Goal: Task Accomplishment & Management: Manage account settings

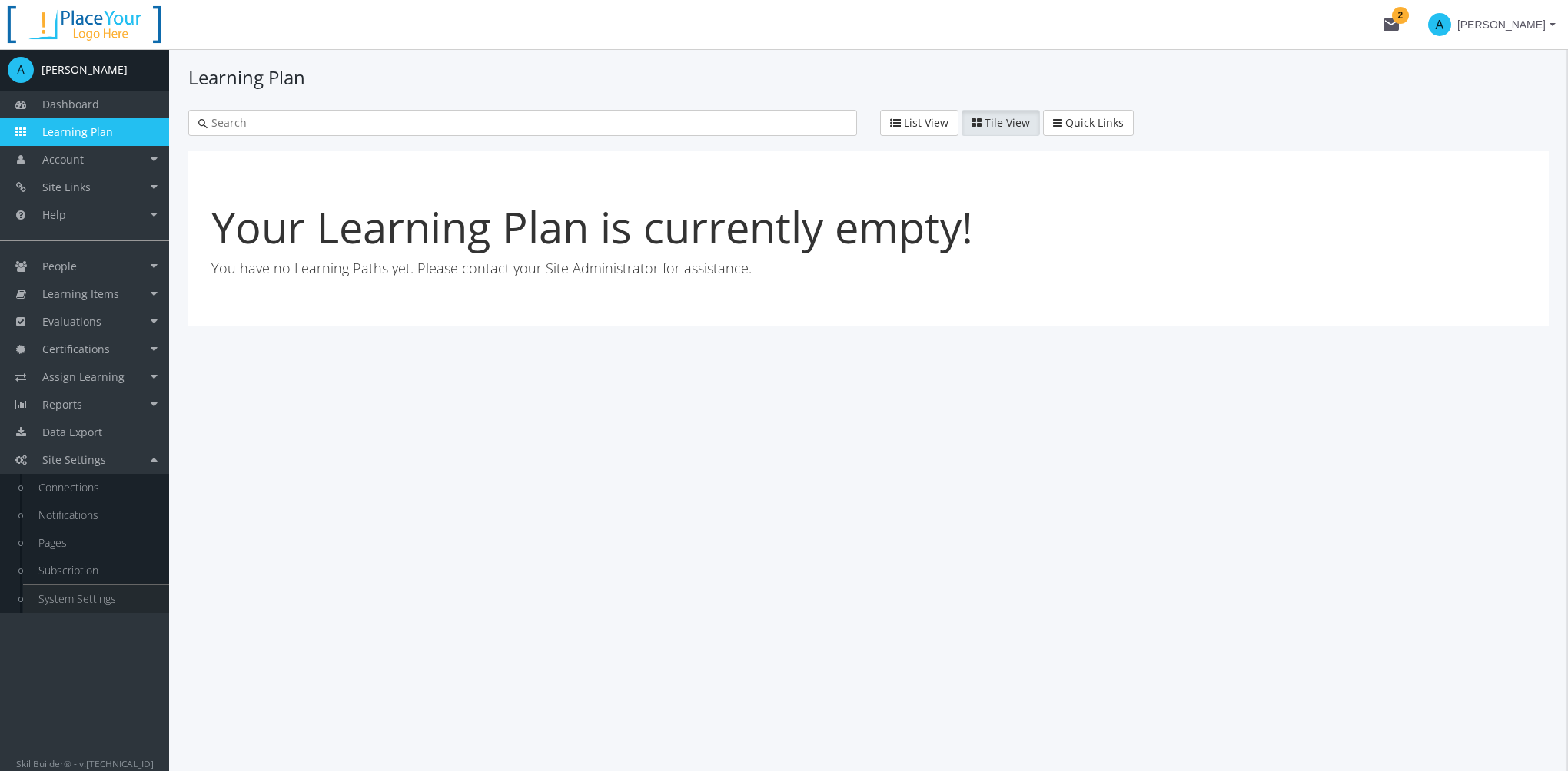
click at [72, 599] on link "System Settings" at bounding box center [97, 599] width 146 height 28
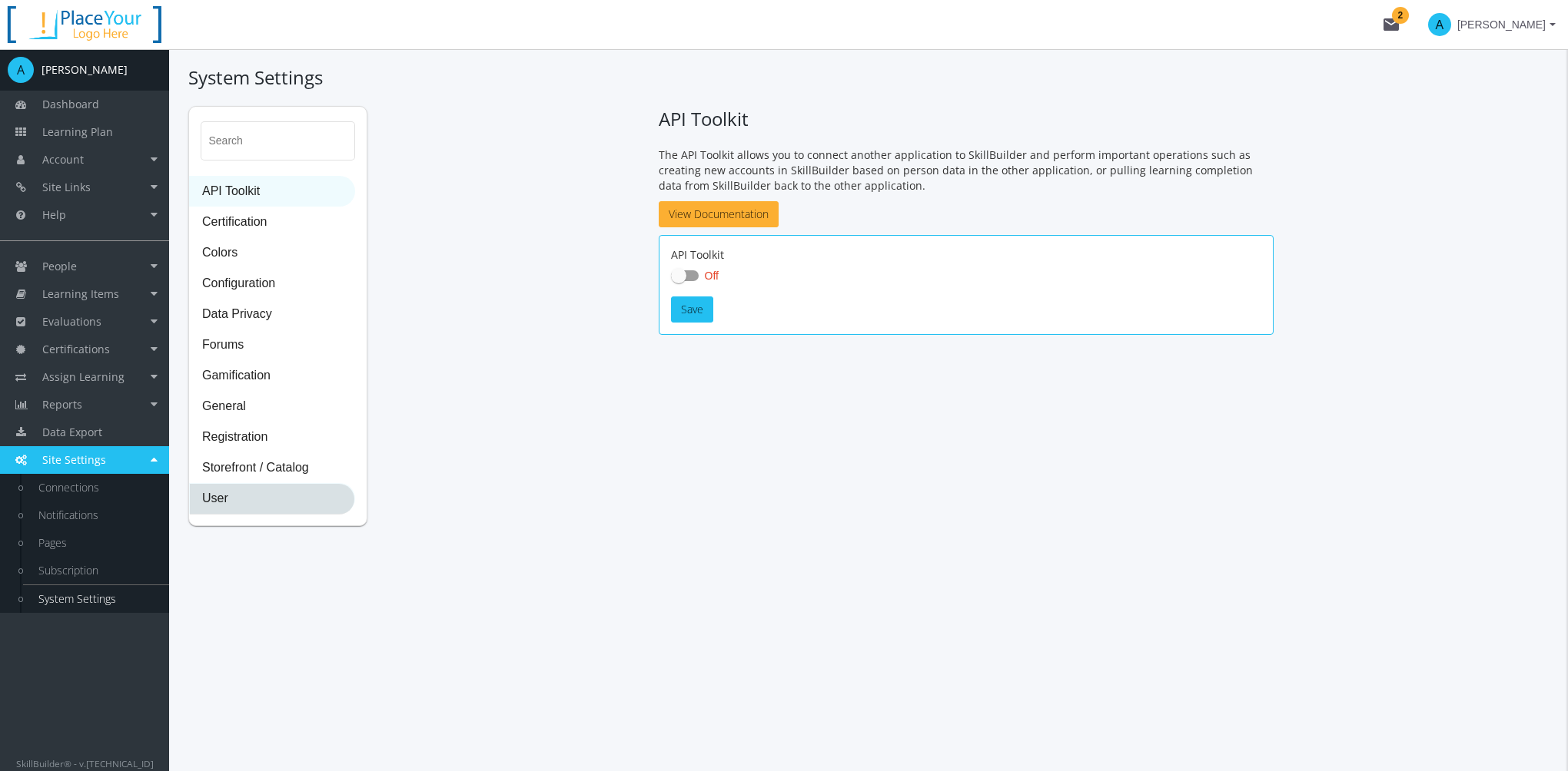
click at [234, 507] on span "User" at bounding box center [271, 499] width 164 height 30
select select "2: 3"
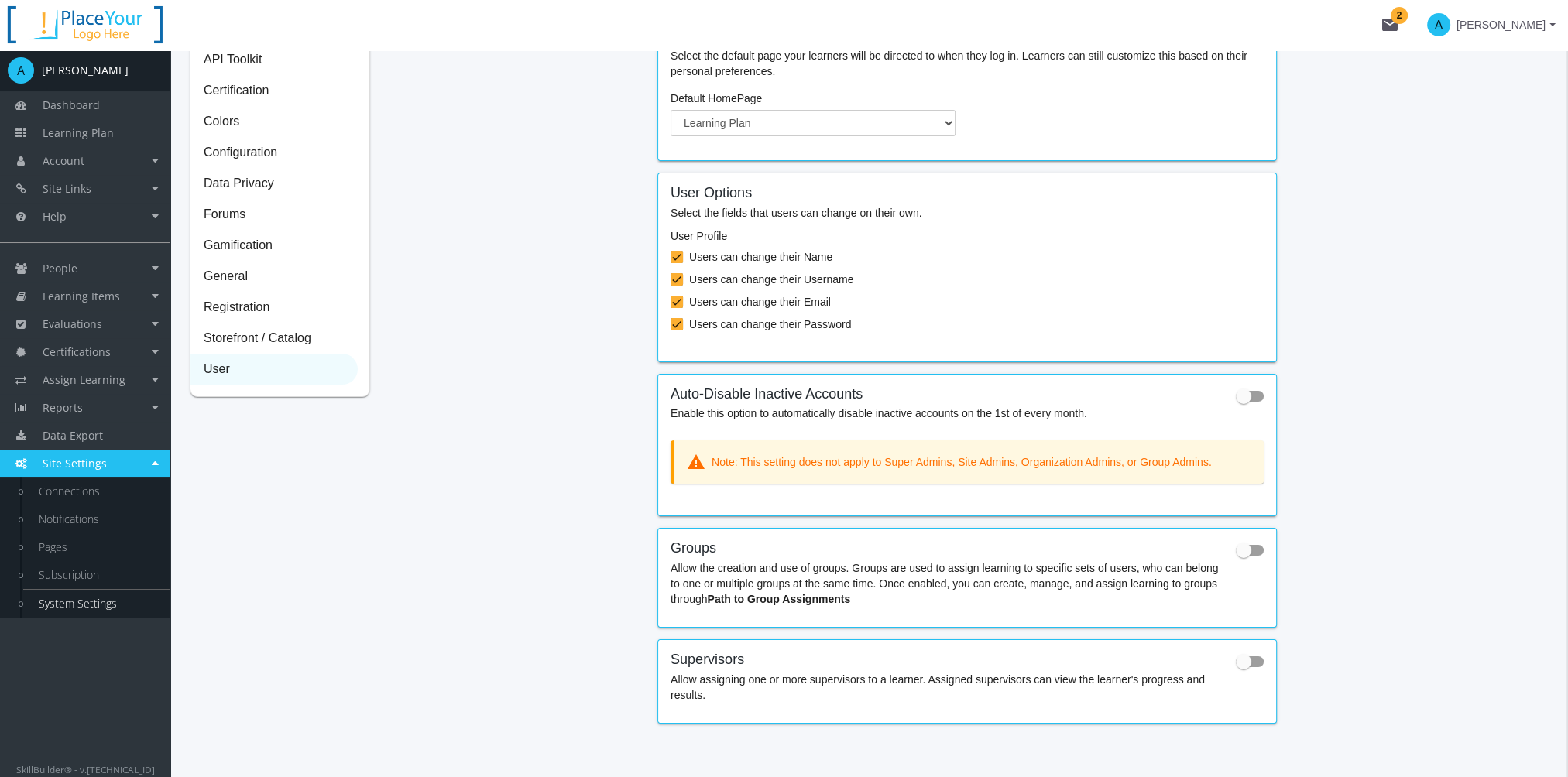
scroll to position [167, 0]
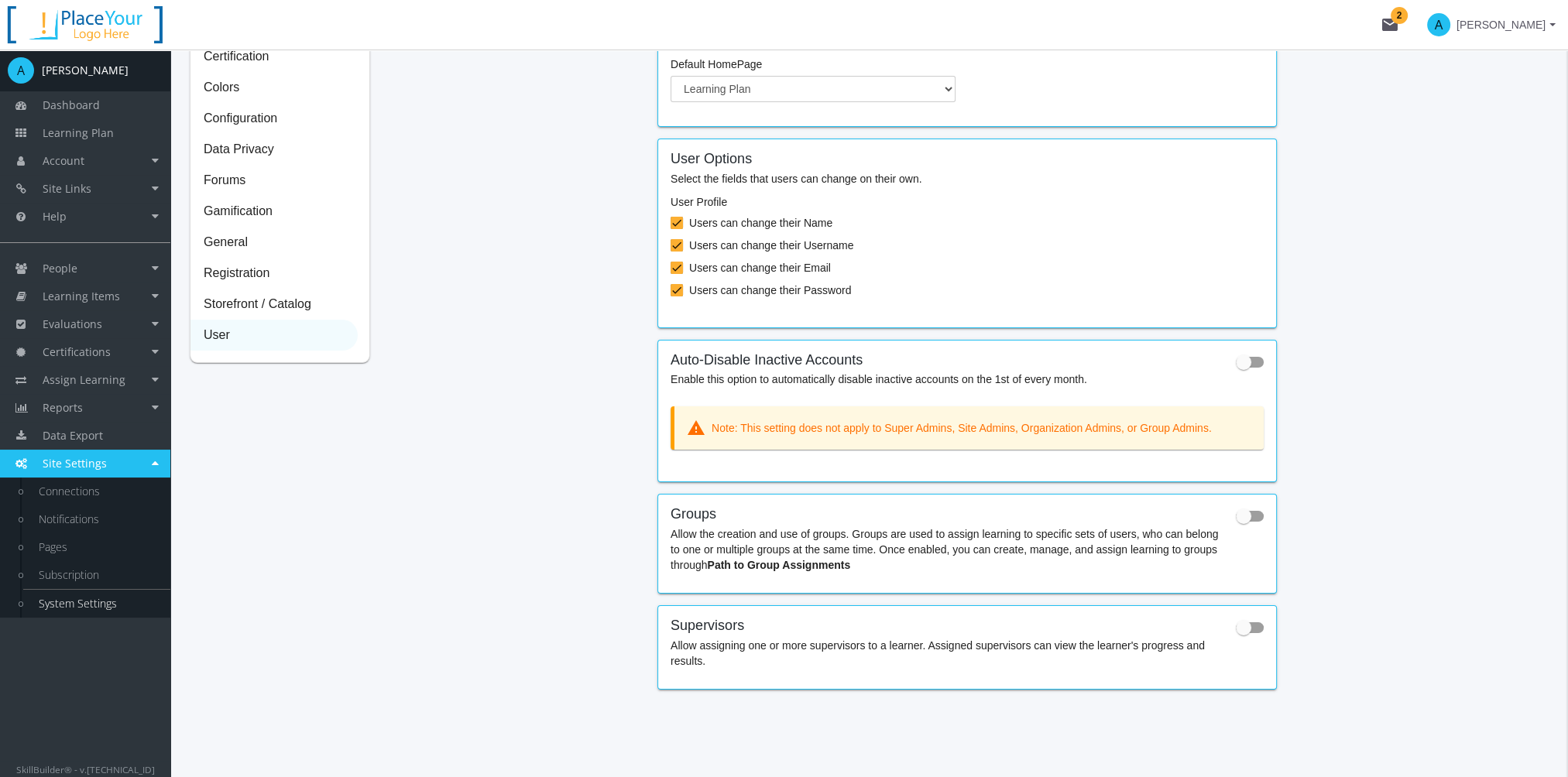
click at [254, 336] on span "User" at bounding box center [273, 336] width 166 height 31
select select "2: 3"
click at [1245, 517] on span at bounding box center [1243, 517] width 16 height 16
click at [1236, 521] on input "checkbox" at bounding box center [1235, 521] width 1 height 1
checkbox input "true"
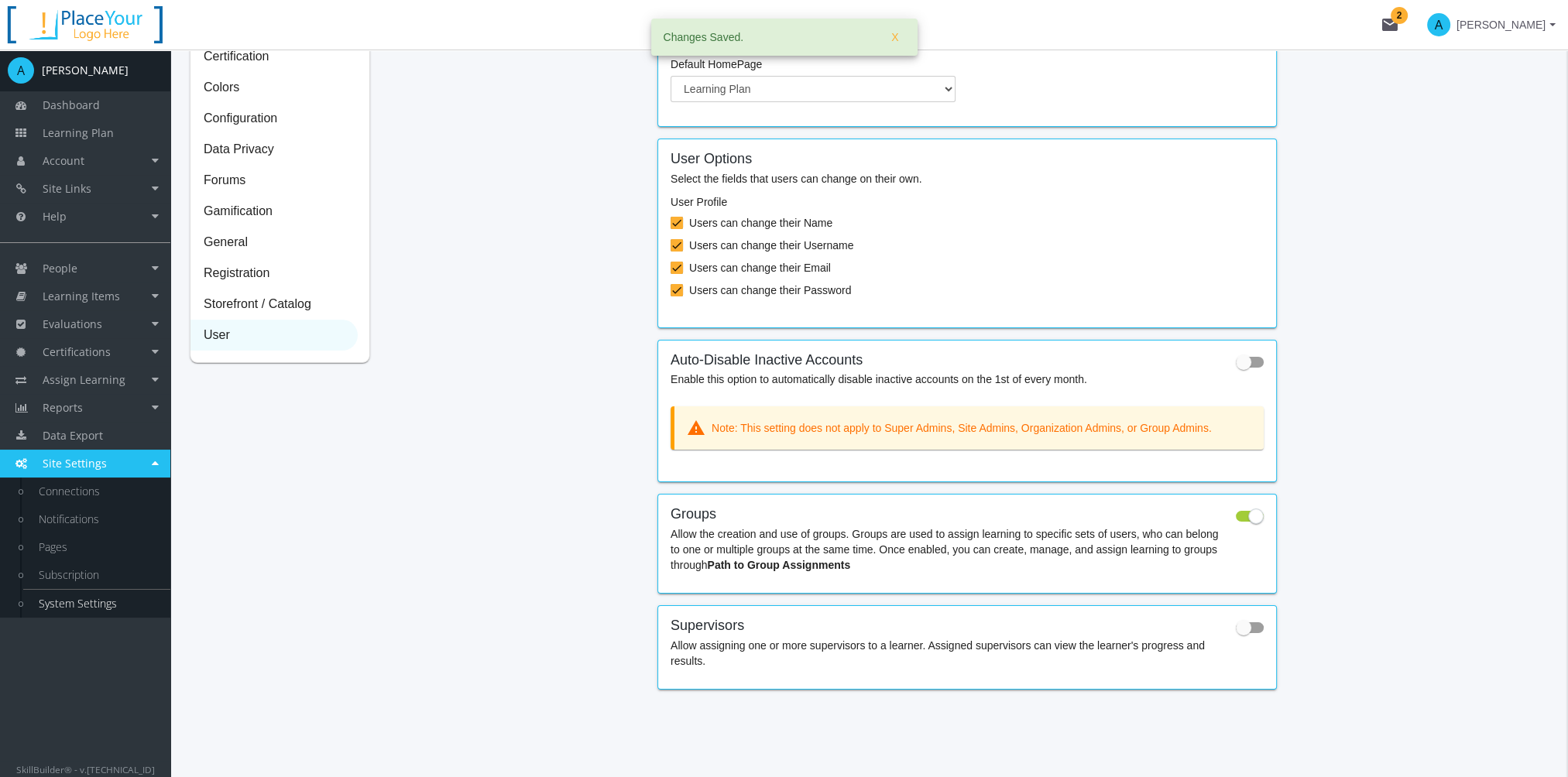
click at [1252, 627] on span at bounding box center [1249, 628] width 28 height 11
click at [1236, 632] on input "checkbox" at bounding box center [1235, 632] width 1 height 1
checkbox input "true"
click at [250, 279] on span "Registration" at bounding box center [273, 273] width 166 height 31
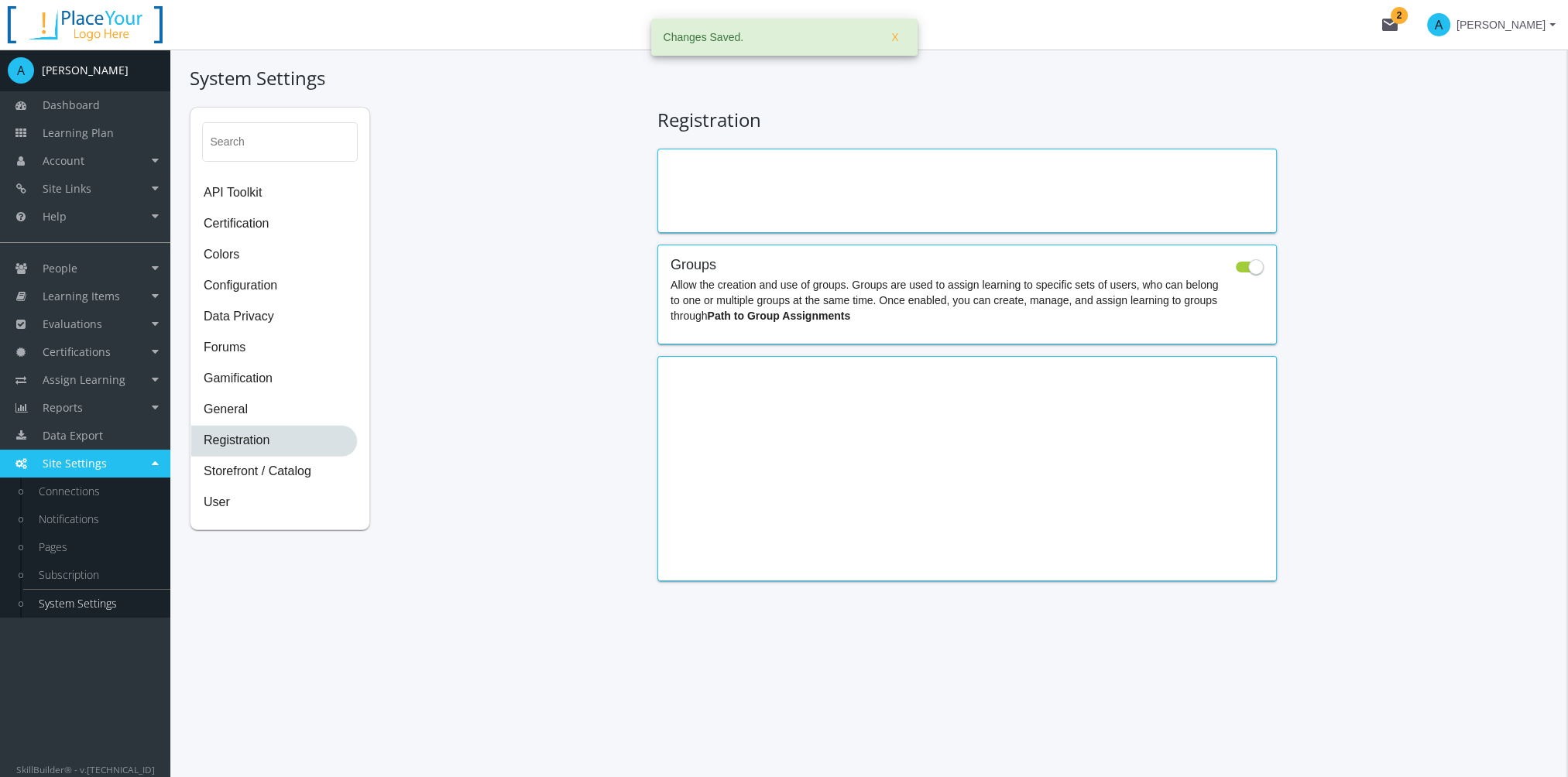
scroll to position [0, 0]
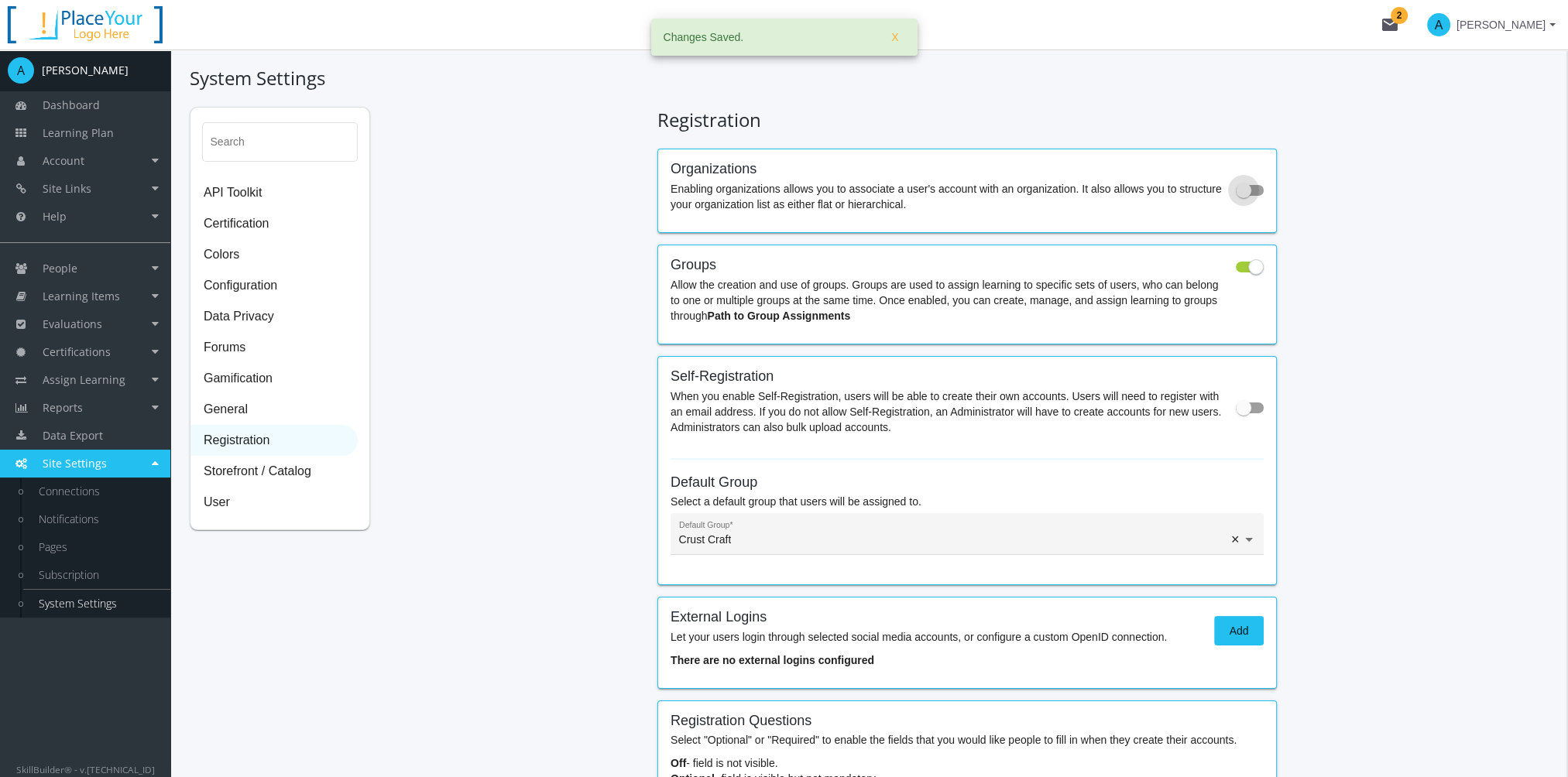
click at [1239, 195] on span at bounding box center [1243, 191] width 16 height 16
click at [1236, 195] on input "checkbox" at bounding box center [1235, 195] width 1 height 1
checkbox input "true"
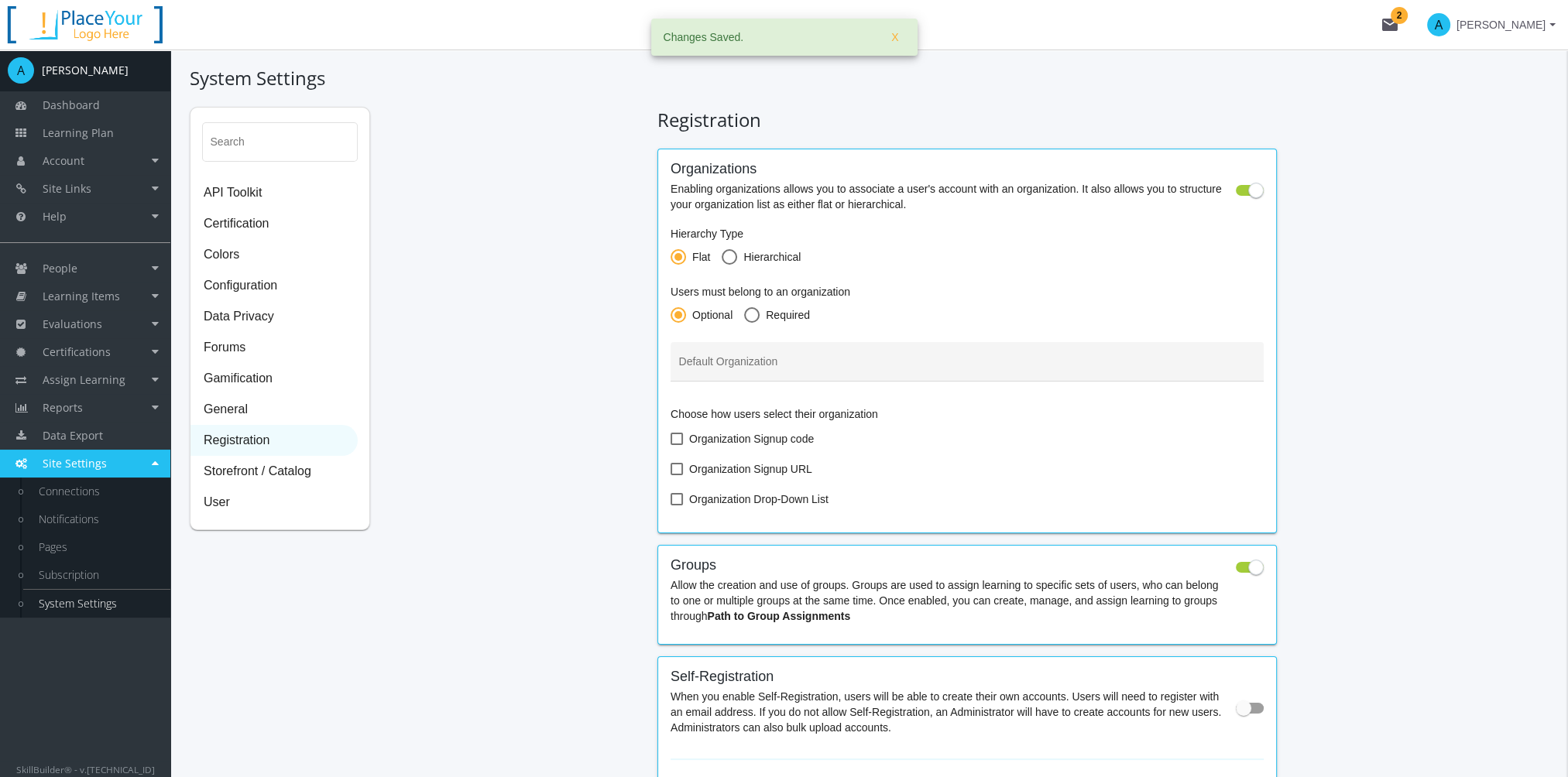
click at [728, 255] on span at bounding box center [730, 258] width 16 height 16
click at [728, 255] on input "Hierarchical" at bounding box center [730, 260] width 16 height 16
radio input "true"
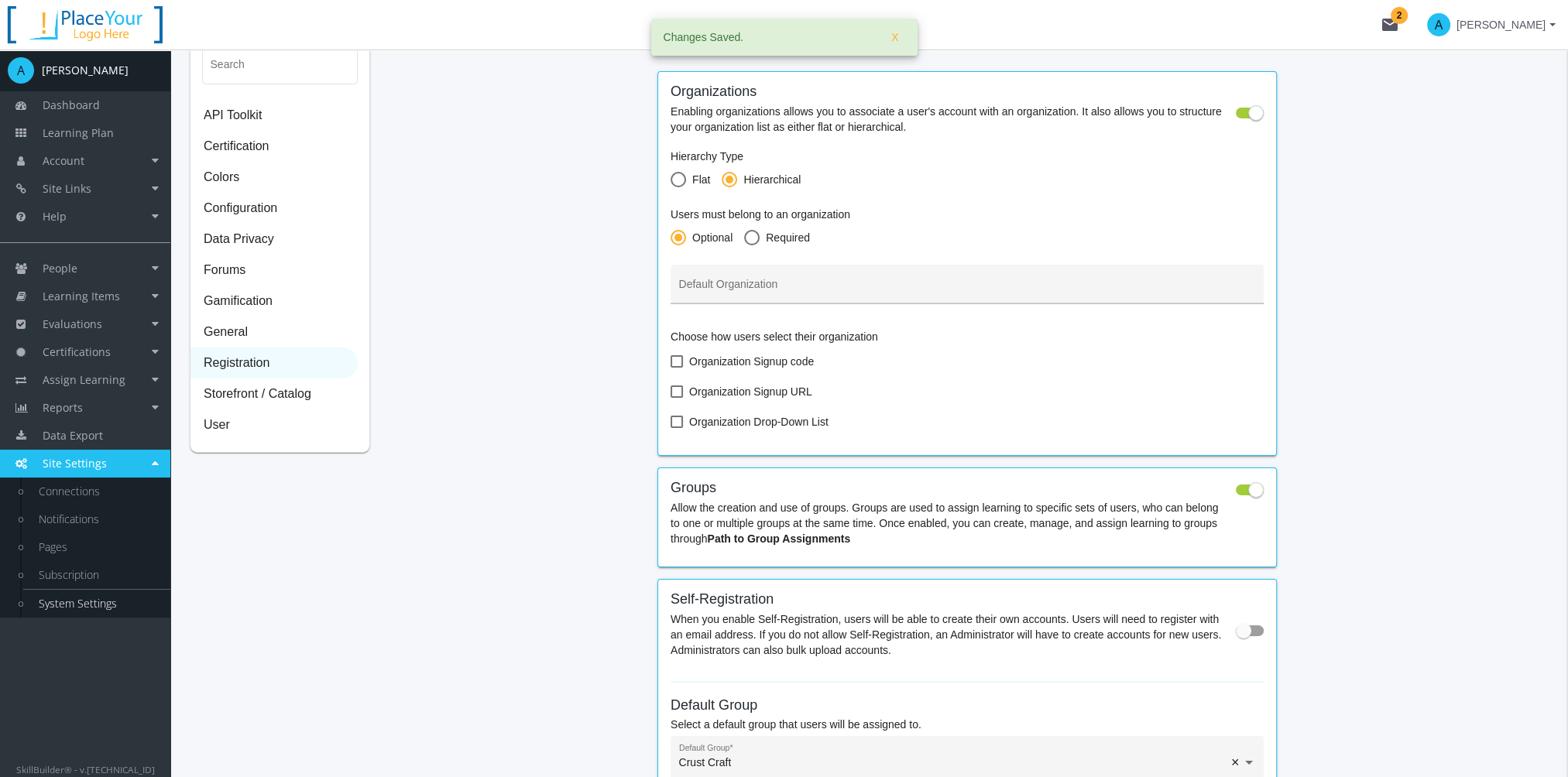
scroll to position [155, 0]
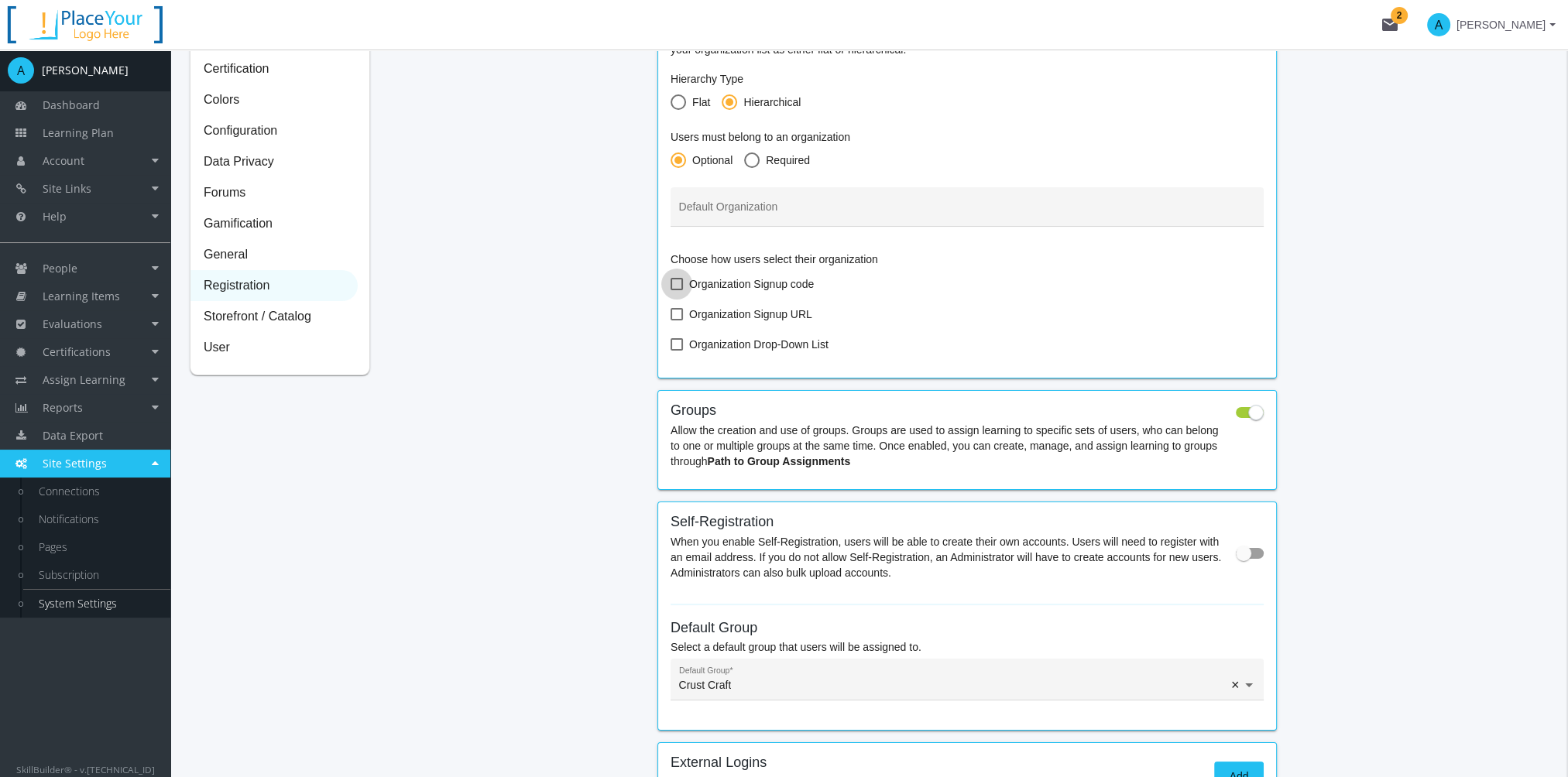
click at [676, 287] on span at bounding box center [676, 284] width 12 height 12
click at [671, 290] on input "Organization Signup code" at bounding box center [670, 290] width 1 height 1
checkbox input "true"
click at [678, 318] on span at bounding box center [676, 314] width 12 height 12
click at [671, 320] on input "Organization Signup URL" at bounding box center [670, 320] width 1 height 1
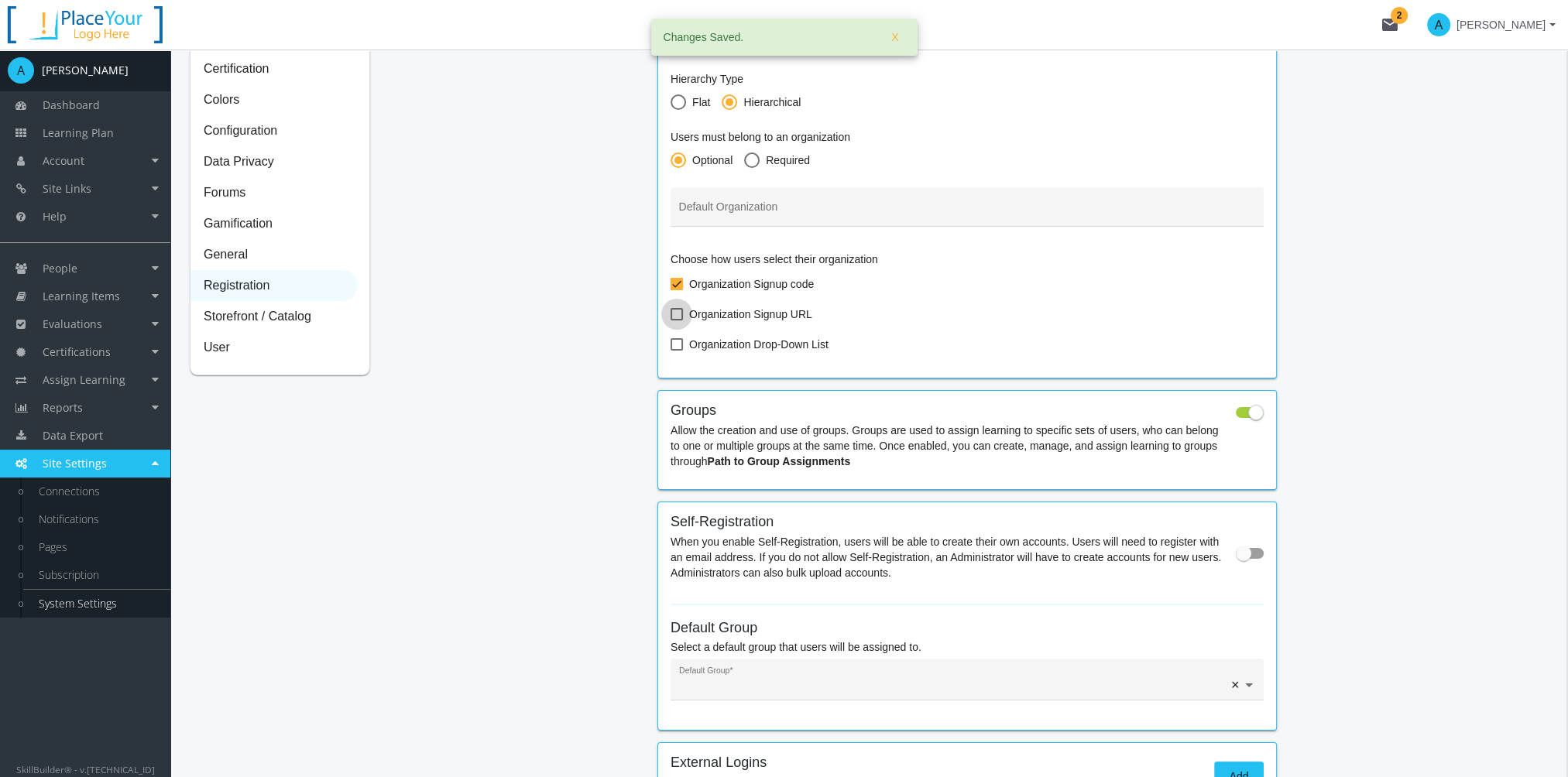
checkbox input "true"
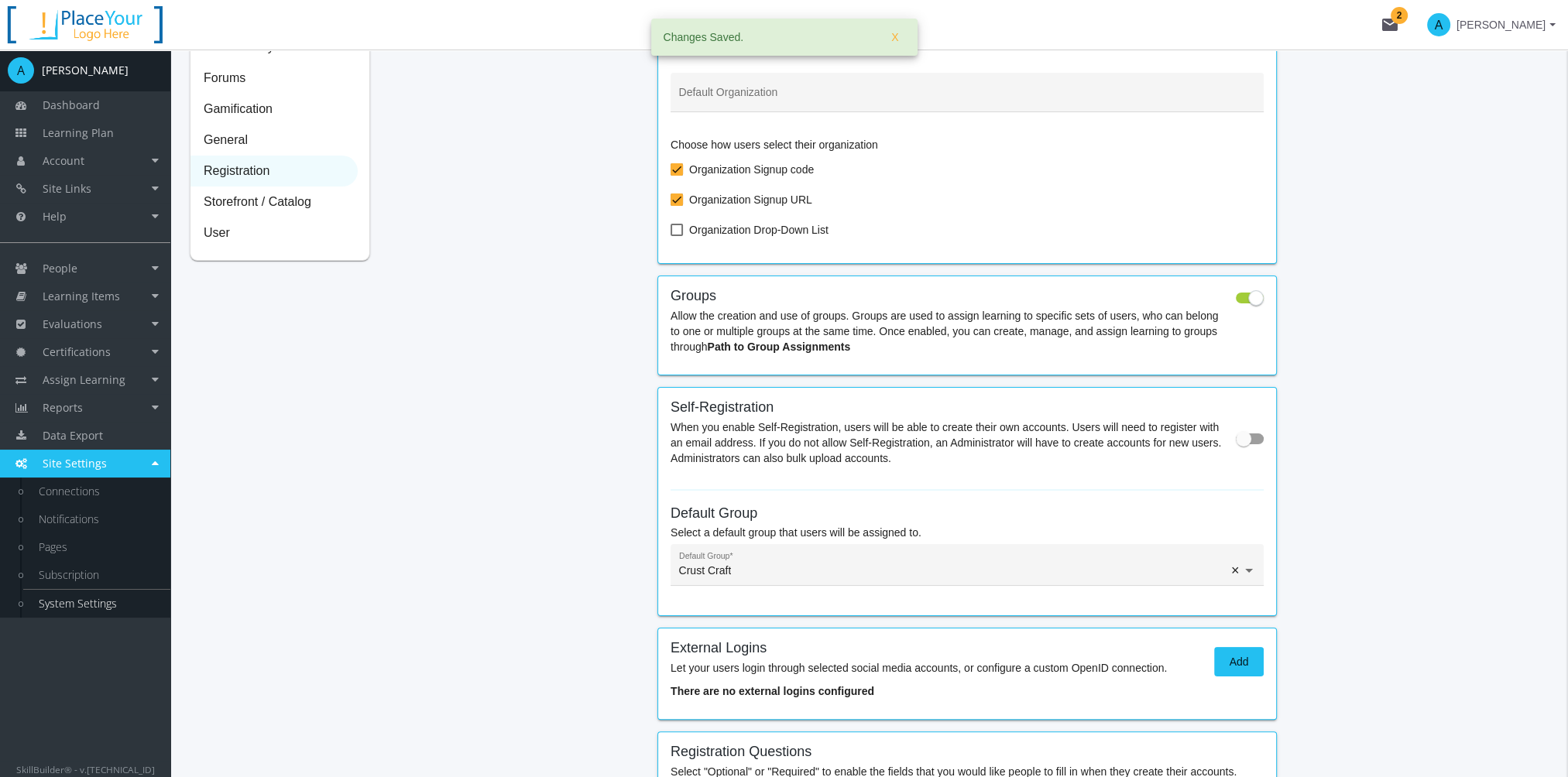
scroll to position [0, 0]
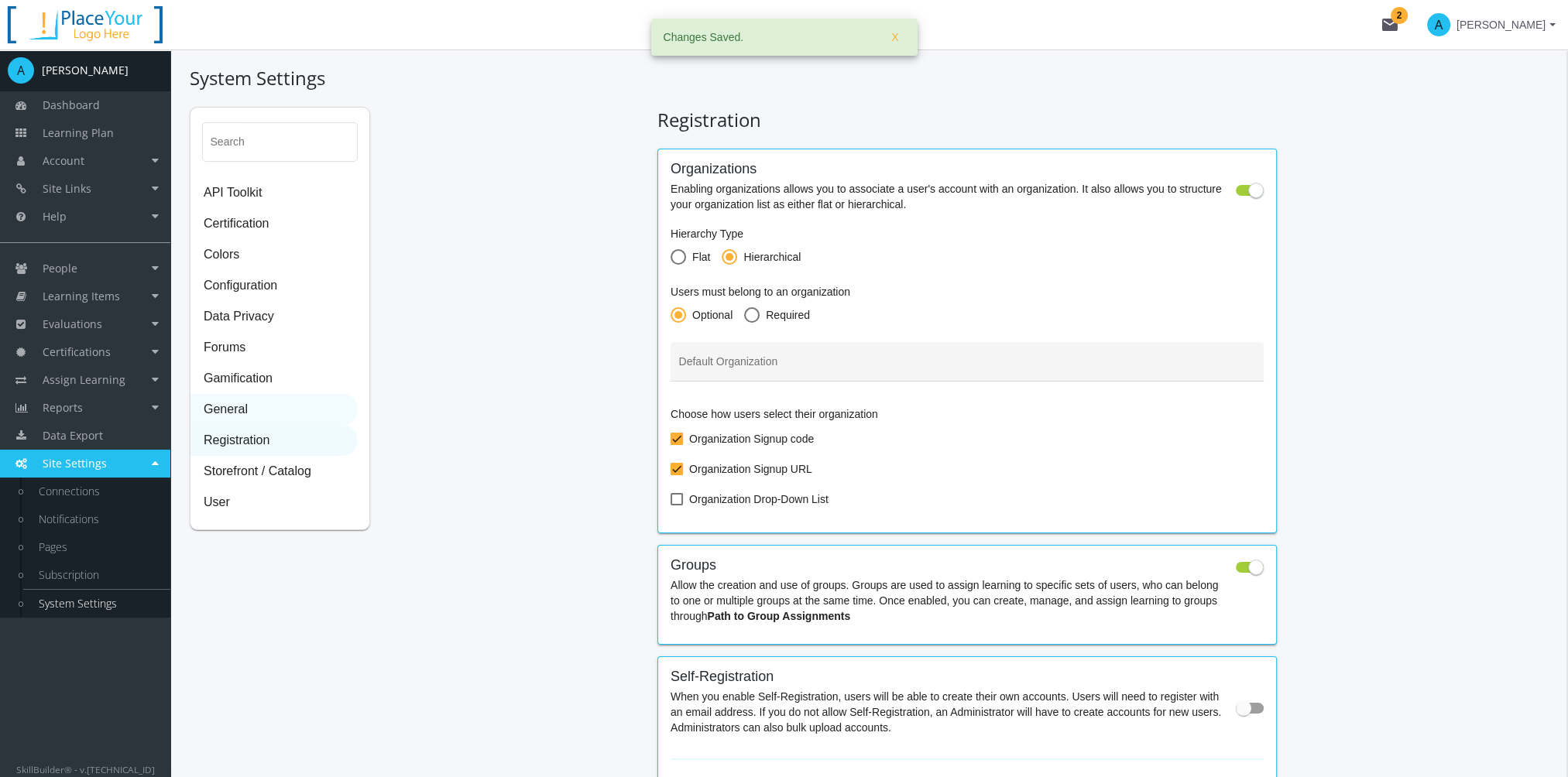
click at [268, 406] on span "General" at bounding box center [273, 410] width 166 height 31
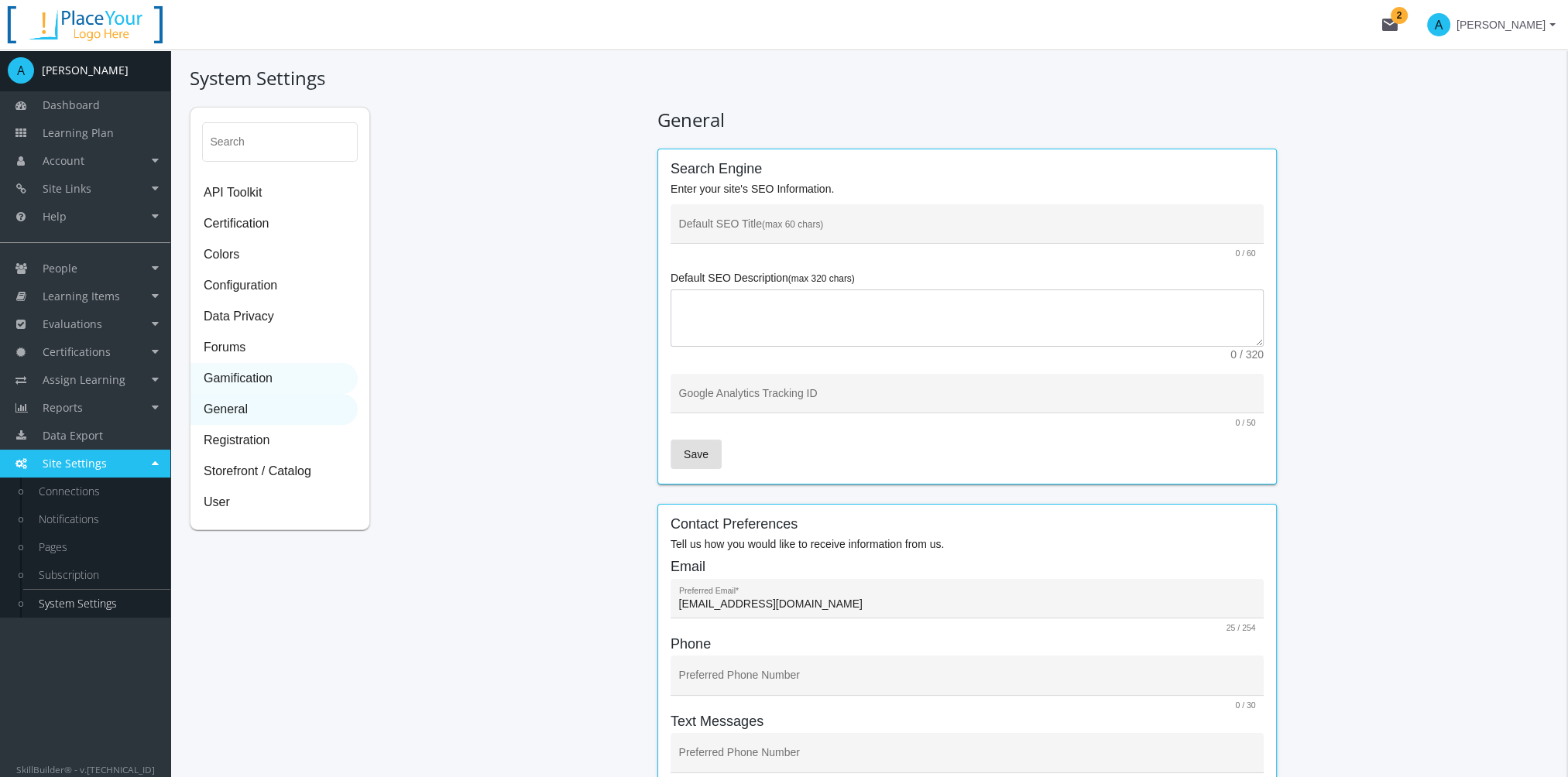
click at [236, 376] on span "Gamification" at bounding box center [273, 378] width 166 height 31
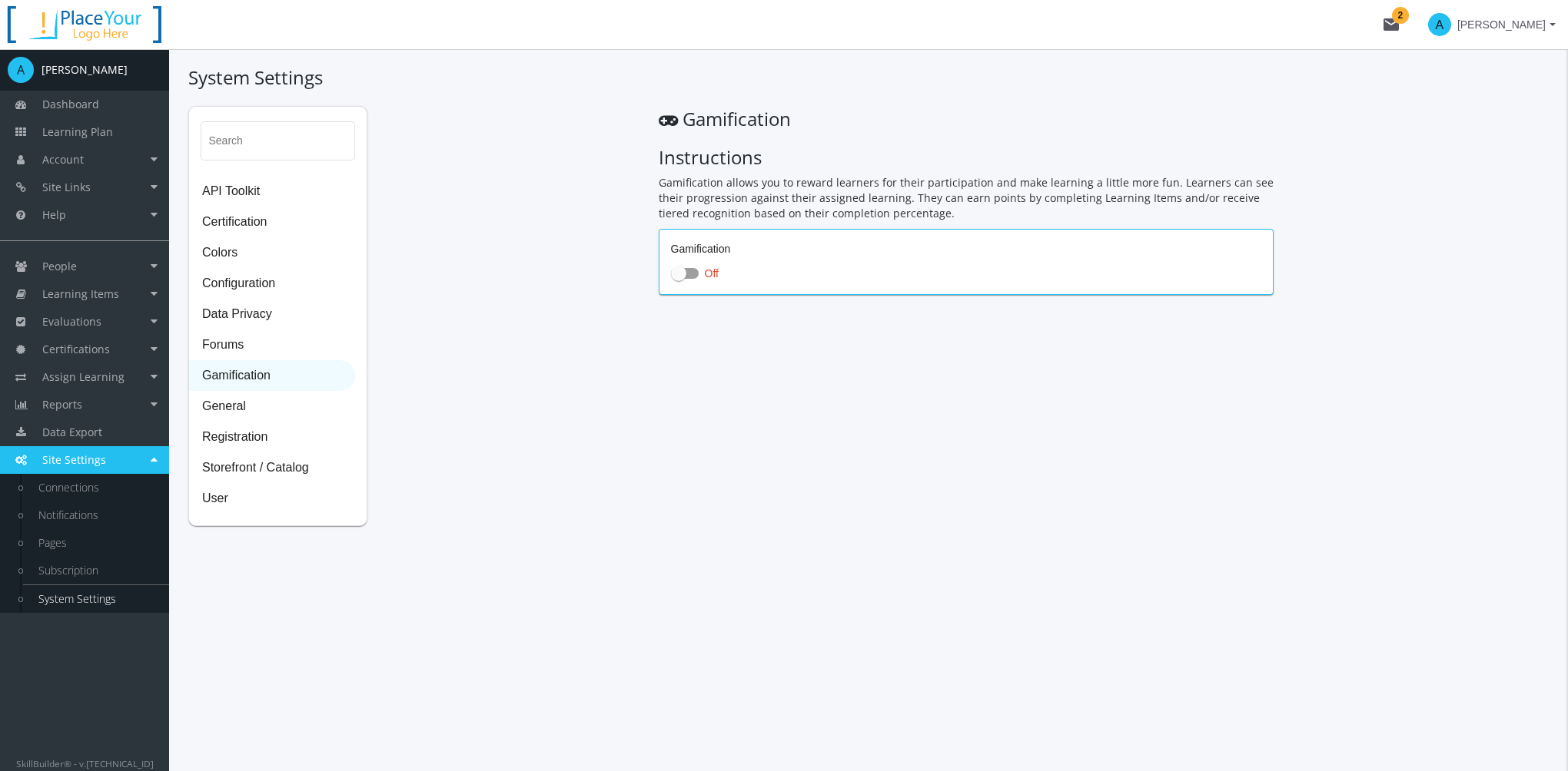
click at [683, 275] on span at bounding box center [679, 274] width 16 height 16
click at [671, 278] on input "Off" at bounding box center [671, 278] width 1 height 1
checkbox input "true"
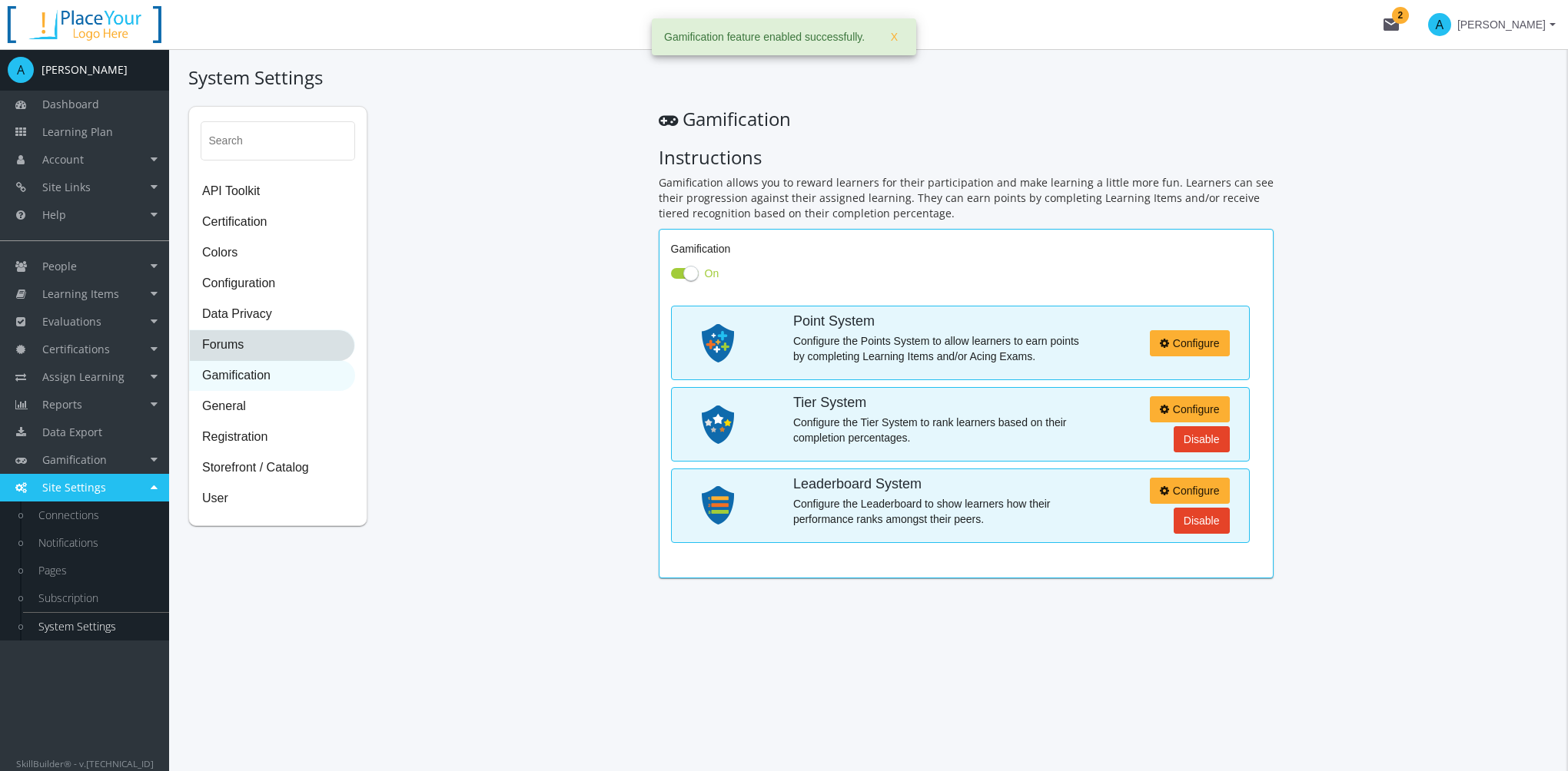
click at [235, 347] on span "Forums" at bounding box center [271, 345] width 164 height 30
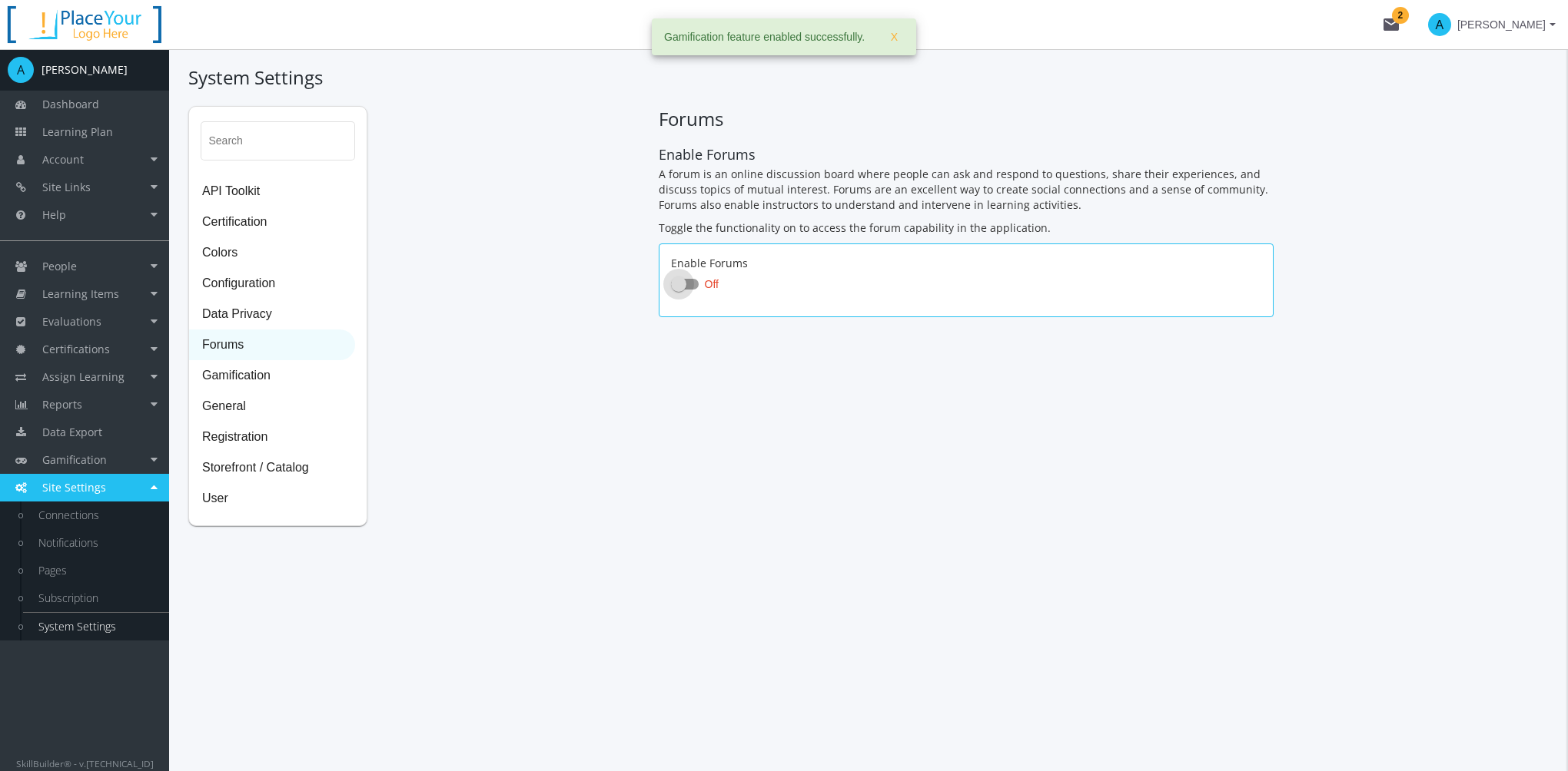
click at [673, 285] on span at bounding box center [679, 284] width 16 height 16
click at [671, 289] on input "Off" at bounding box center [671, 289] width 1 height 1
checkbox input "true"
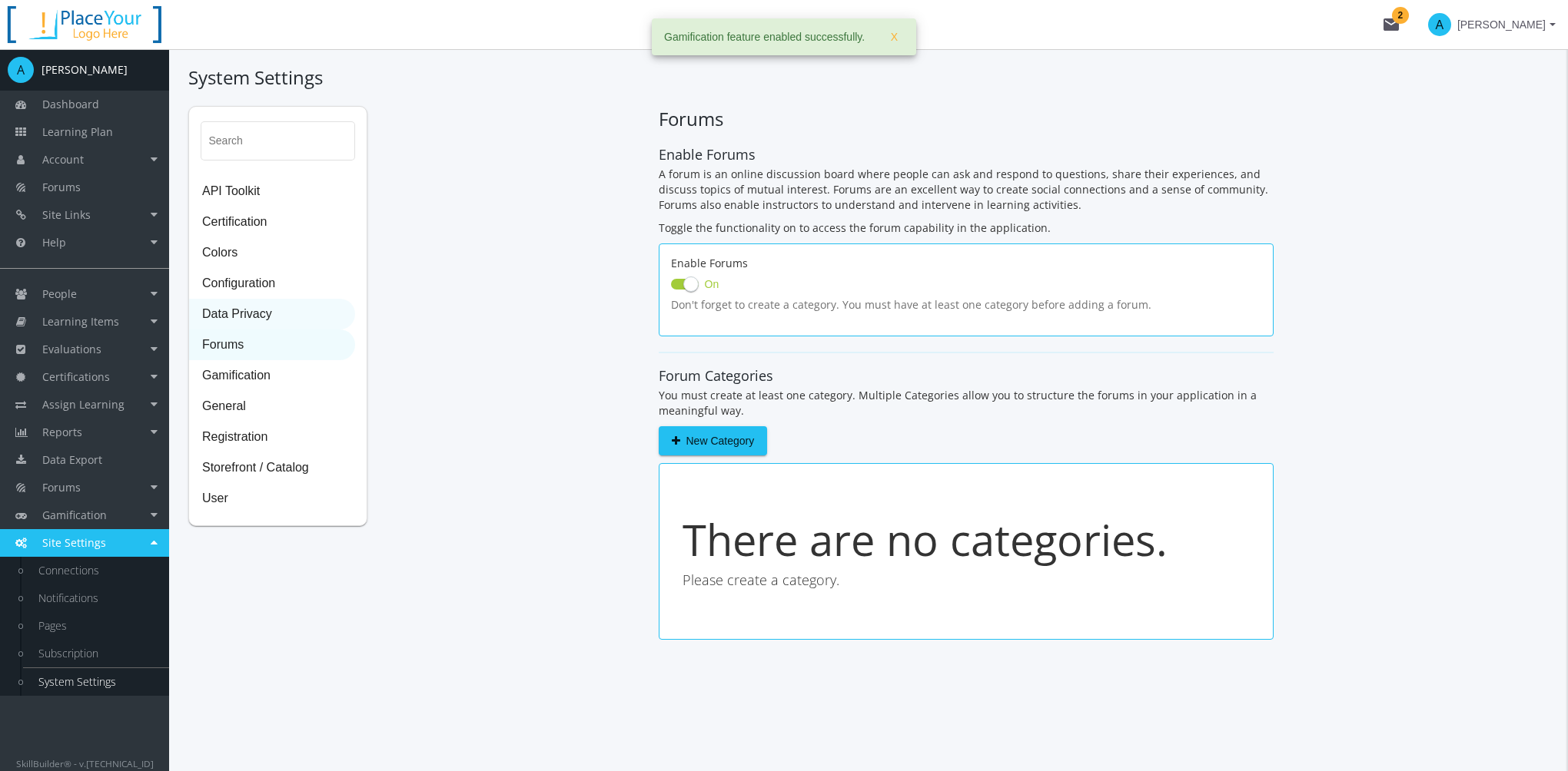
click at [250, 322] on span "Data Privacy" at bounding box center [271, 315] width 164 height 30
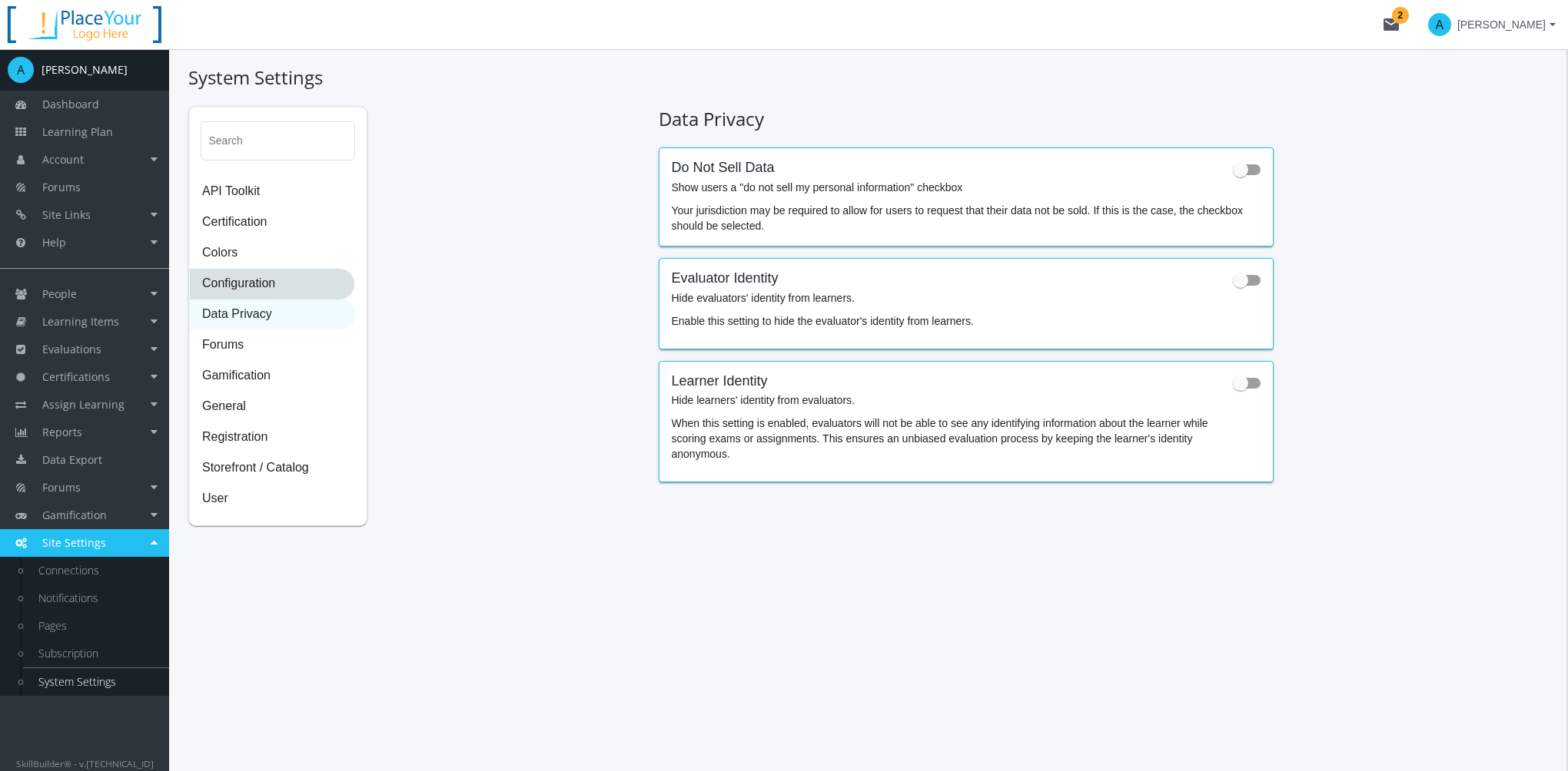
click at [270, 293] on span "Configuration" at bounding box center [271, 283] width 164 height 30
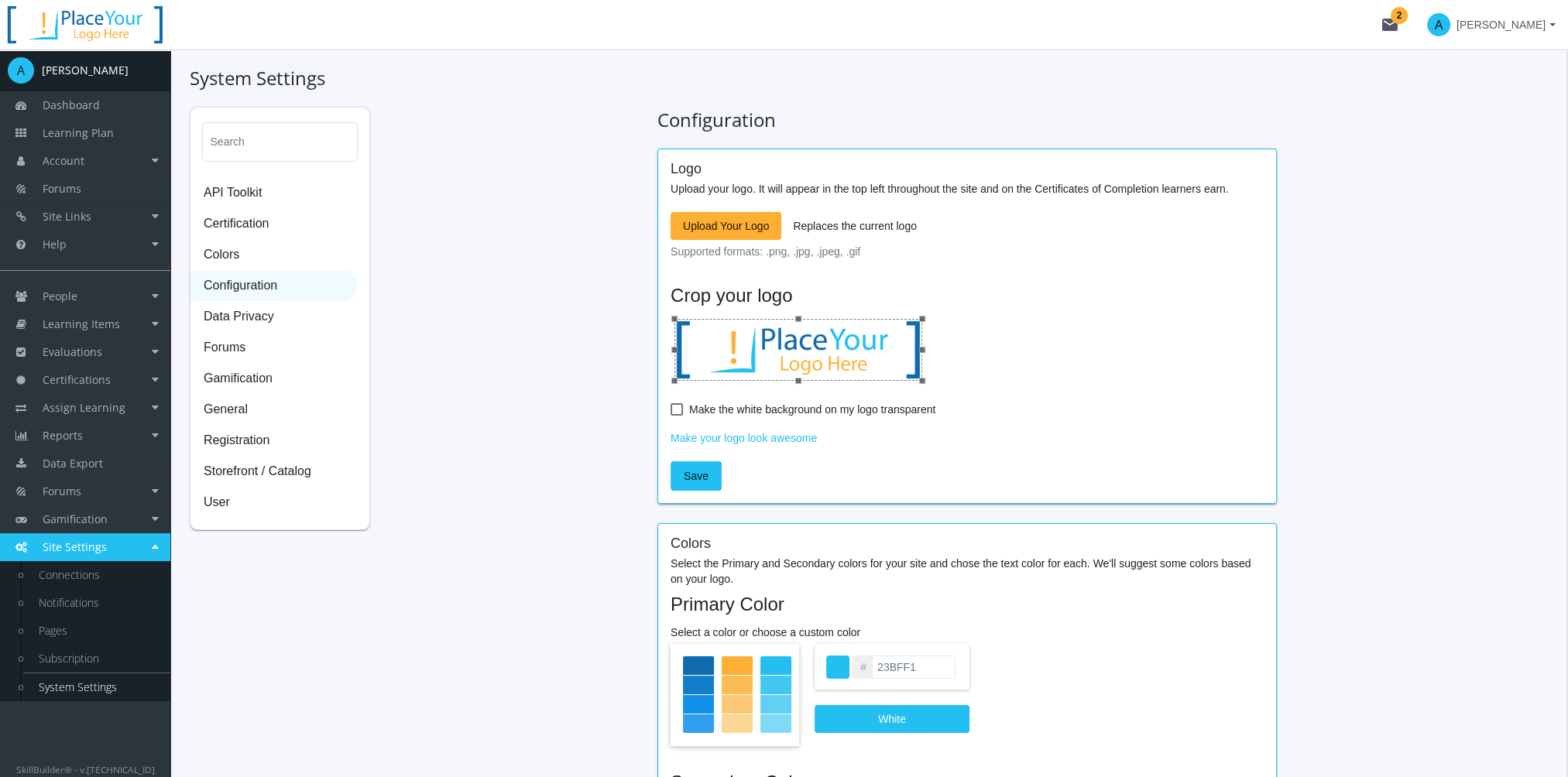
click at [752, 229] on span "Upload Your Logo" at bounding box center [725, 226] width 86 height 28
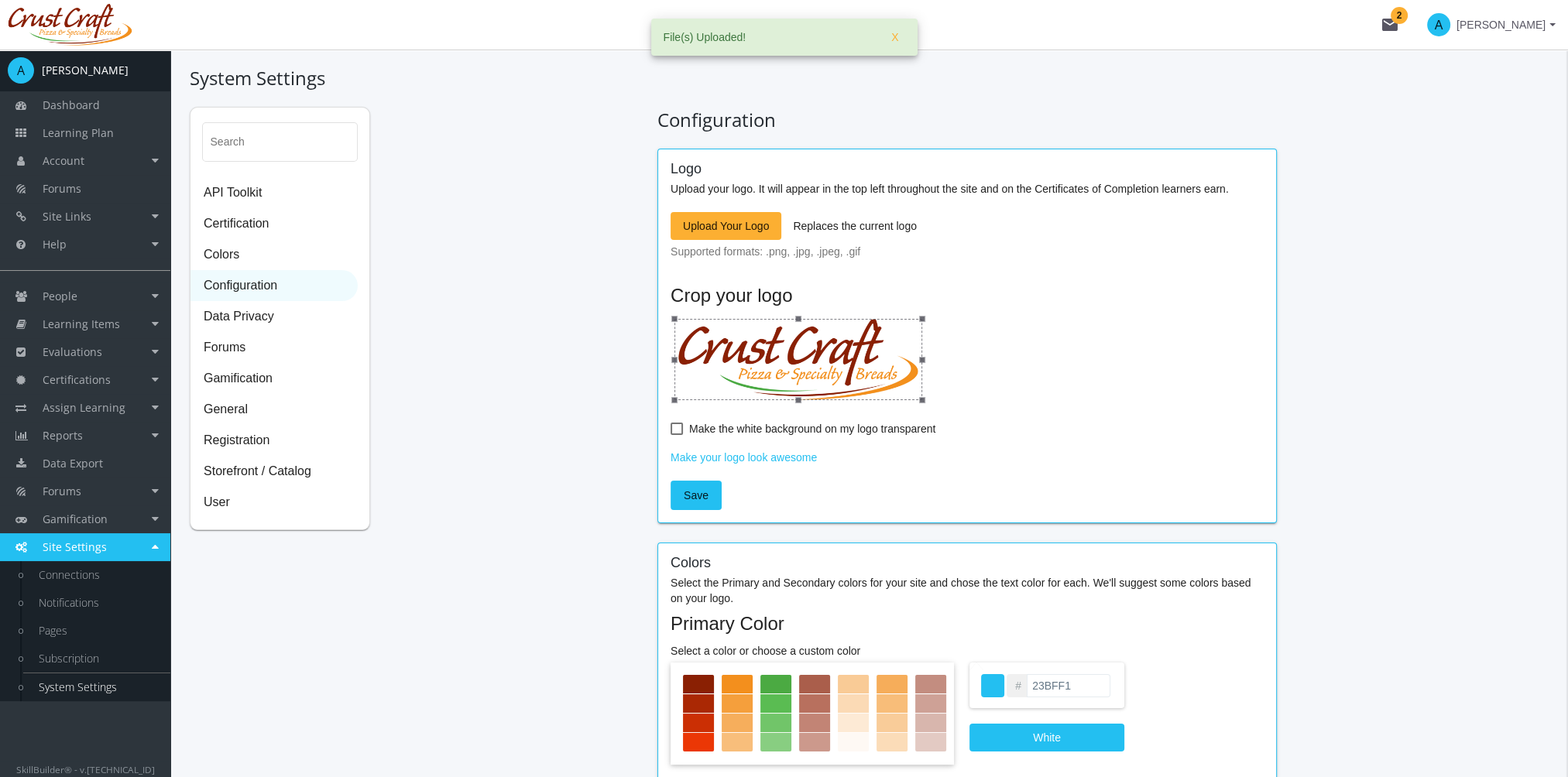
click at [679, 430] on span at bounding box center [676, 429] width 12 height 12
click at [671, 434] on input "Make the white background on my logo transparent" at bounding box center [670, 434] width 1 height 1
checkbox input "true"
click at [696, 491] on span "Save" at bounding box center [696, 496] width 25 height 28
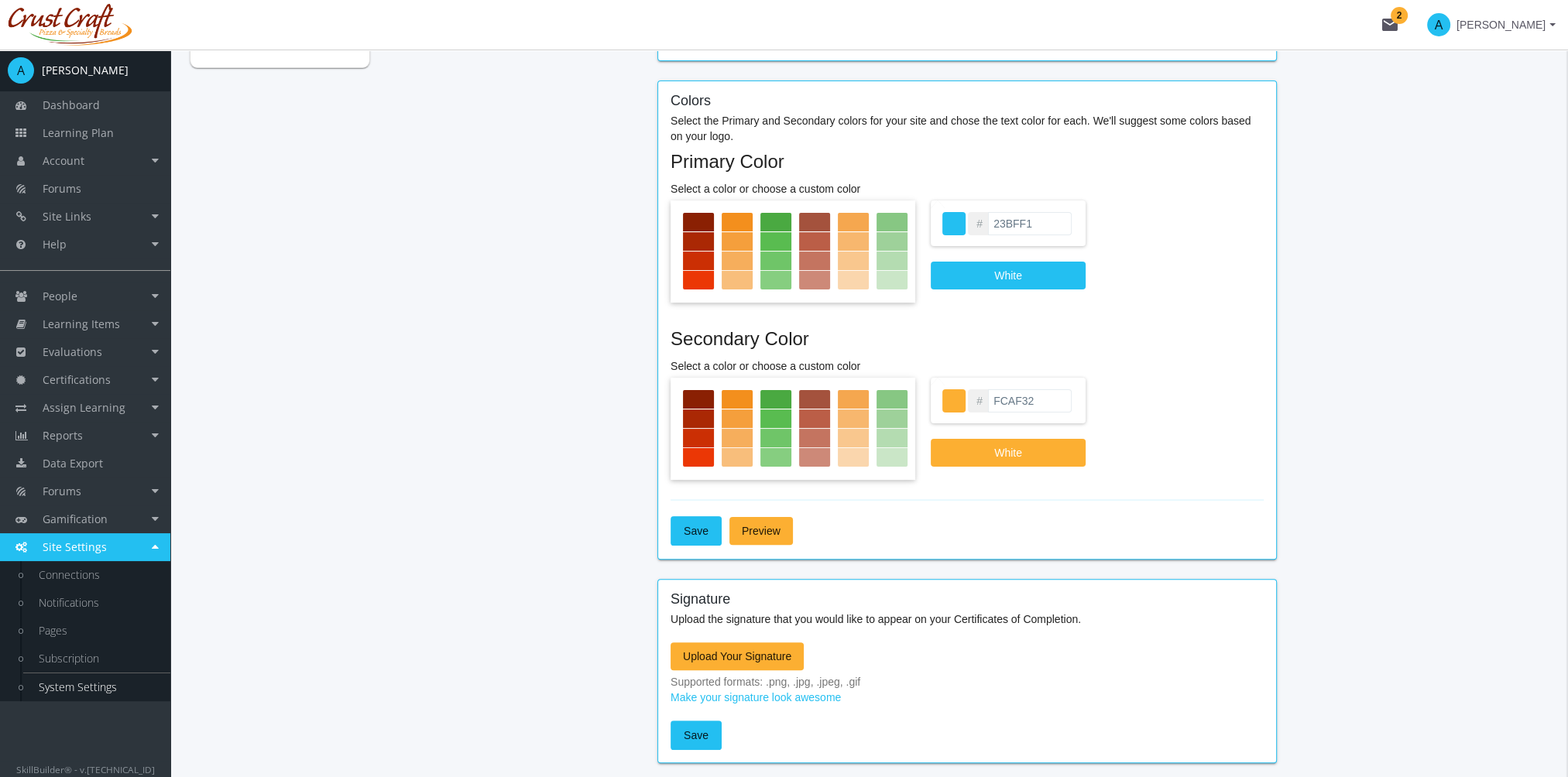
scroll to position [464, 0]
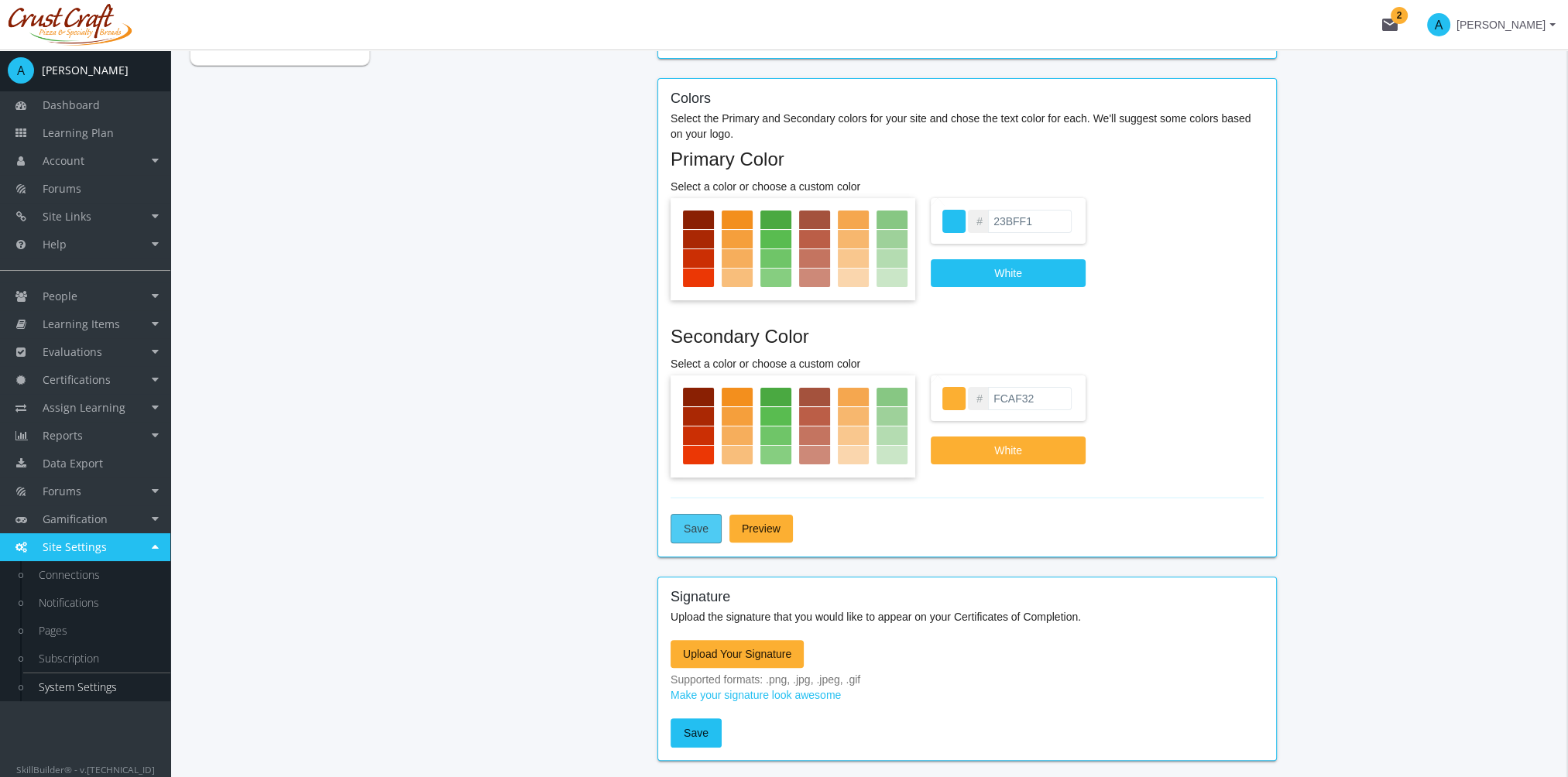
click at [703, 529] on span "Save" at bounding box center [696, 529] width 25 height 28
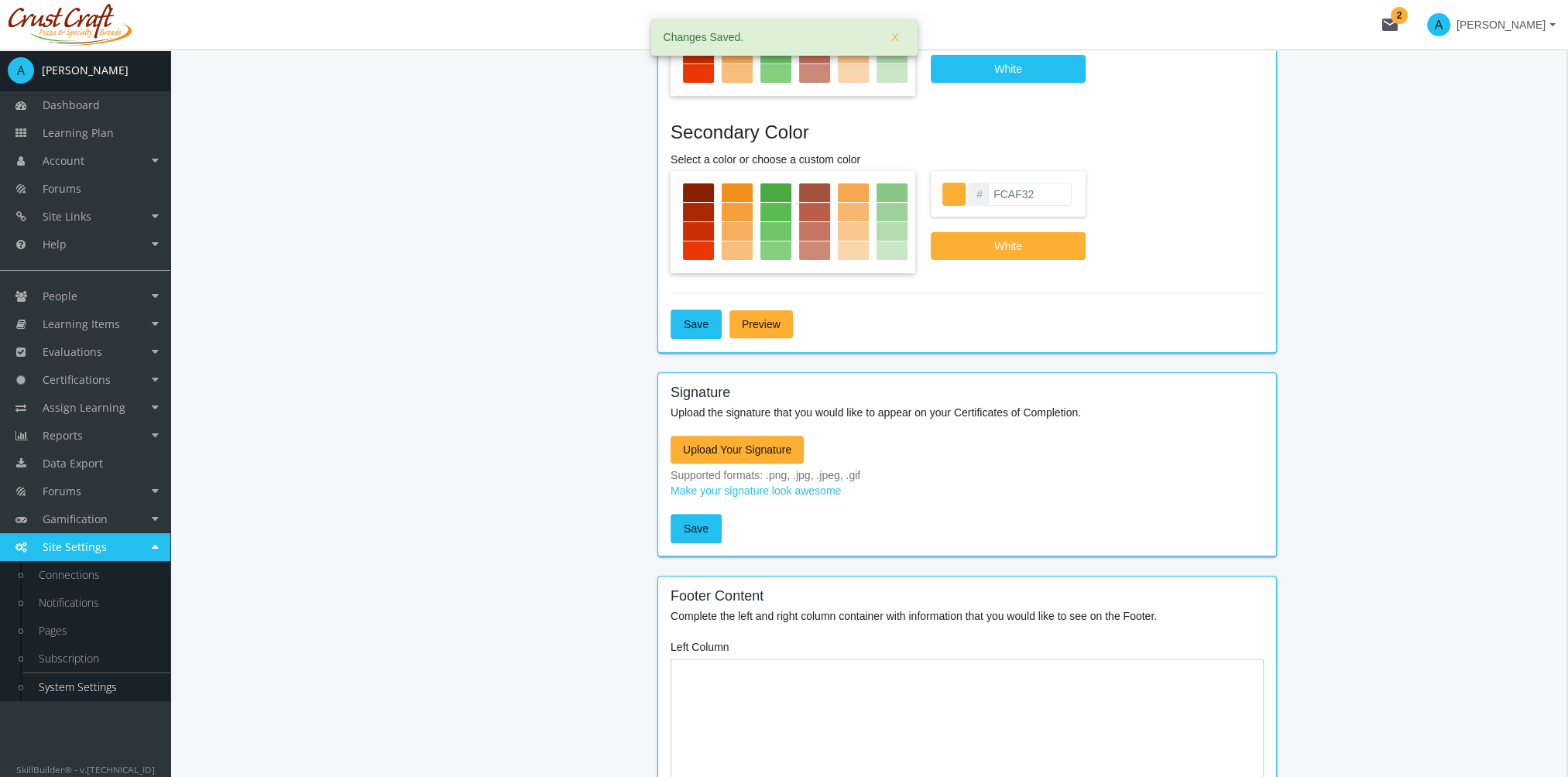
scroll to position [696, 0]
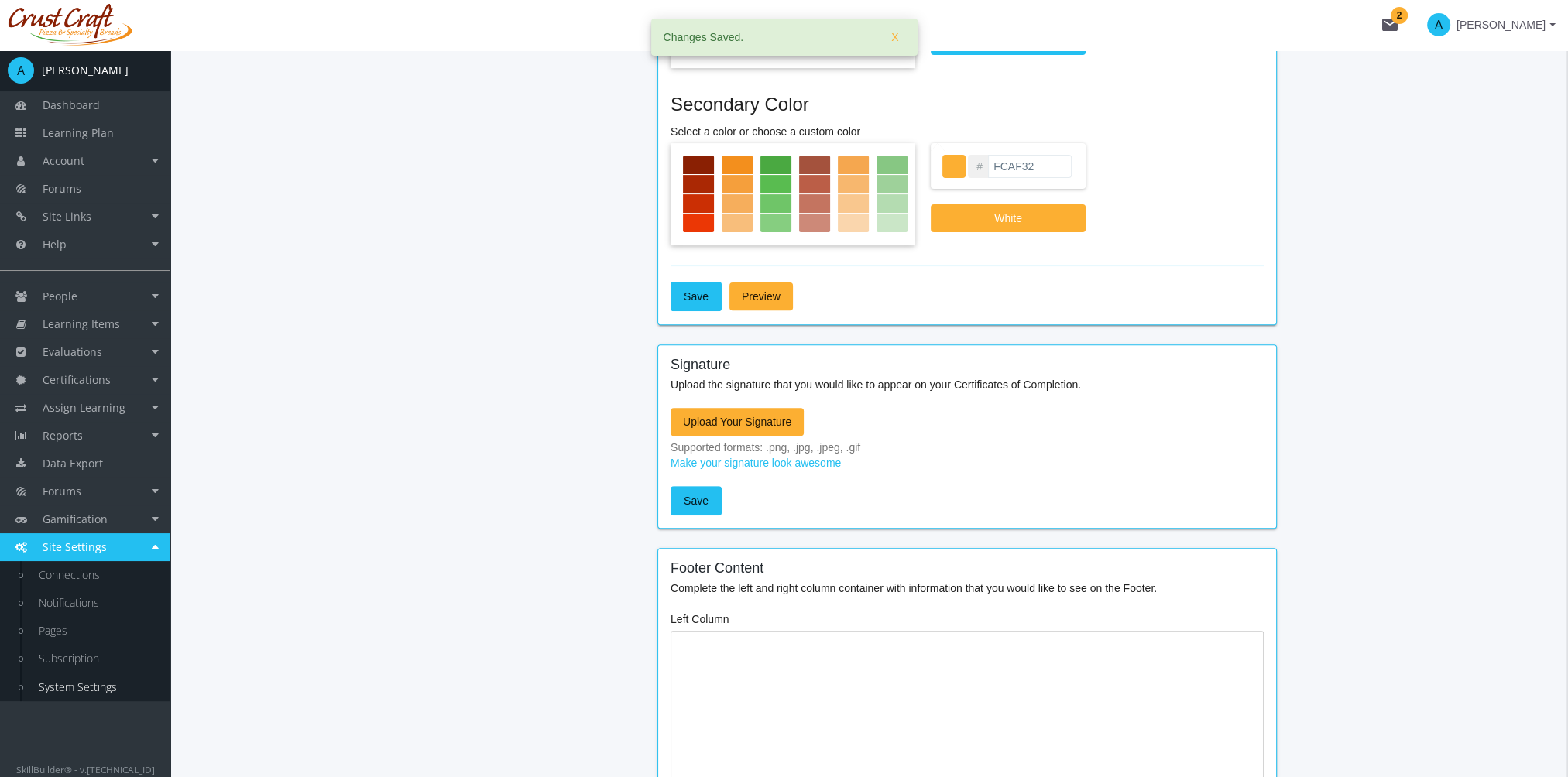
click at [761, 423] on span "Upload Your Signature" at bounding box center [737, 422] width 109 height 28
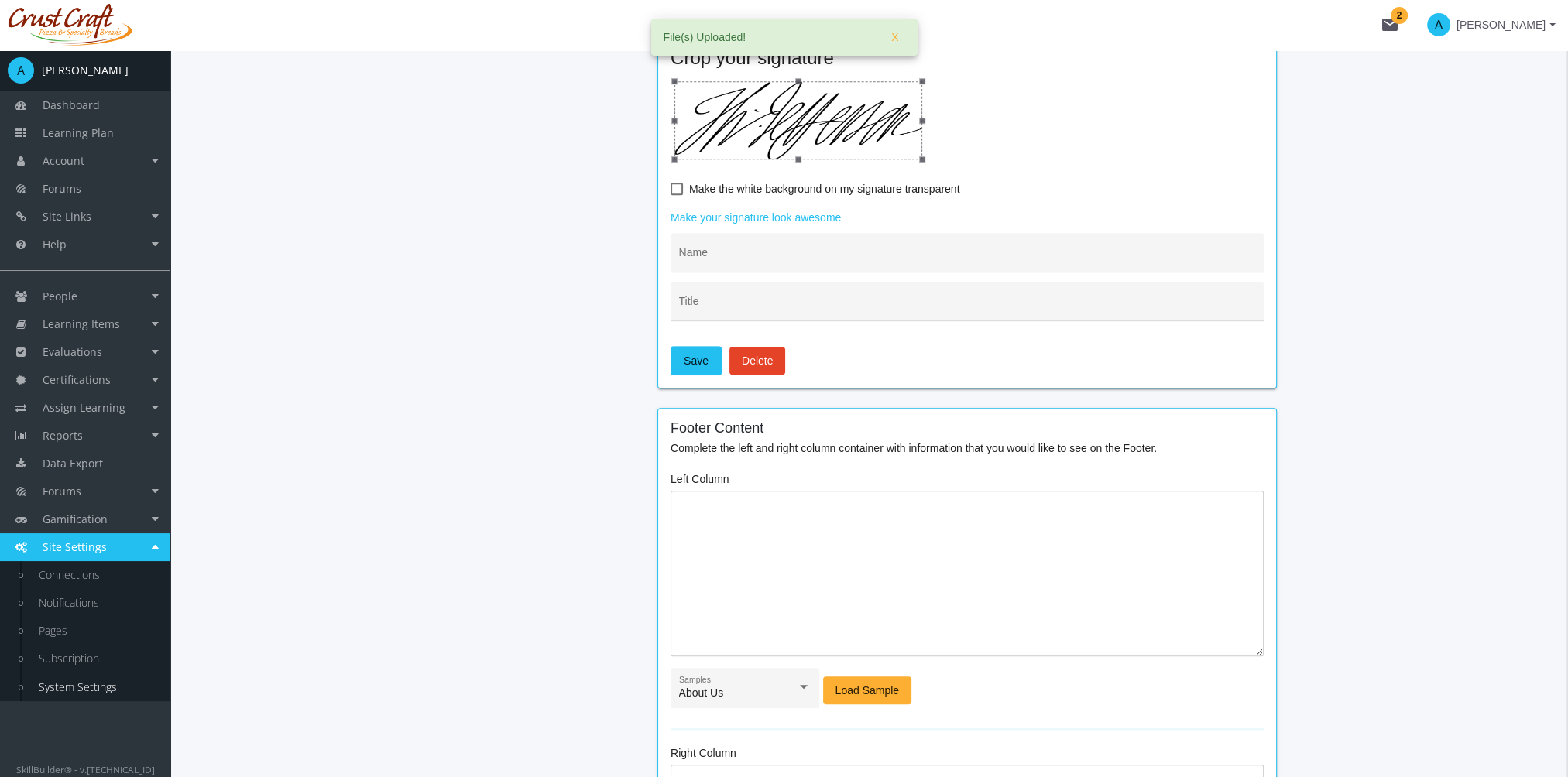
scroll to position [1394, 0]
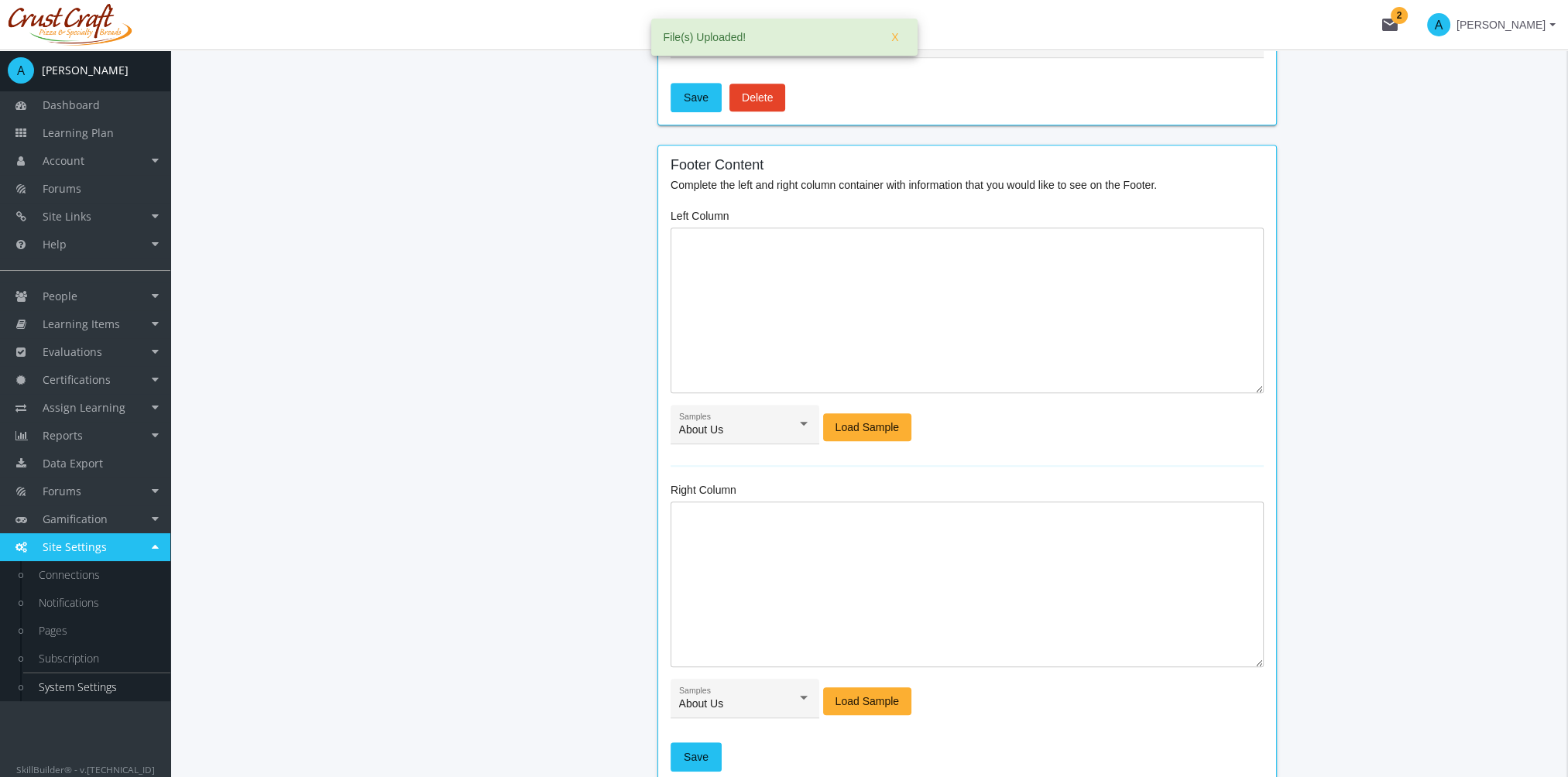
click at [877, 424] on span "Load Sample" at bounding box center [867, 427] width 64 height 28
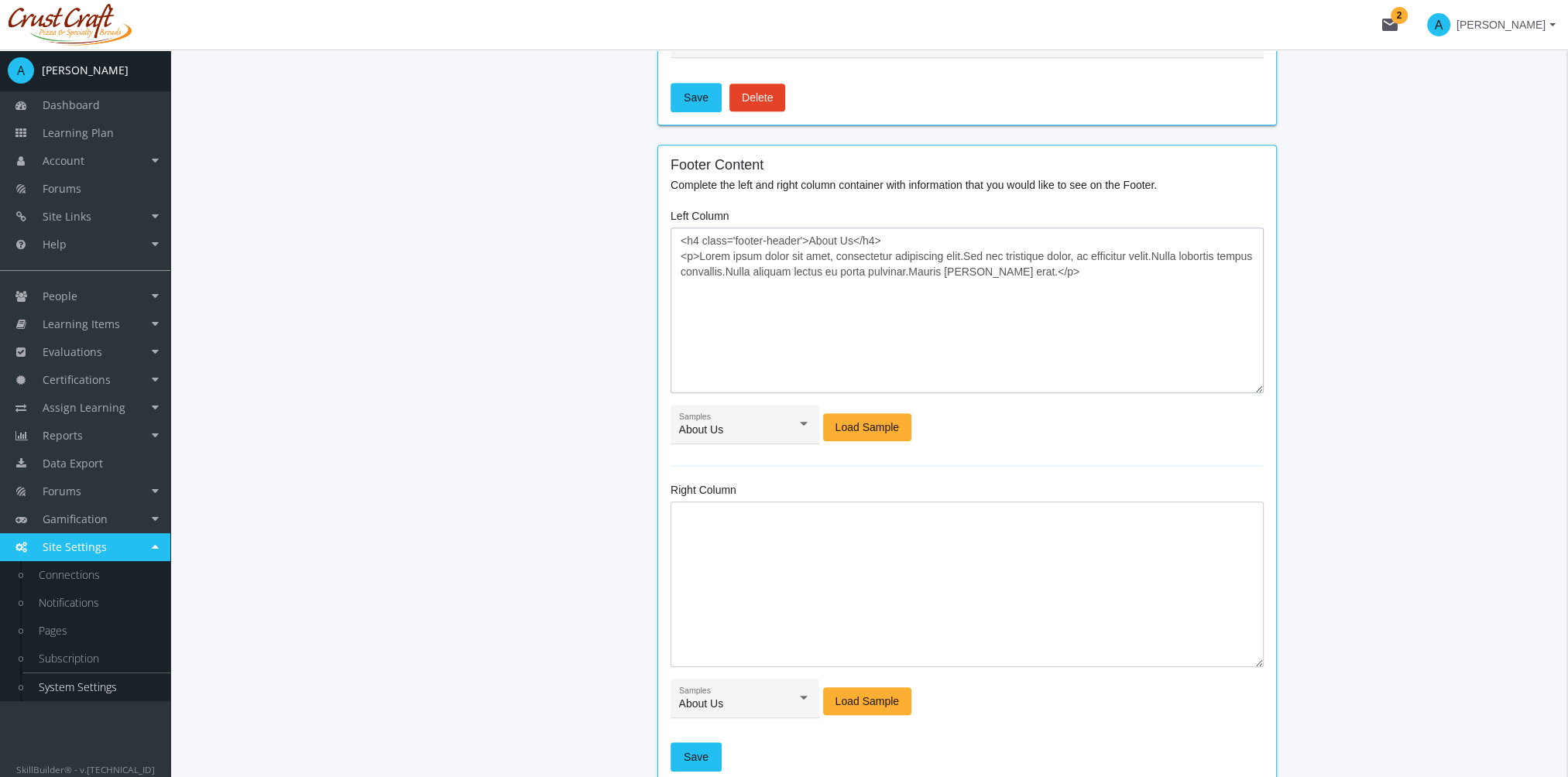
click at [689, 250] on textarea "<h4 class='footer-header'>About Us</h4> <p>Lorem ipsum dolor sit amet, consecte…" at bounding box center [966, 310] width 593 height 166
drag, startPoint x: 700, startPoint y: 255, endPoint x: 1070, endPoint y: 279, distance: 370.8
click at [1070, 279] on textarea "<h4 class='footer-header'>About Us</h4> <p>Lorem ipsum dolor sit amet, consecte…" at bounding box center [966, 310] width 593 height 166
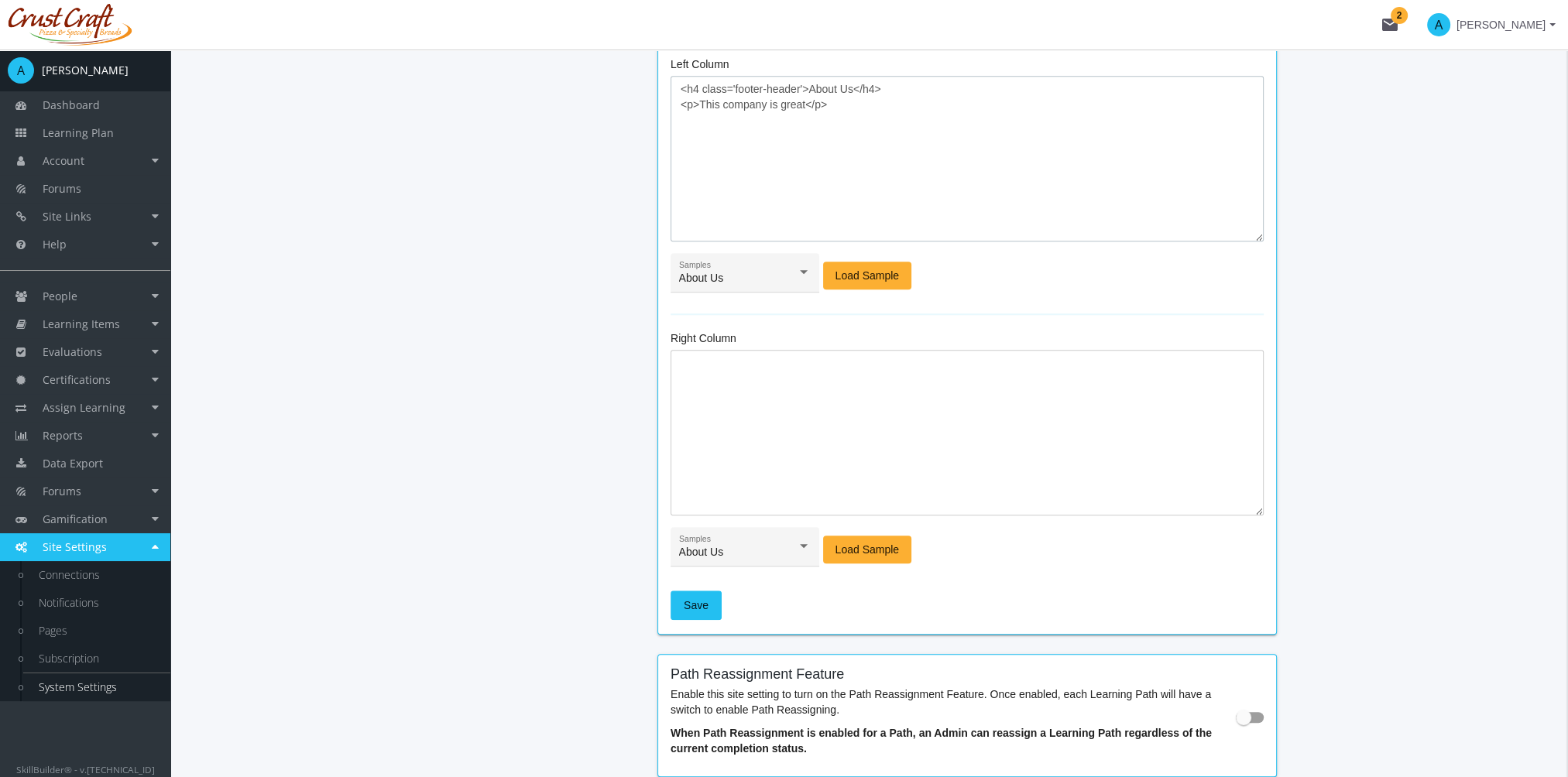
scroll to position [1549, 0]
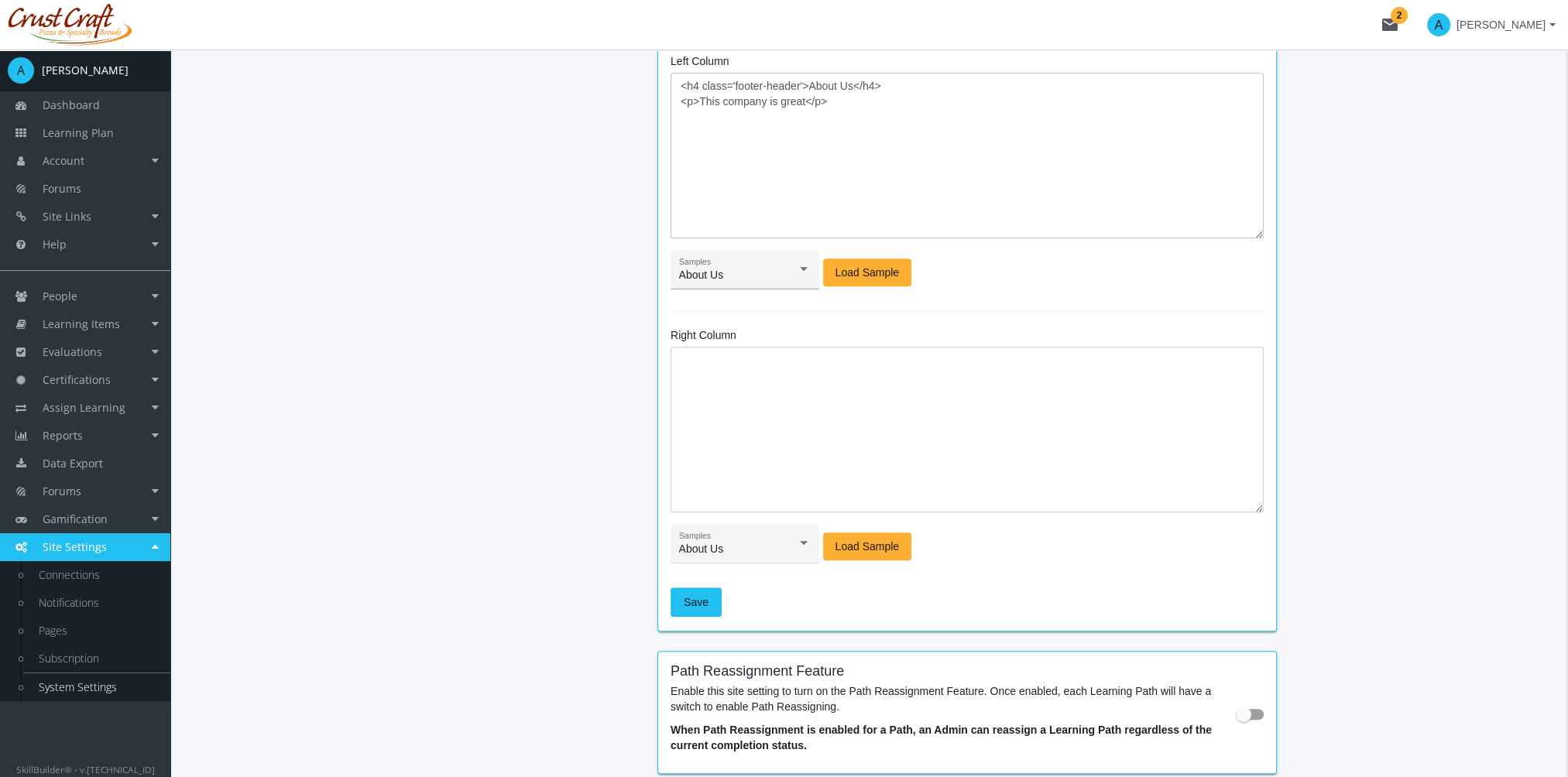
type textarea "<h4 class='footer-header'>About Us</h4> <p>This company is great</p>"
click at [802, 272] on div at bounding box center [803, 269] width 14 height 12
click at [944, 429] on div at bounding box center [784, 388] width 1568 height 777
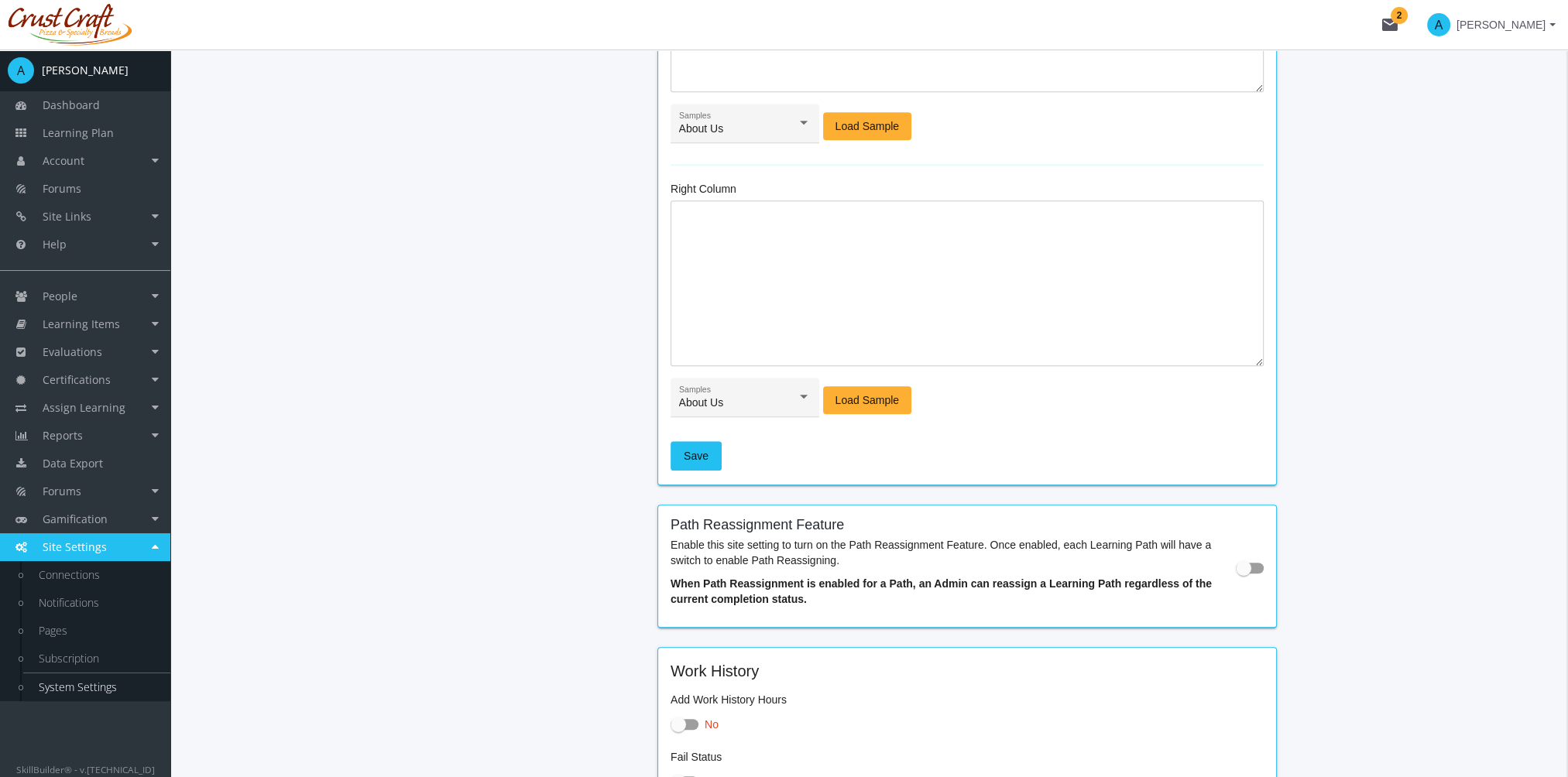
scroll to position [1703, 0]
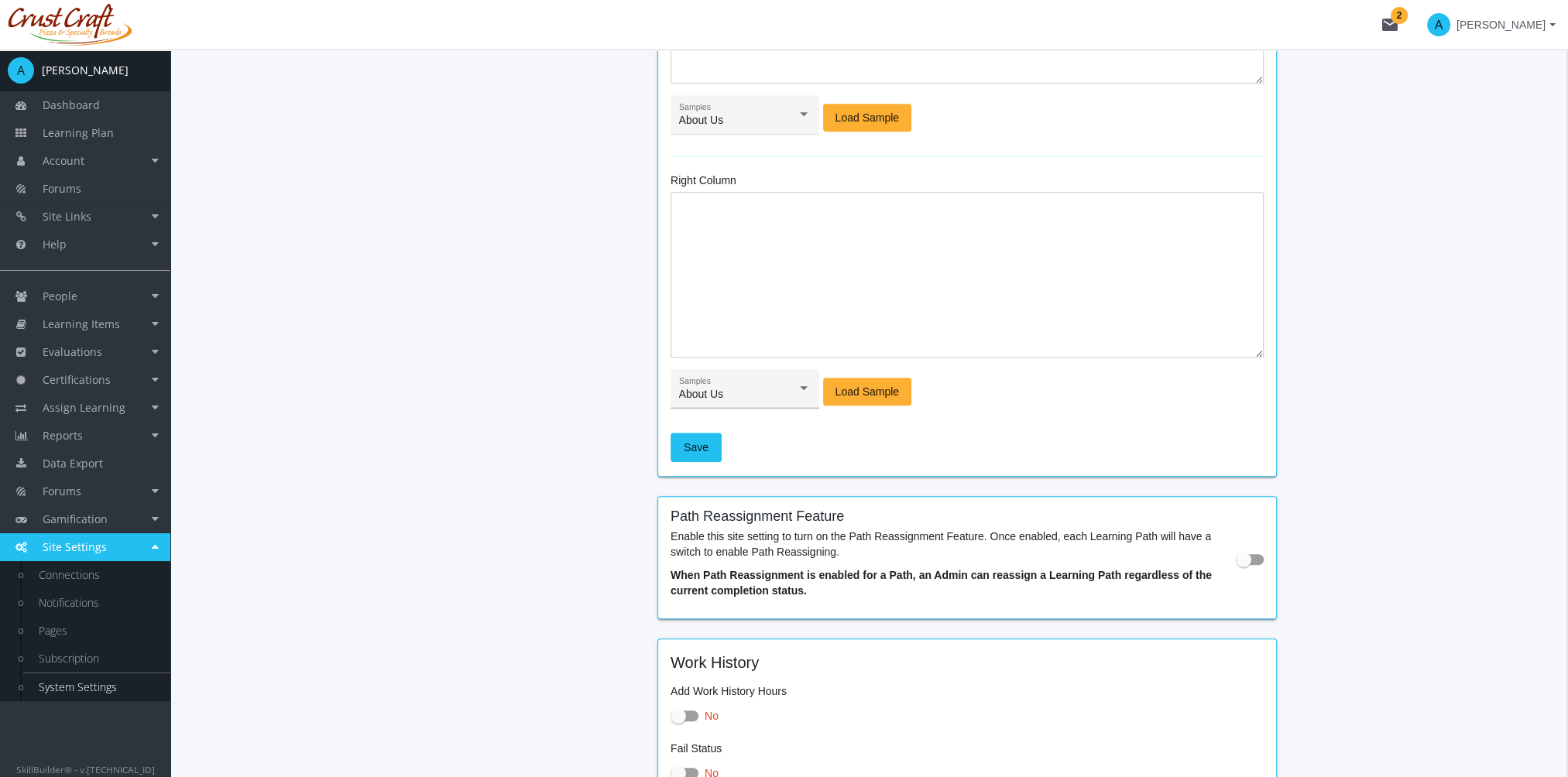
click at [745, 392] on div "About Us" at bounding box center [738, 395] width 118 height 12
click at [750, 473] on span "Follow Us" at bounding box center [744, 467] width 132 height 32
click at [859, 398] on span "Load Sample" at bounding box center [867, 392] width 64 height 28
type textarea "<h4 class='footer-header'>Follow Us</h4> <p> <a href='[URL][DOMAIN_NAME]'><svg …"
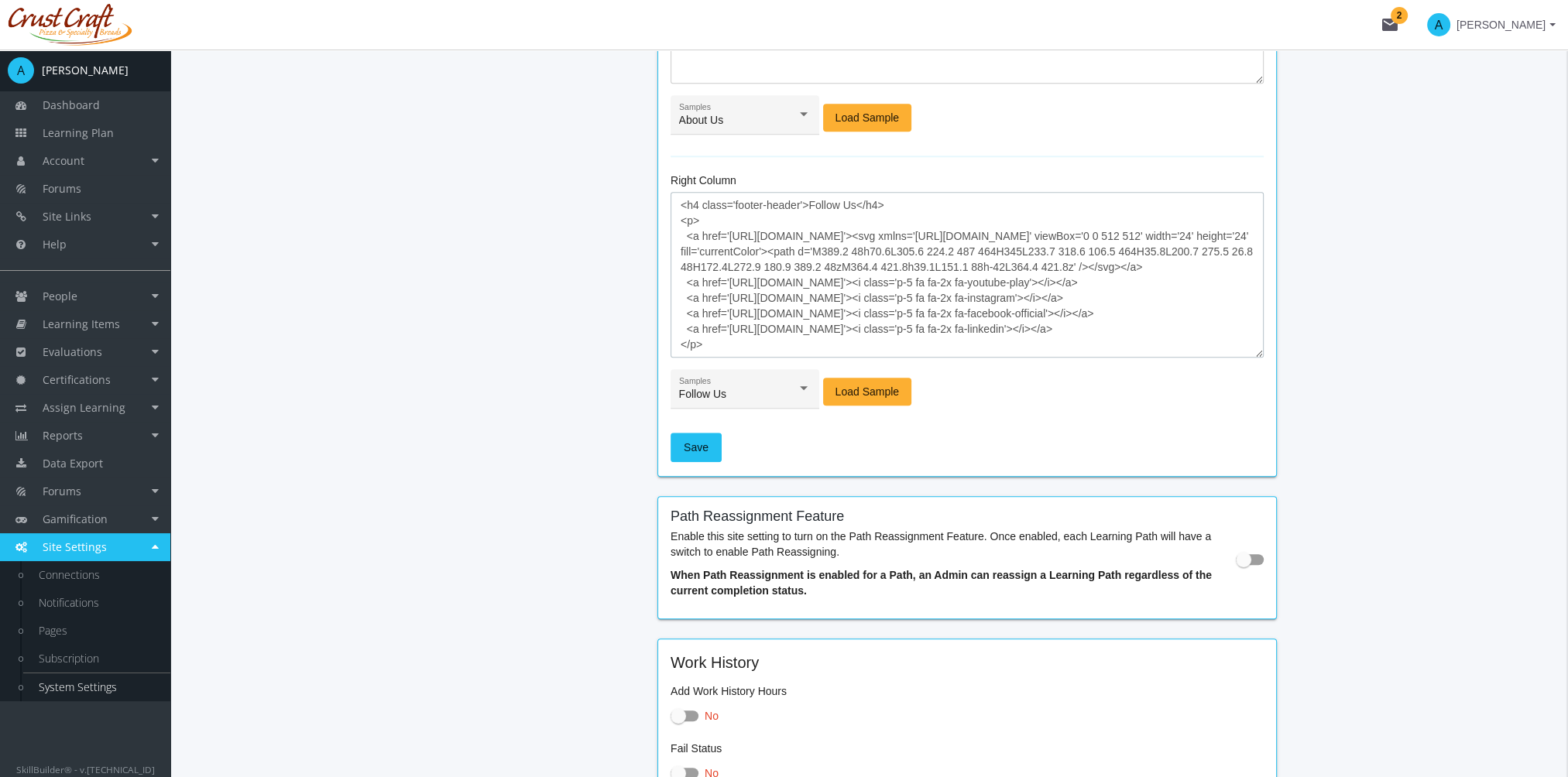
drag, startPoint x: 887, startPoint y: 282, endPoint x: 728, endPoint y: 281, distance: 159.0
click at [728, 281] on textarea "<h4 class='footer-header'>Follow Us</h4> <p> <a href='[URL][DOMAIN_NAME]'><svg …" at bounding box center [966, 274] width 593 height 166
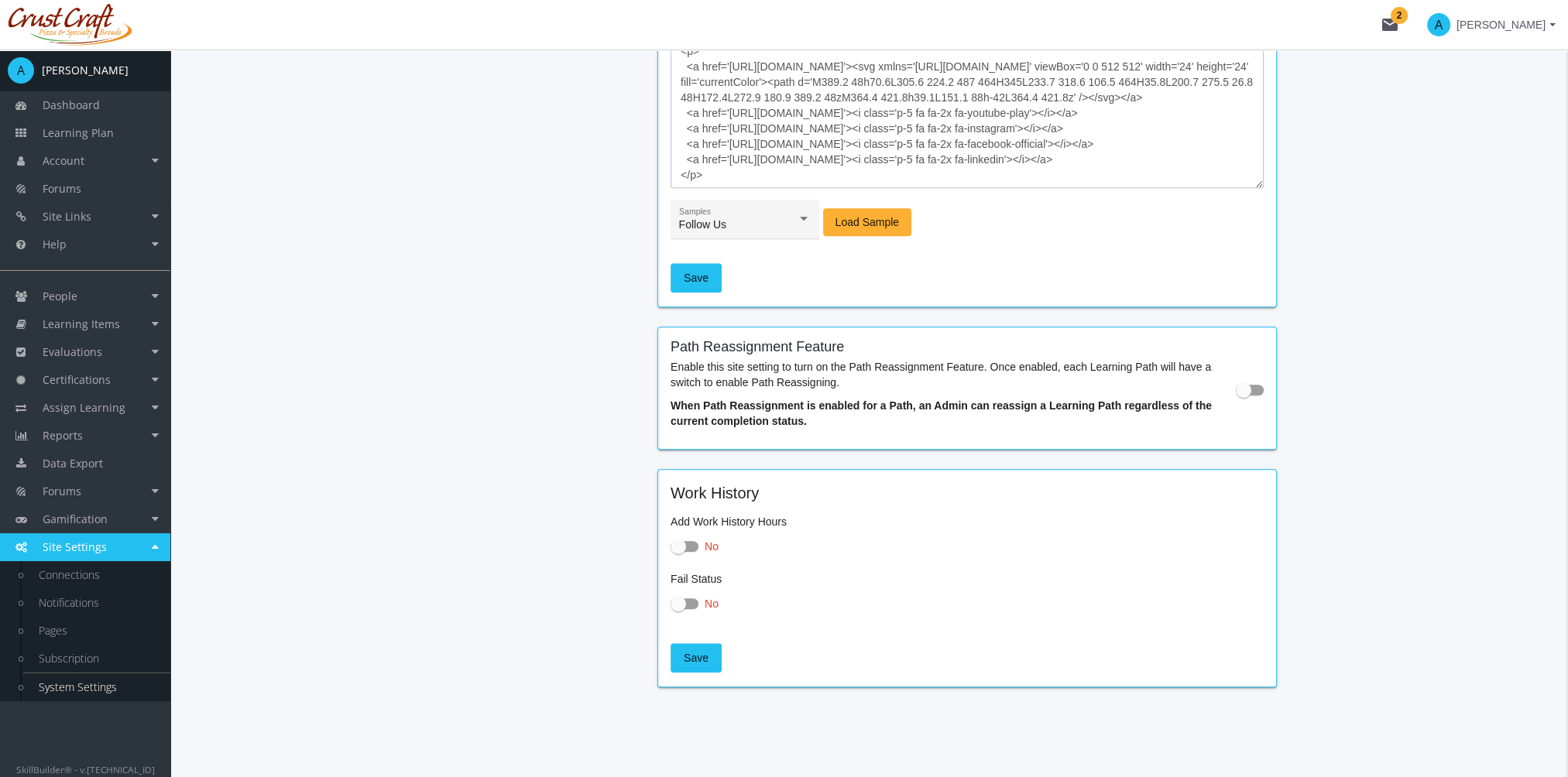
scroll to position [1875, 0]
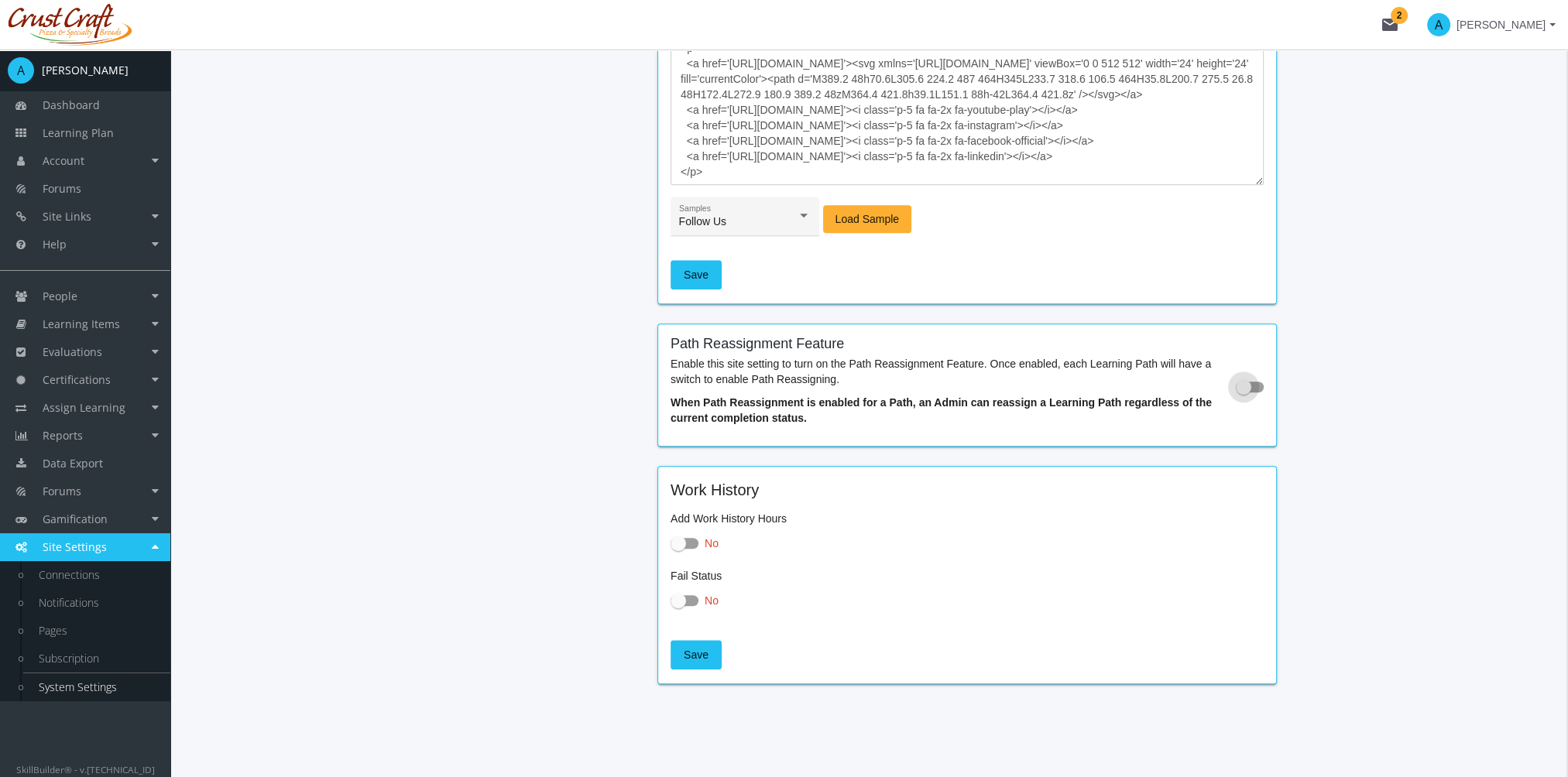
click at [1249, 387] on span at bounding box center [1243, 387] width 16 height 16
click at [1236, 392] on input "checkbox" at bounding box center [1235, 392] width 1 height 1
checkbox input "true"
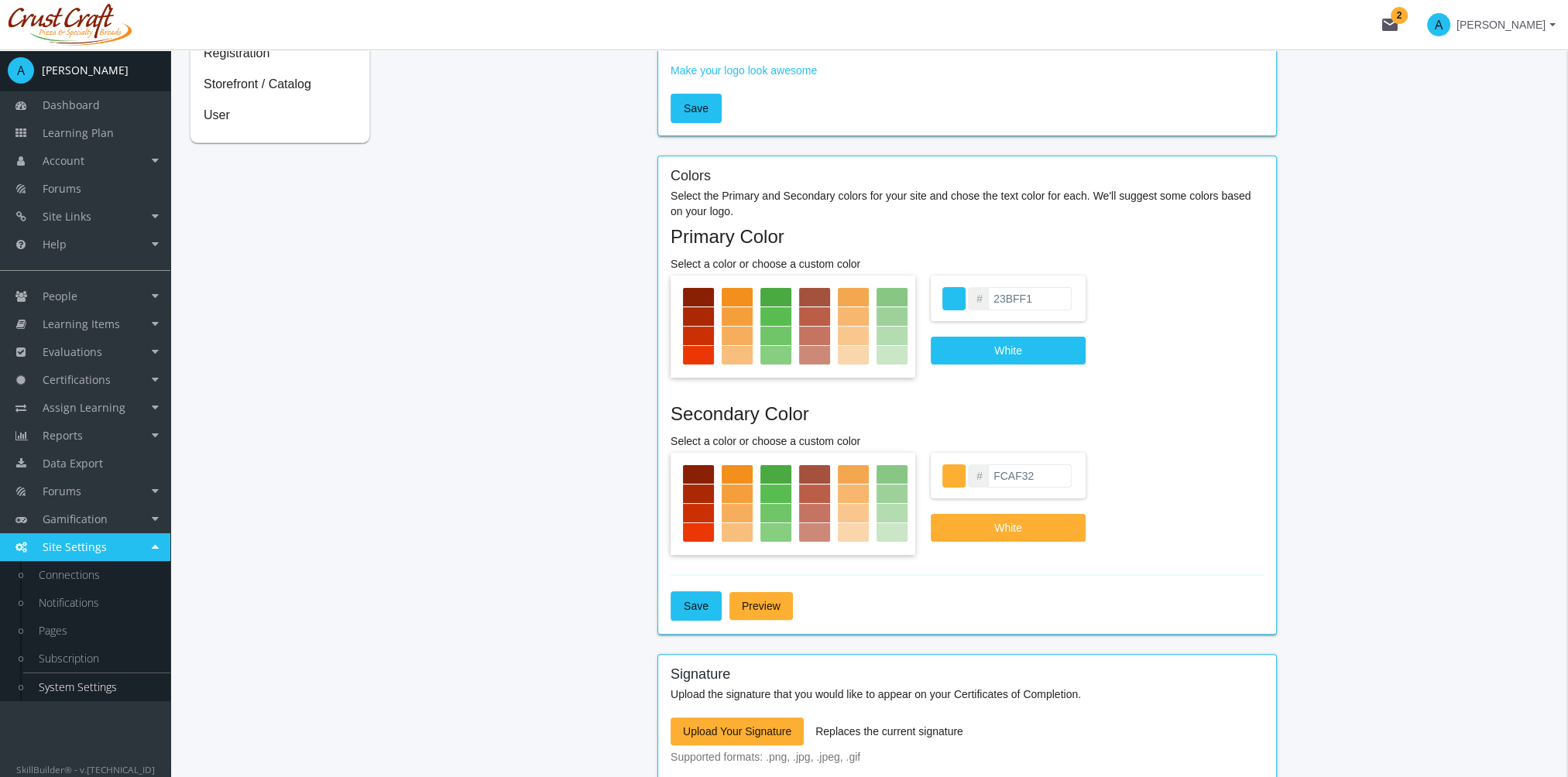
scroll to position [0, 0]
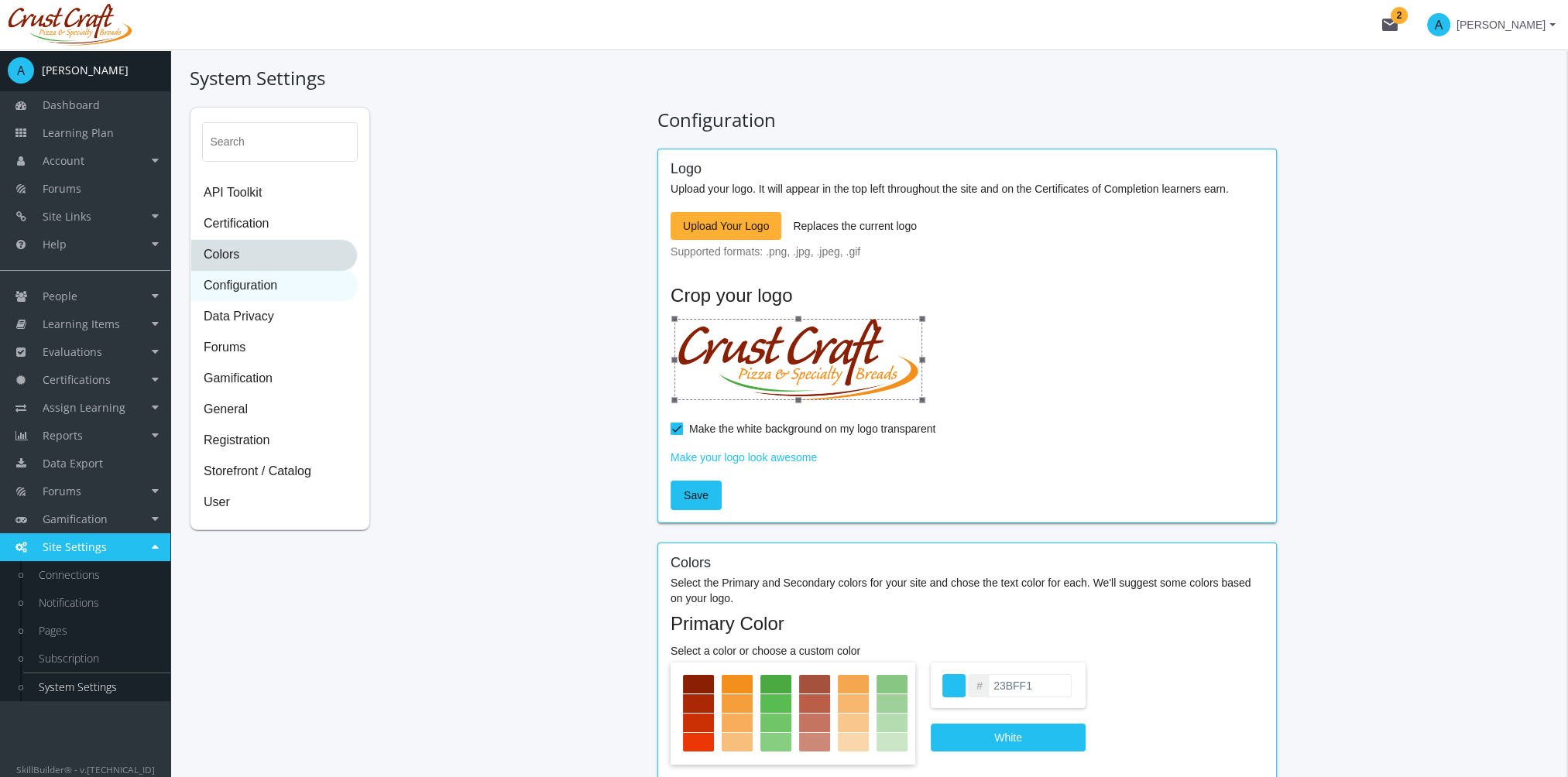
click at [302, 257] on span "Colors" at bounding box center [273, 255] width 166 height 31
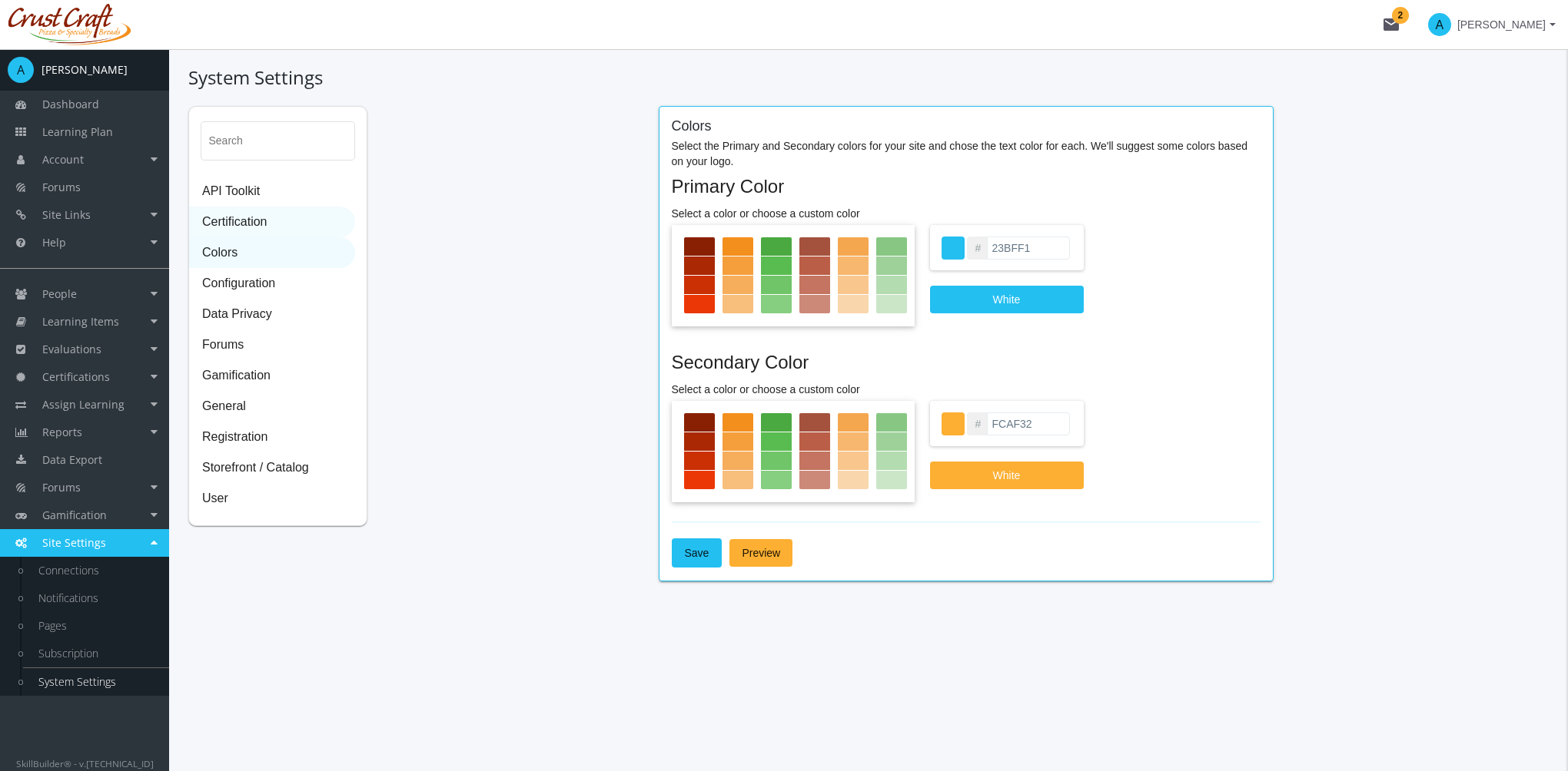
click at [274, 228] on span "Certification" at bounding box center [271, 223] width 164 height 30
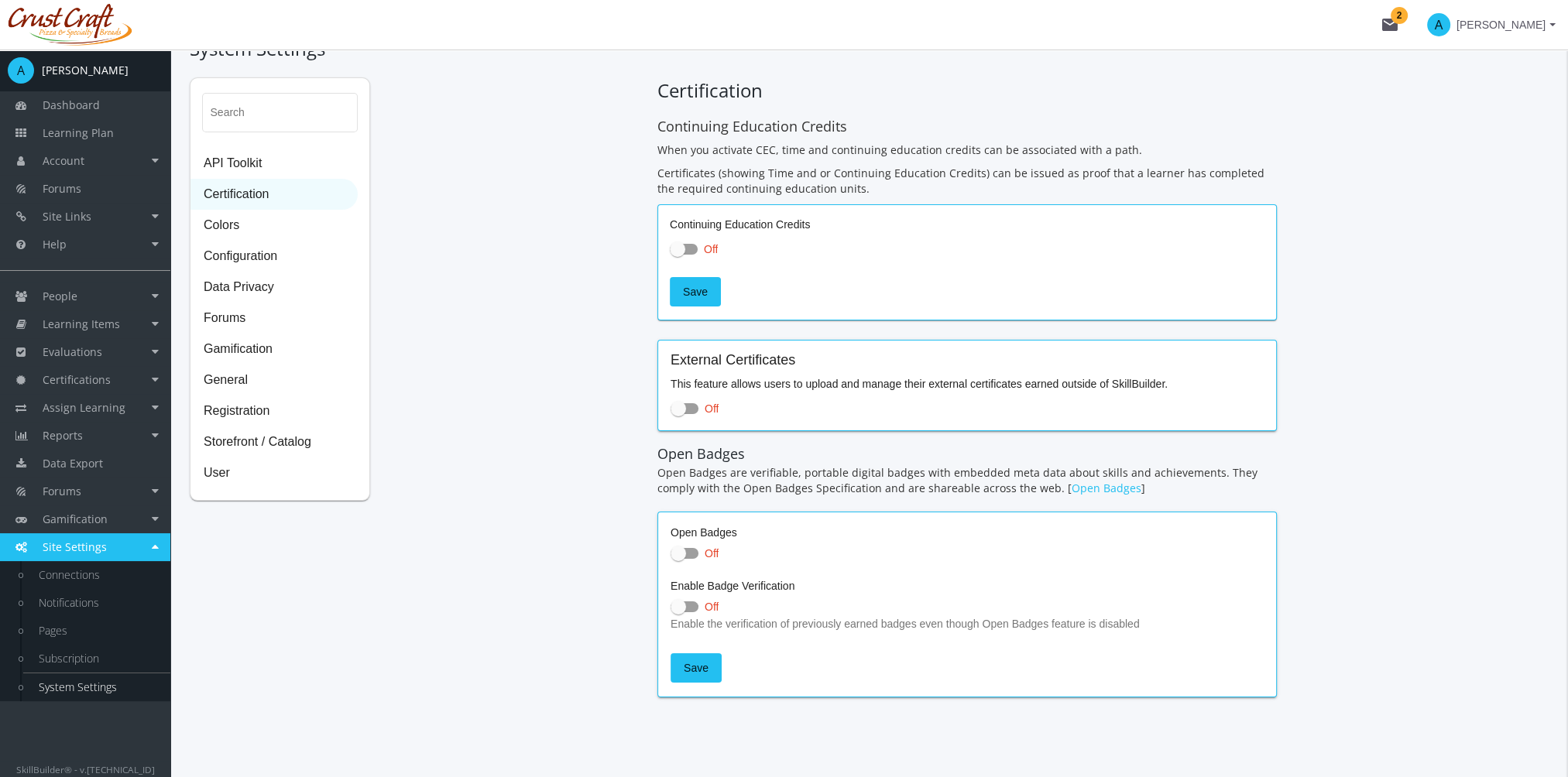
scroll to position [45, 0]
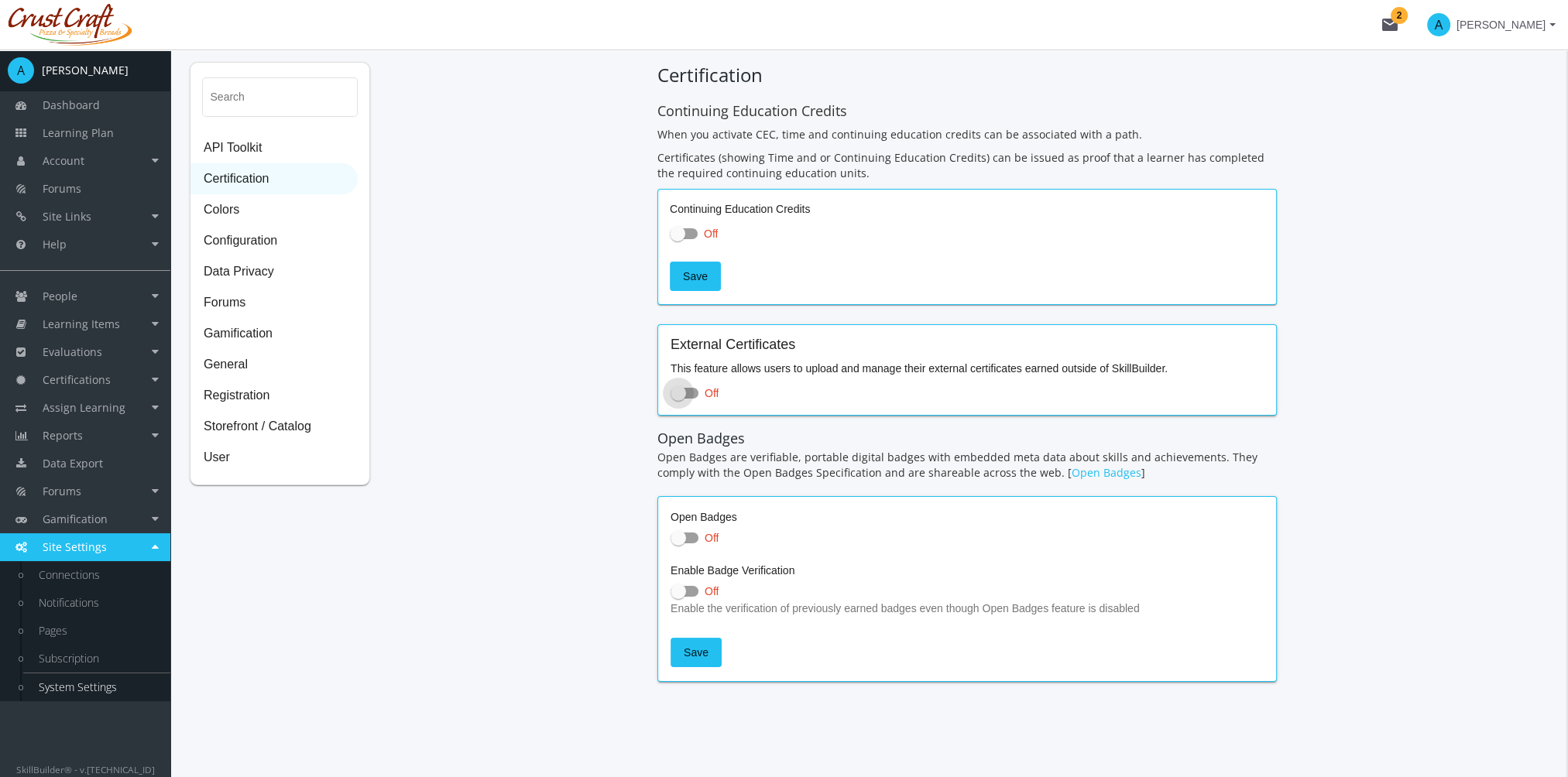
click at [673, 386] on span at bounding box center [678, 393] width 16 height 16
click at [671, 398] on input "Off" at bounding box center [670, 398] width 1 height 1
checkbox input "true"
click at [690, 540] on span at bounding box center [684, 538] width 28 height 11
click at [671, 543] on input "Off" at bounding box center [670, 543] width 1 height 1
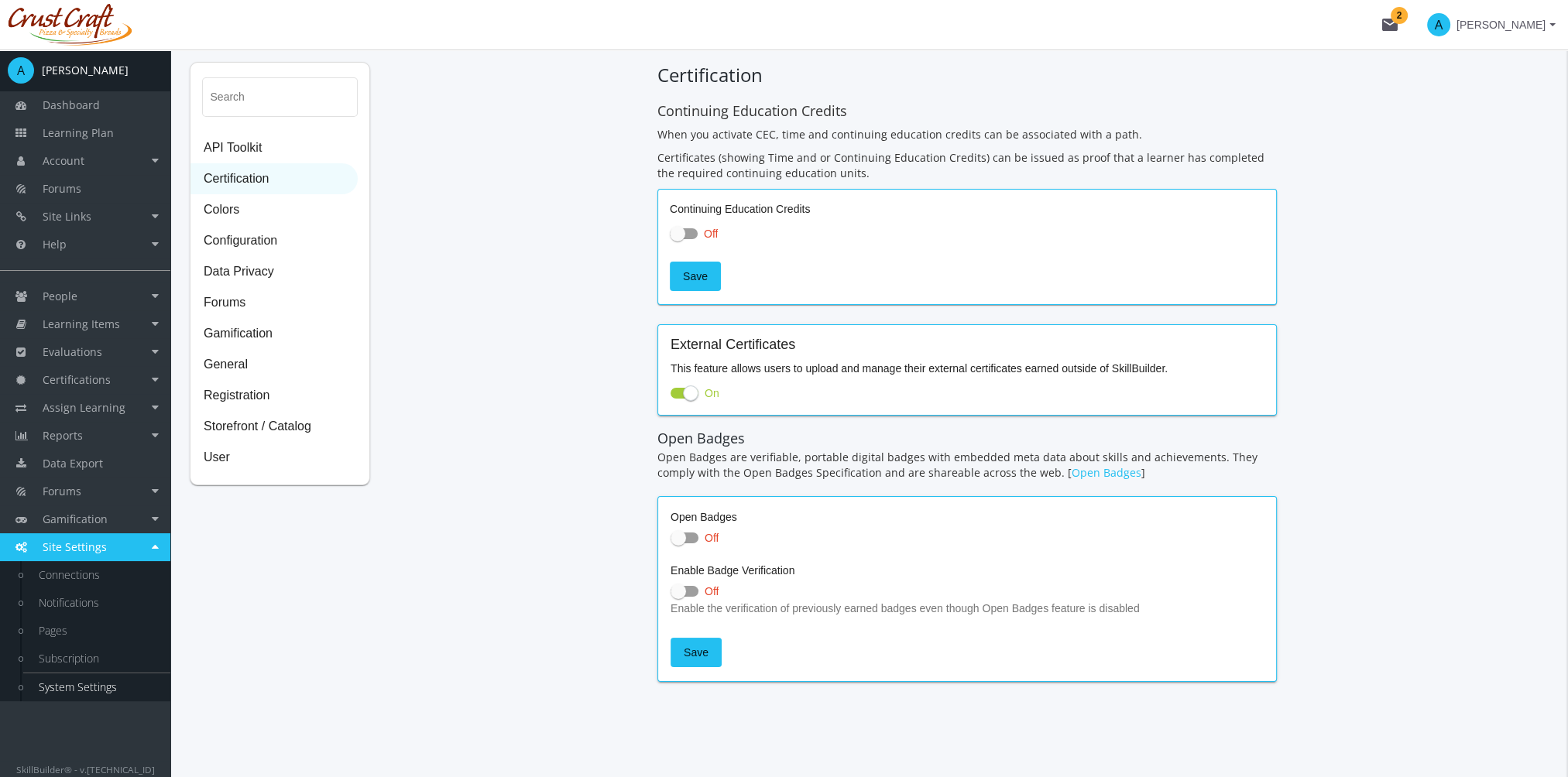
checkbox input "true"
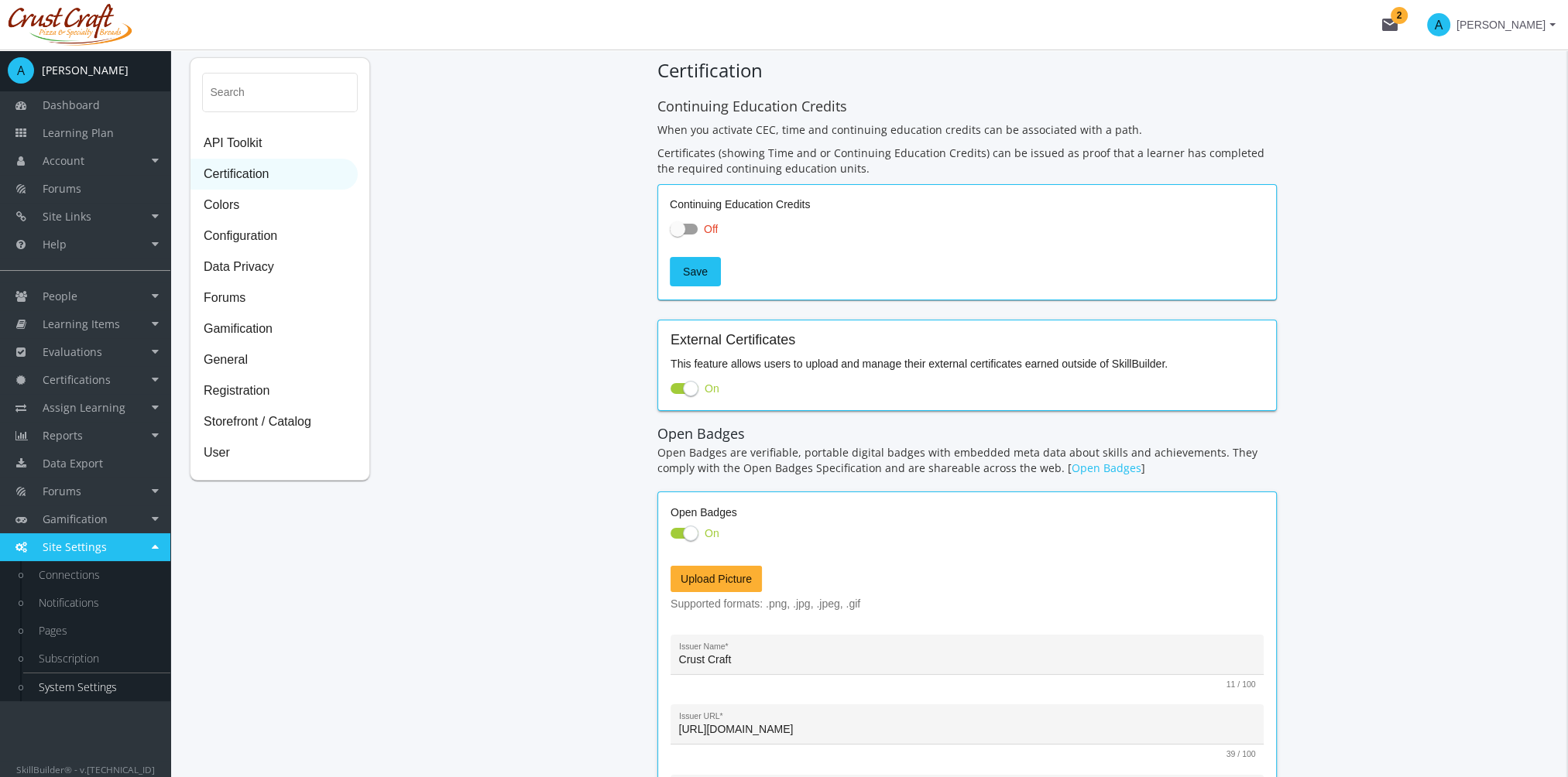
scroll to position [258, 0]
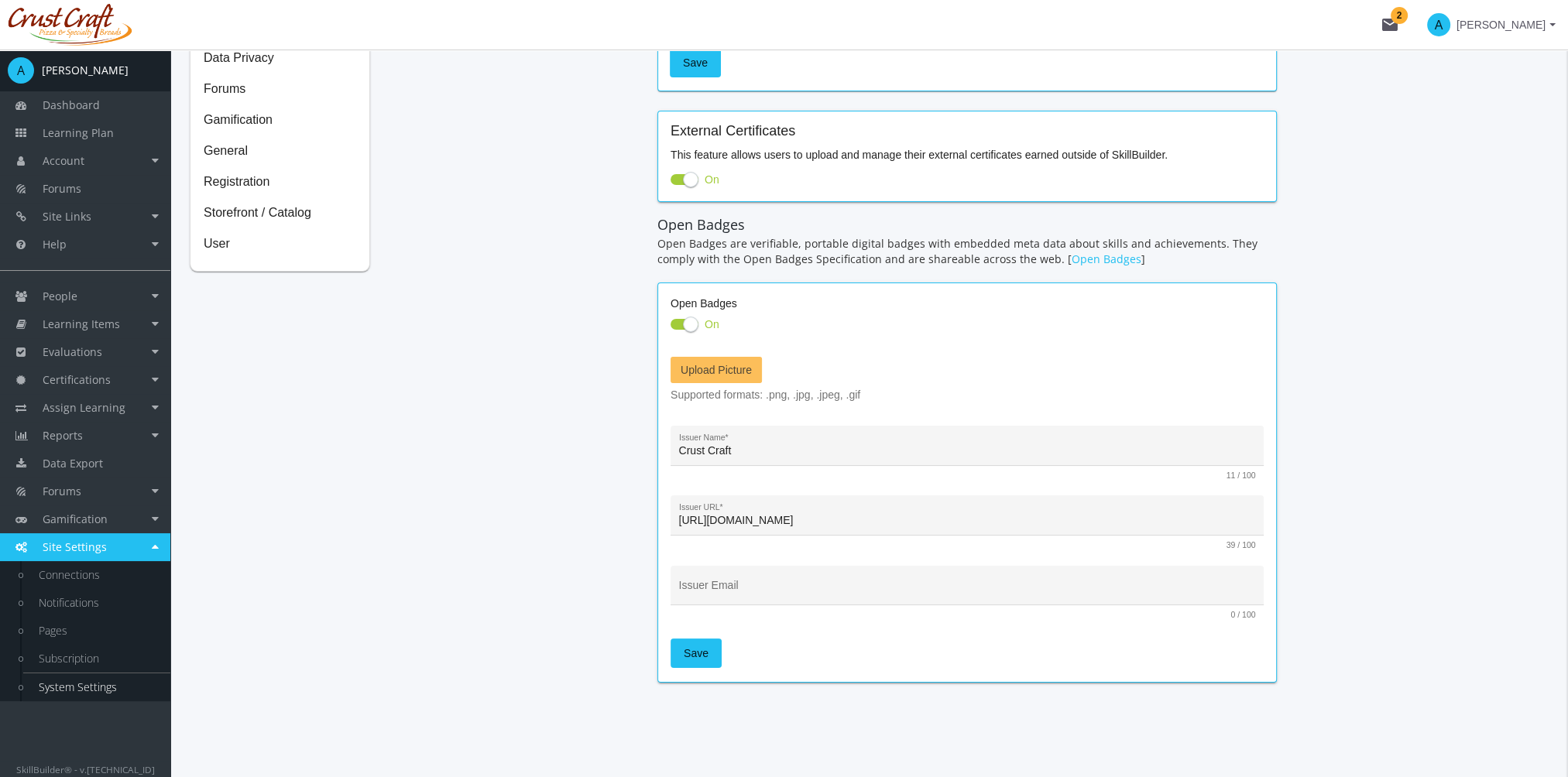
click at [734, 371] on span "Upload Picture" at bounding box center [716, 370] width 71 height 12
click at [0, 0] on input "Upload Picture" at bounding box center [0, 0] width 0 height 0
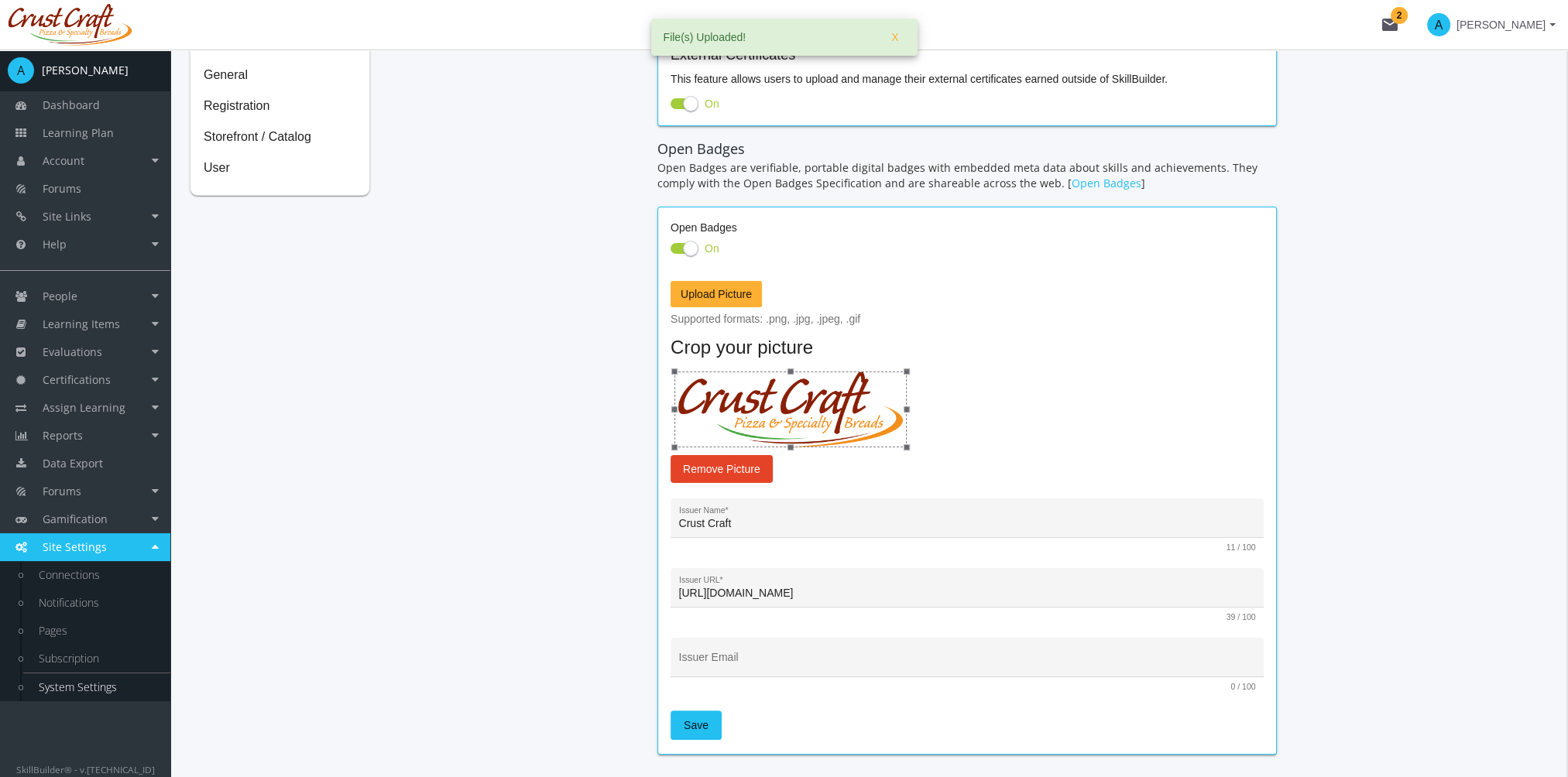
scroll to position [407, 0]
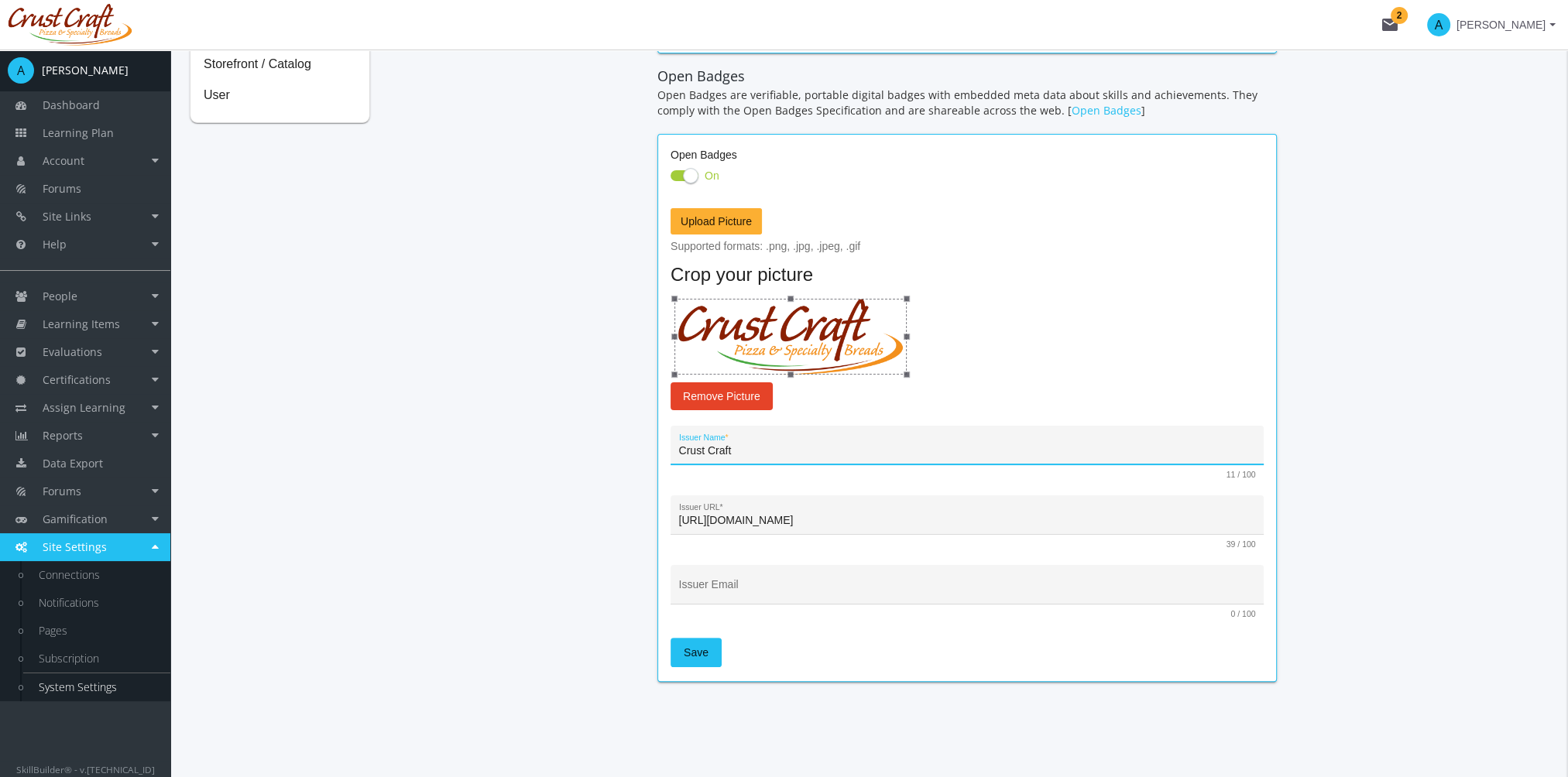
drag, startPoint x: 749, startPoint y: 453, endPoint x: 625, endPoint y: 466, distance: 124.7
click at [625, 466] on div "Search API Toolkit Certification Colors Configuration Data Privacy Forums Gamif…" at bounding box center [869, 201] width 1359 height 1002
click at [692, 660] on span "Save" at bounding box center [696, 653] width 25 height 28
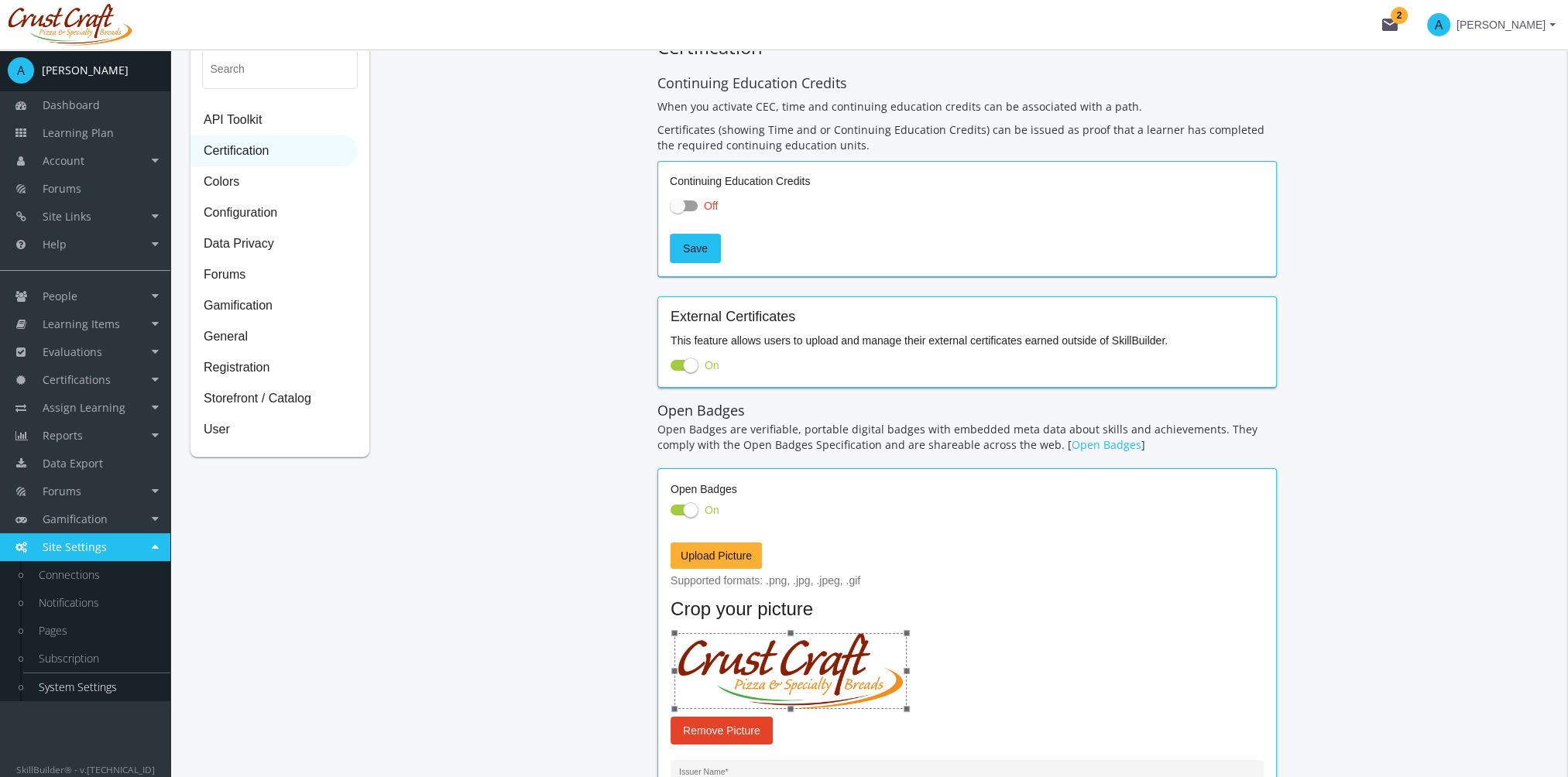
scroll to position [0, 0]
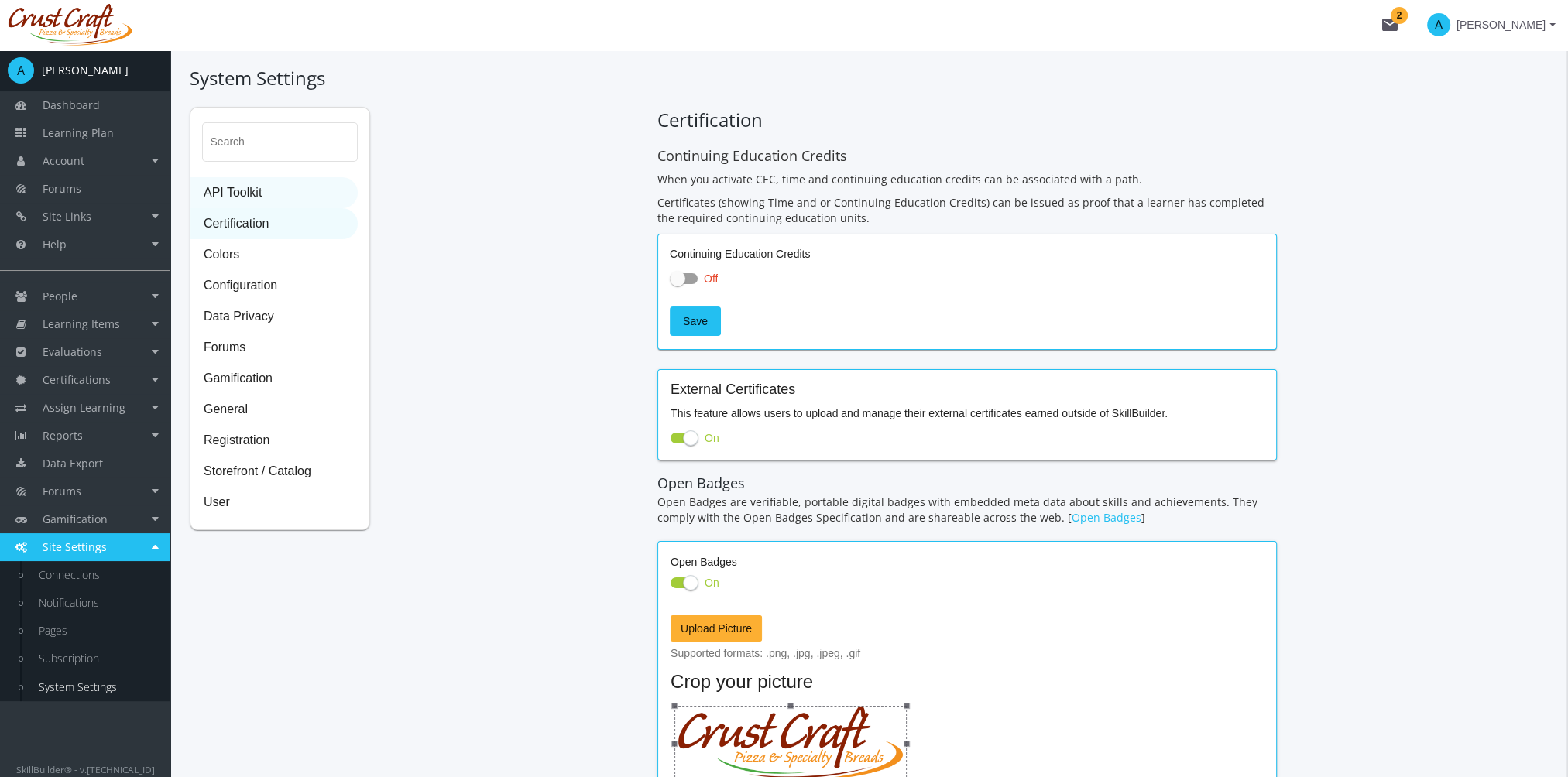
click at [237, 190] on span "API Toolkit" at bounding box center [273, 193] width 166 height 31
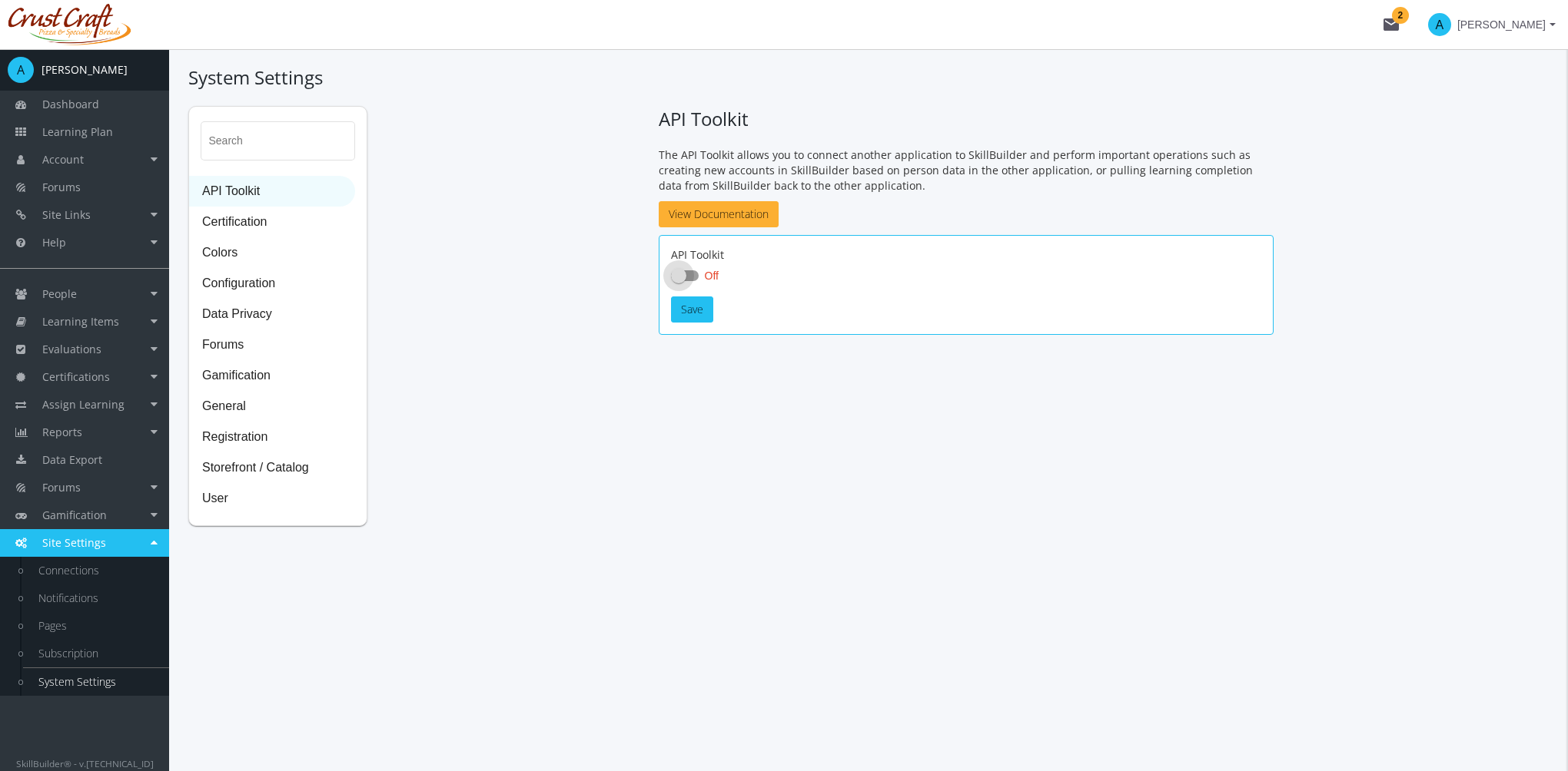
click at [685, 274] on span at bounding box center [679, 276] width 16 height 16
click at [671, 281] on input "Off" at bounding box center [671, 281] width 1 height 1
checkbox input "true"
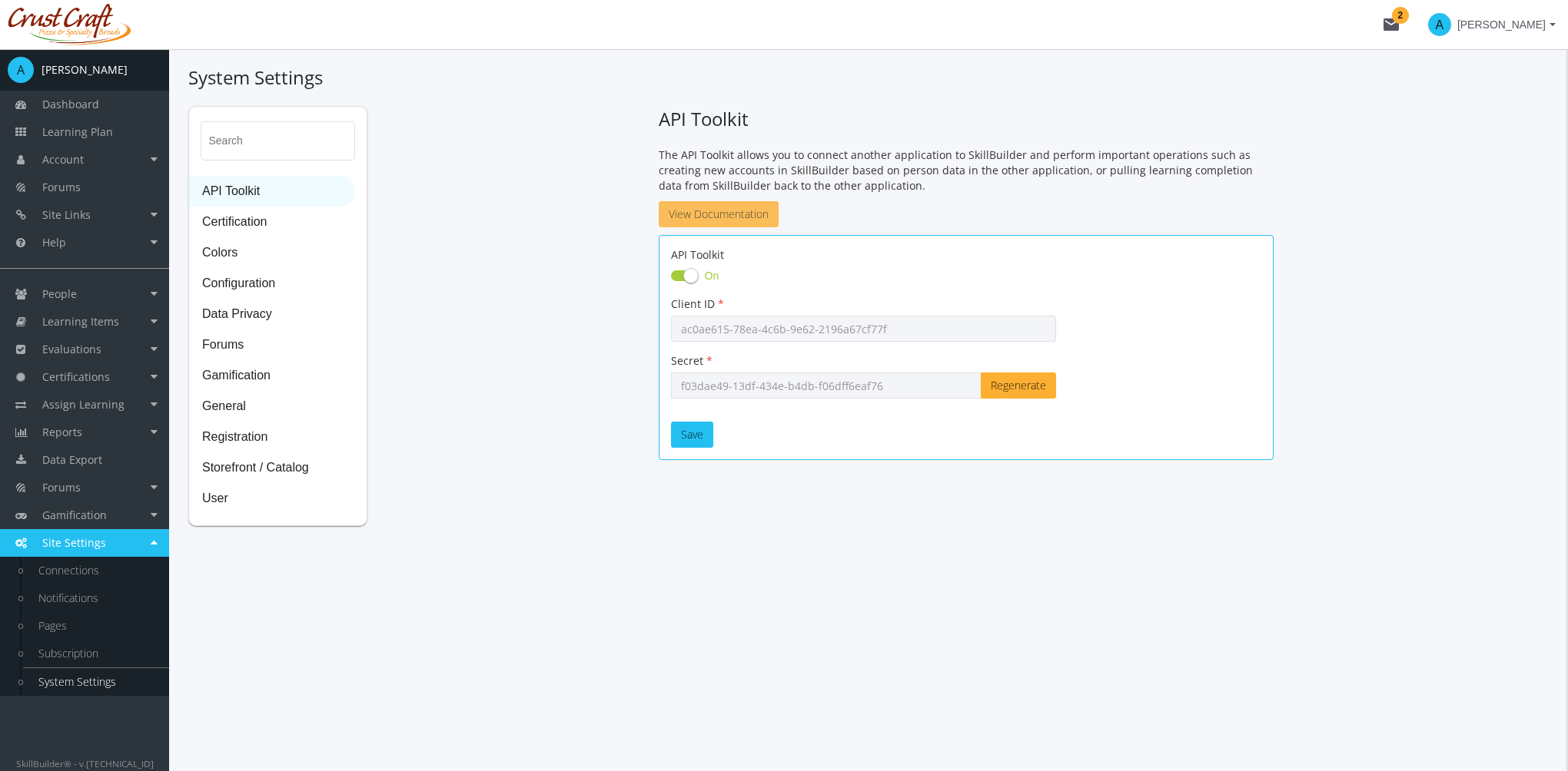
click at [744, 214] on link "View Documentation" at bounding box center [718, 215] width 120 height 26
click at [753, 212] on link "View Documentation" at bounding box center [718, 215] width 120 height 26
click at [110, 576] on link "Connections" at bounding box center [97, 571] width 146 height 28
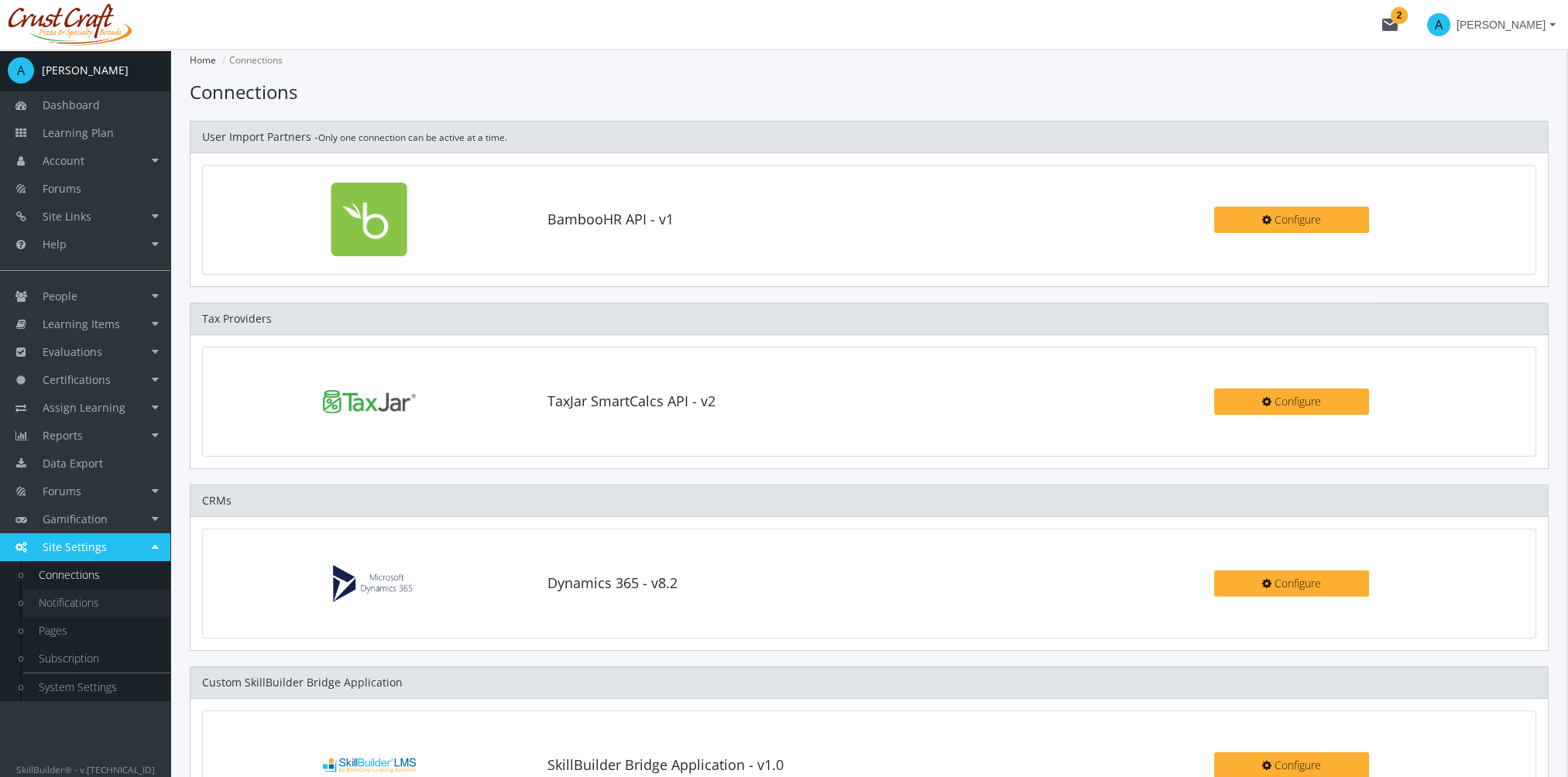
click at [95, 610] on link "Notifications" at bounding box center [97, 604] width 147 height 28
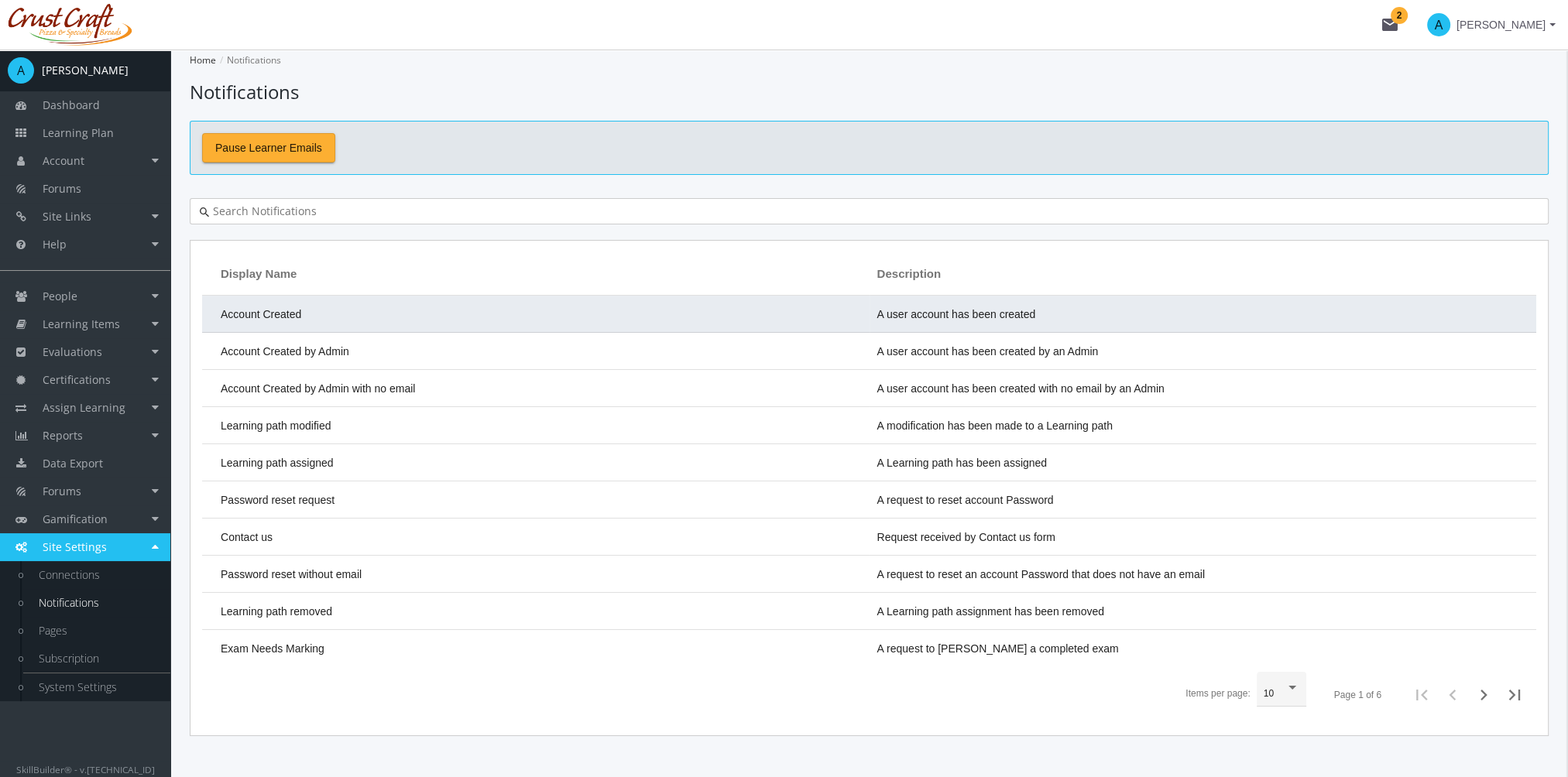
click at [533, 324] on td "Account Created" at bounding box center [536, 314] width 667 height 37
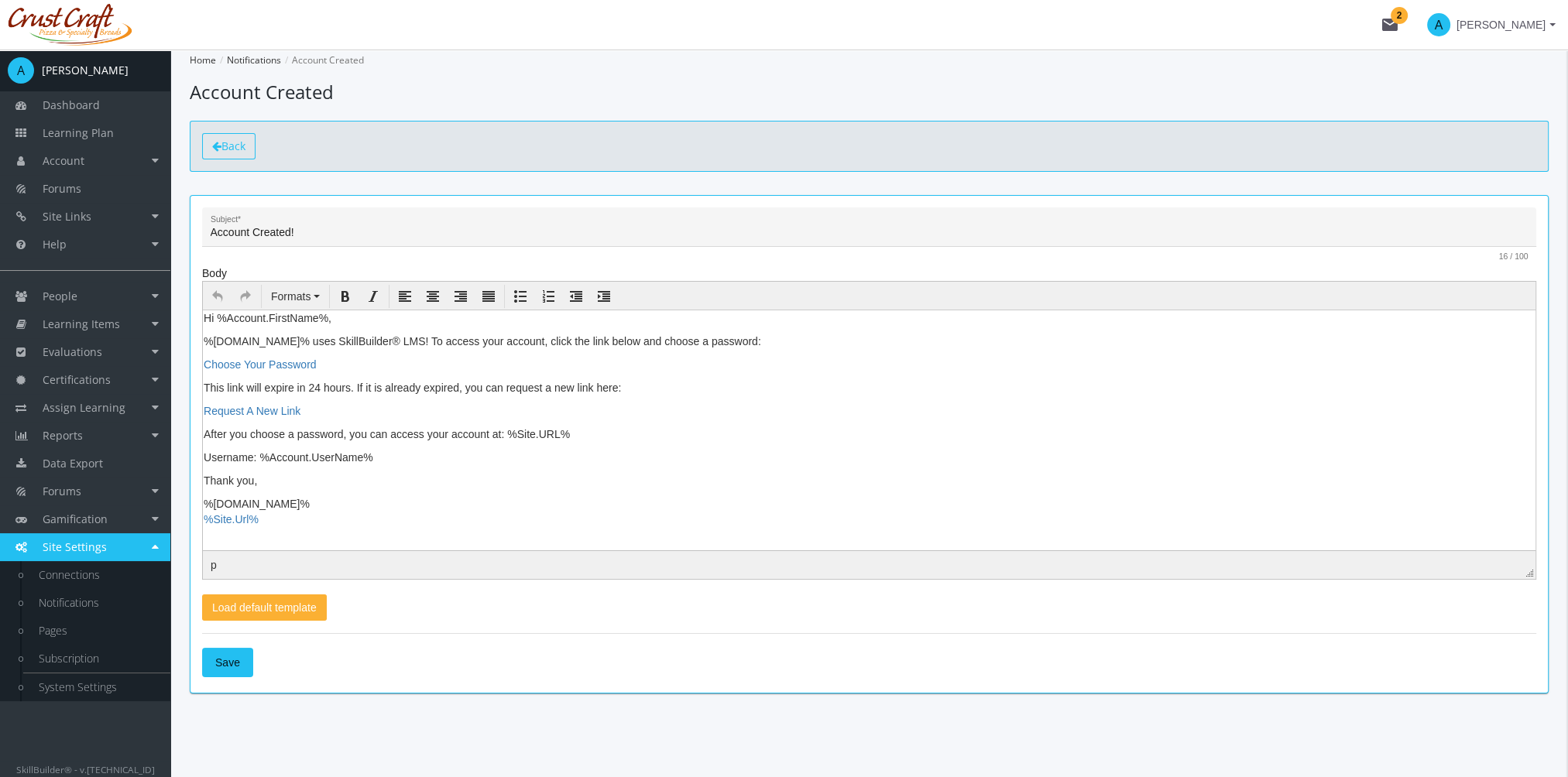
click at [222, 143] on span "Back" at bounding box center [233, 145] width 24 height 15
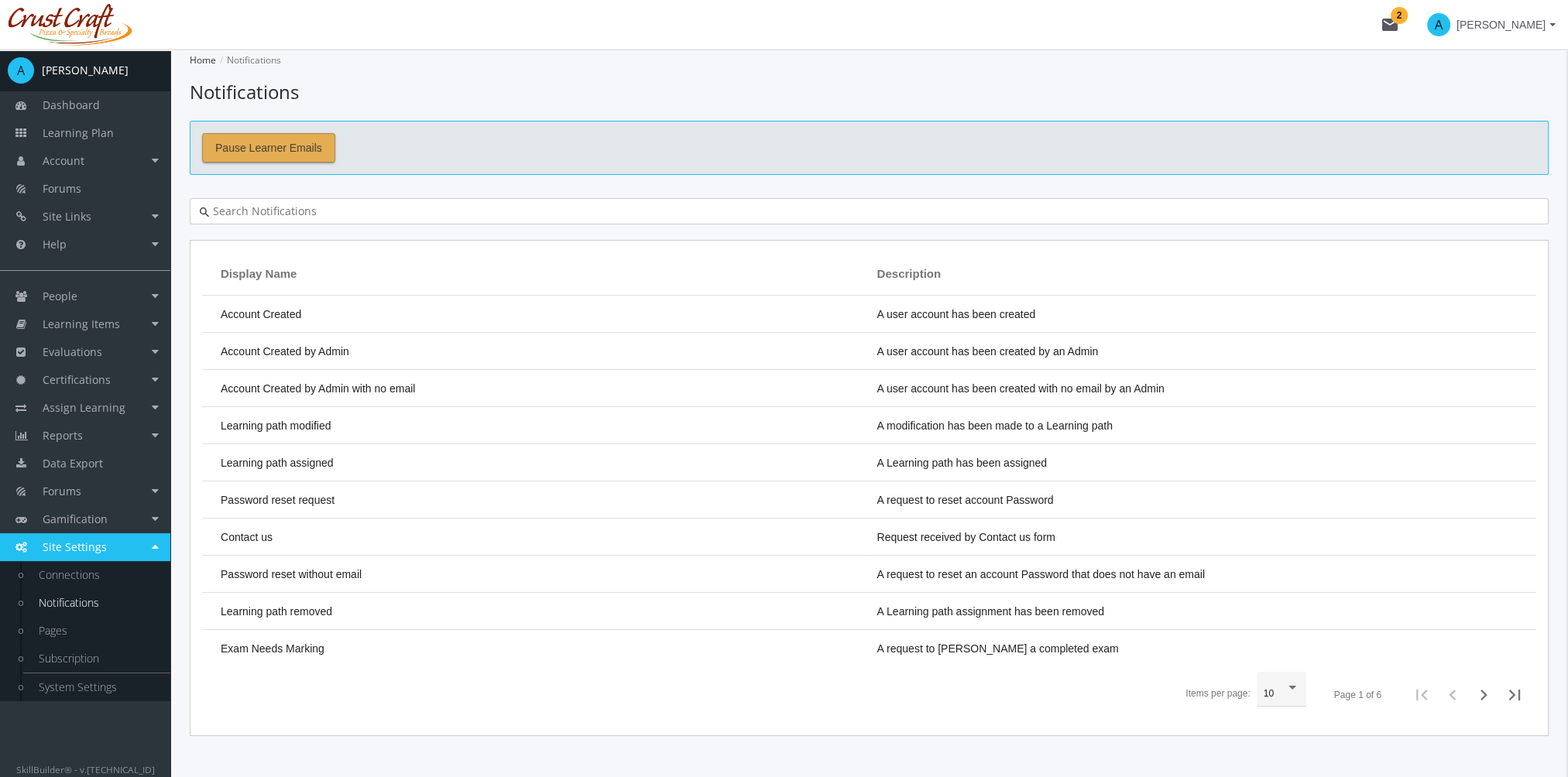
click at [297, 151] on span "Pause Learner Emails" at bounding box center [269, 148] width 107 height 28
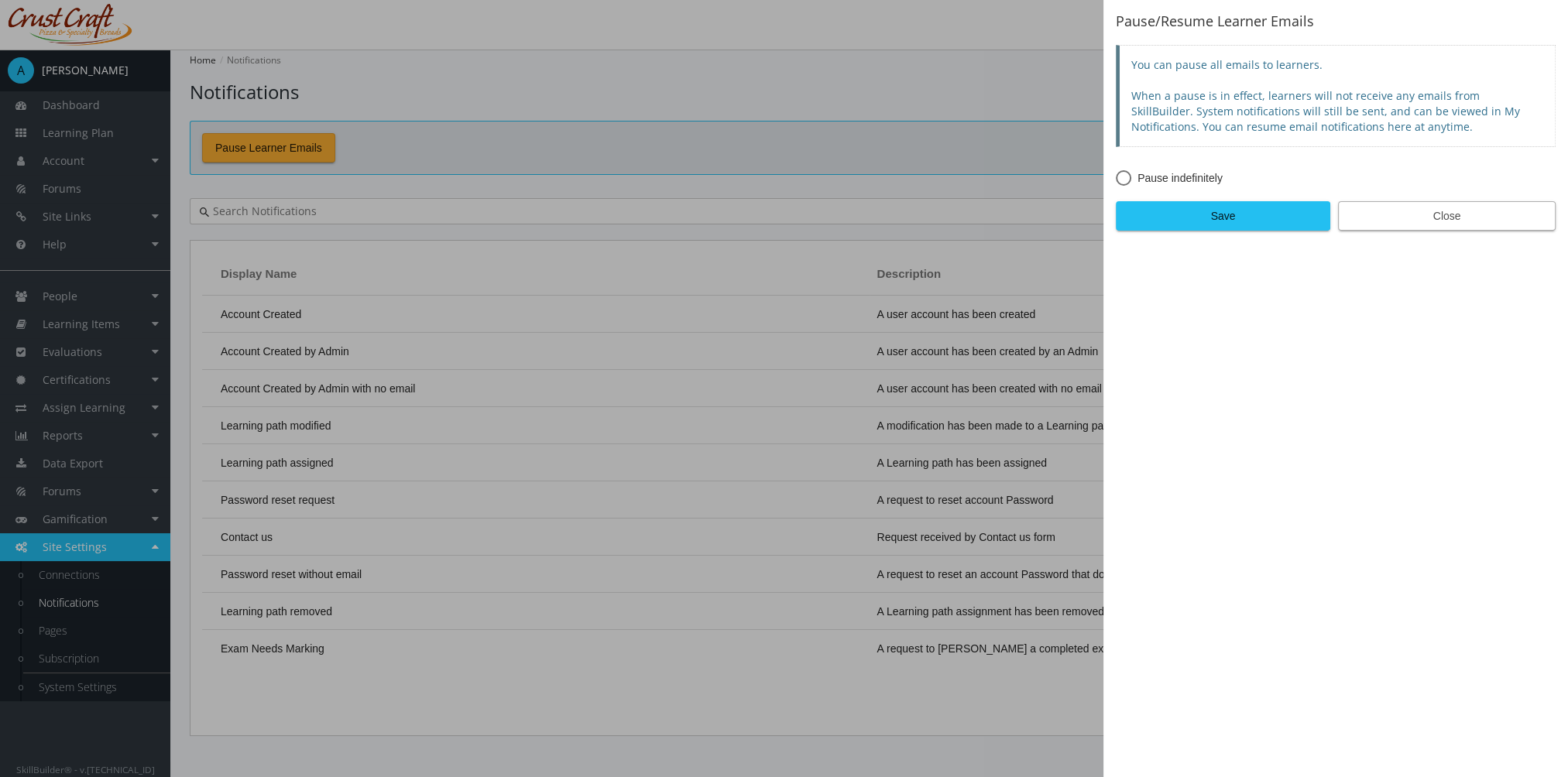
click at [1361, 218] on span "Close" at bounding box center [1446, 216] width 191 height 28
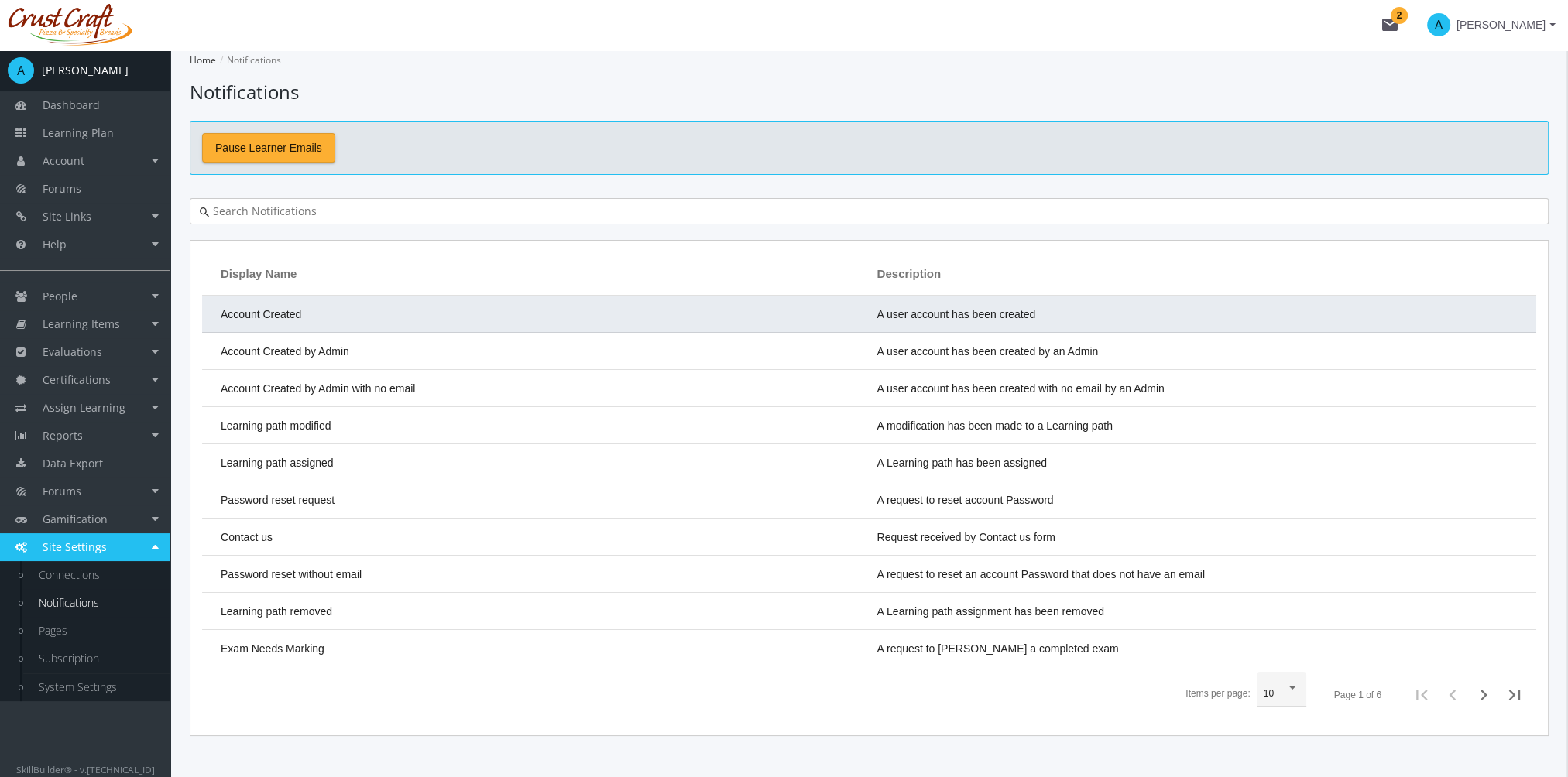
click at [331, 317] on td "Account Created" at bounding box center [536, 314] width 667 height 37
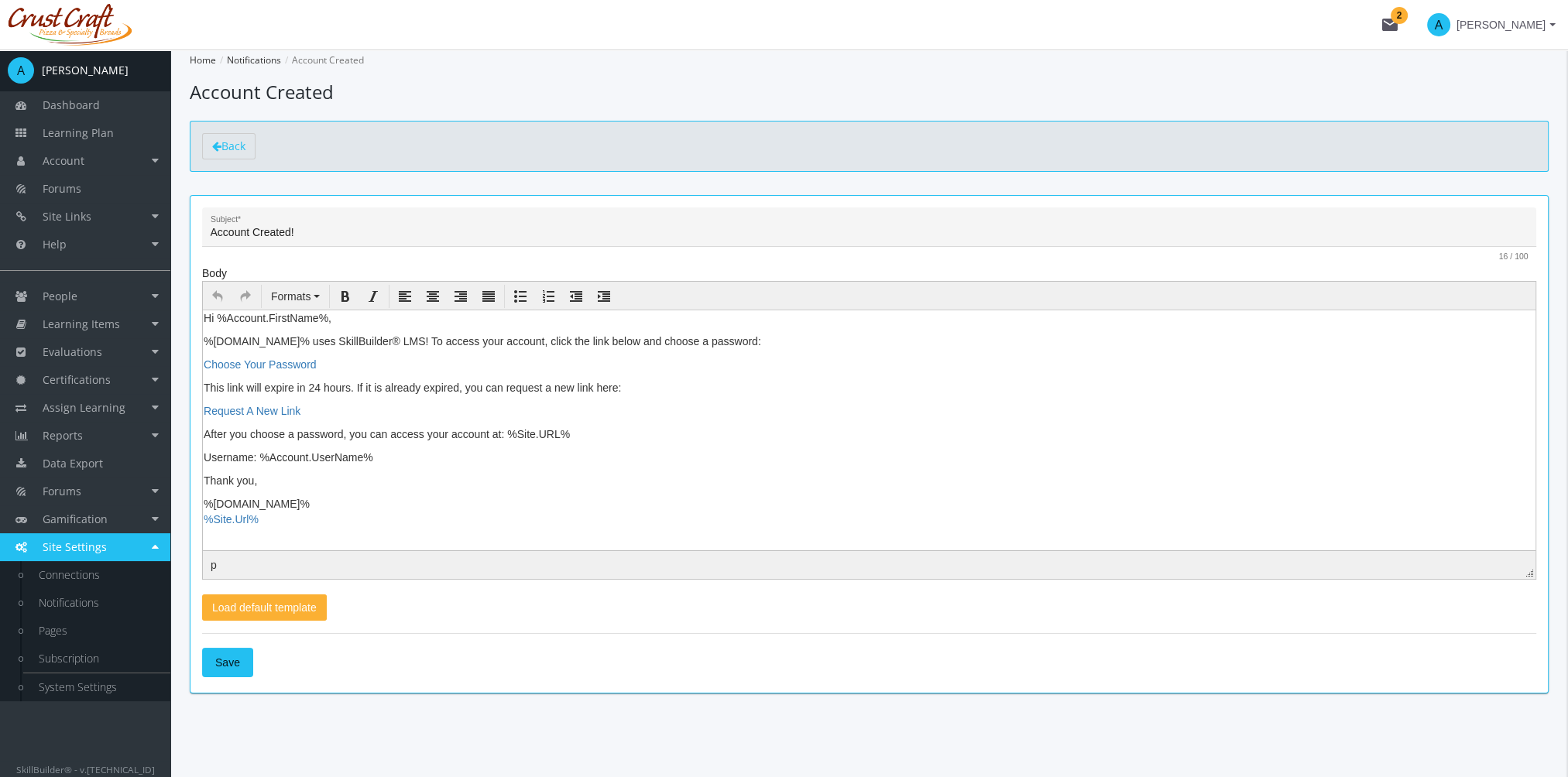
click at [201, 316] on mat-card "Account Created! Subject * 16 / 100 Body Formats p Load default template Save" at bounding box center [869, 444] width 1359 height 498
click at [207, 320] on p "Hi %Account.FirstName%," at bounding box center [868, 318] width 1331 height 16
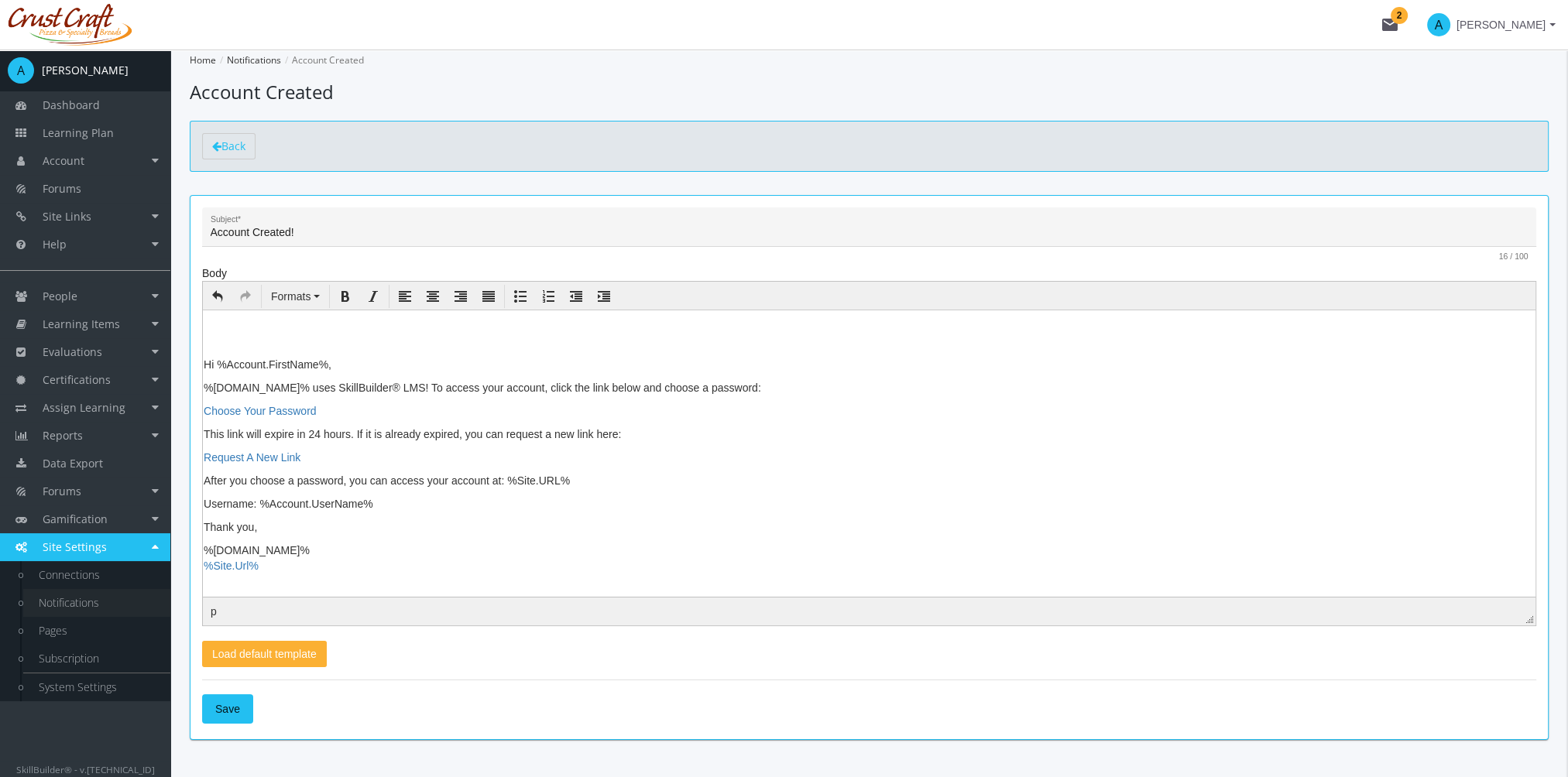
click at [91, 596] on link "Notifications" at bounding box center [97, 604] width 147 height 28
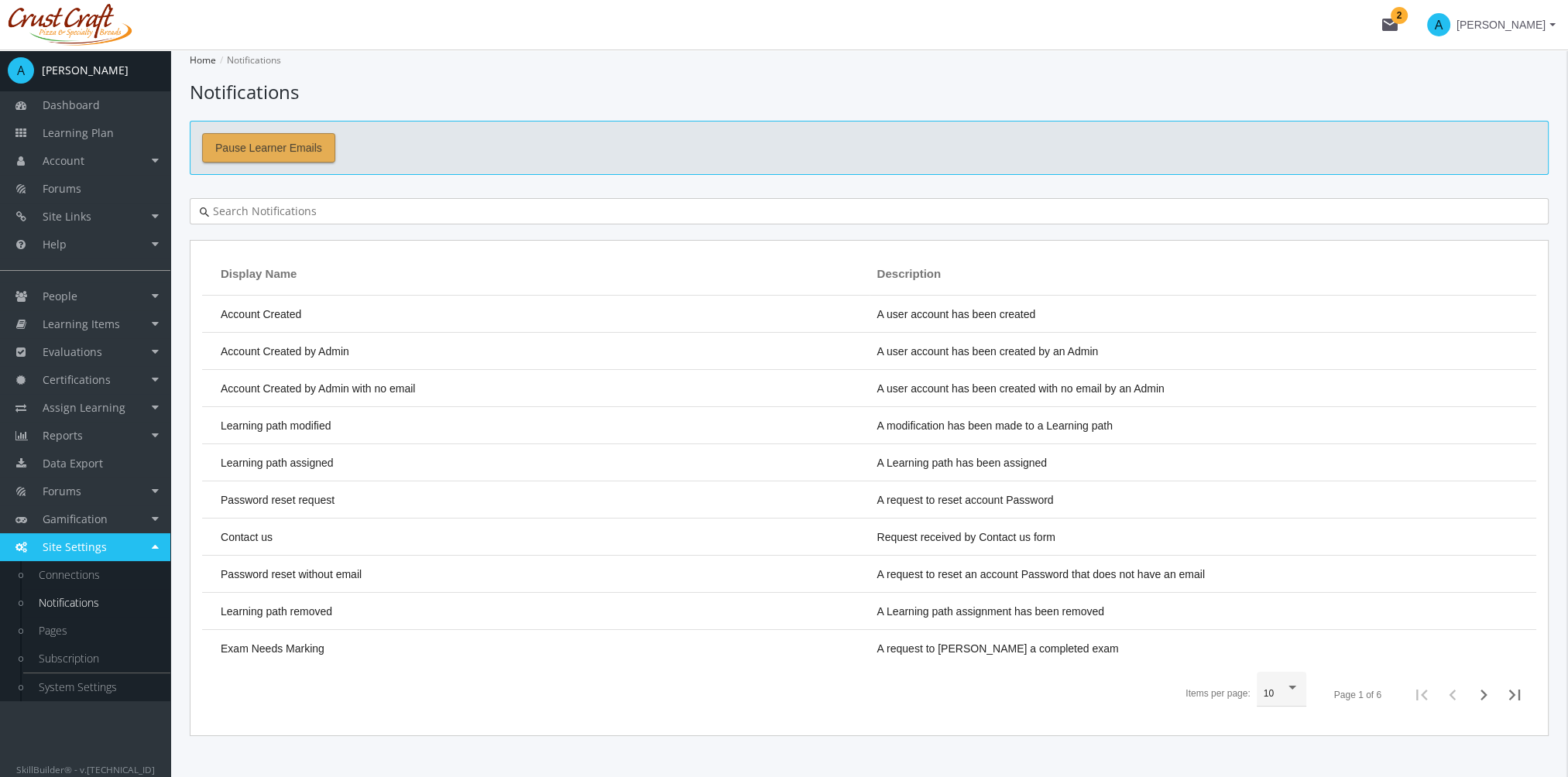
click at [286, 145] on span "Pause Learner Emails" at bounding box center [269, 148] width 107 height 28
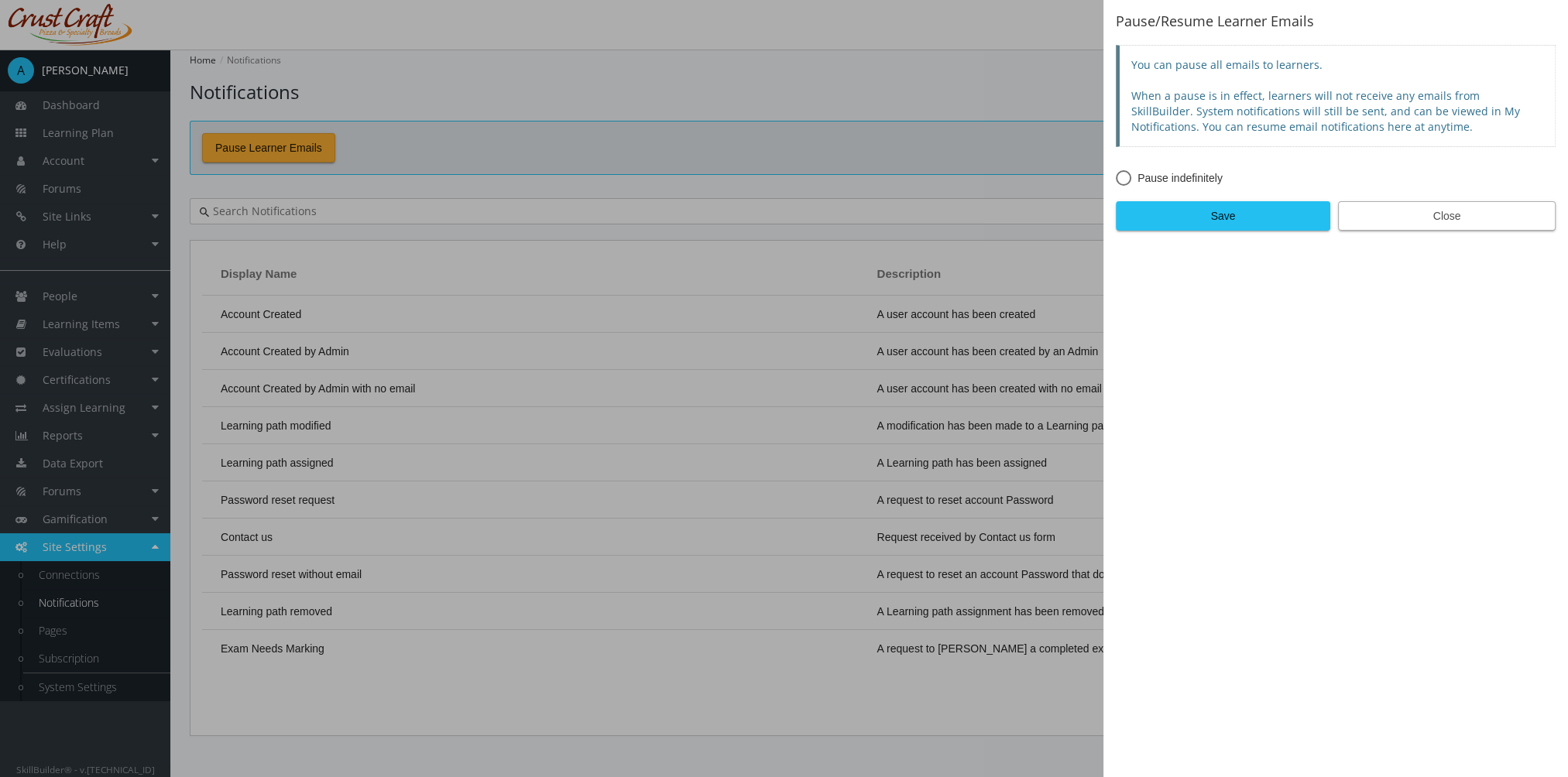
click at [1401, 208] on span "Close" at bounding box center [1446, 216] width 191 height 28
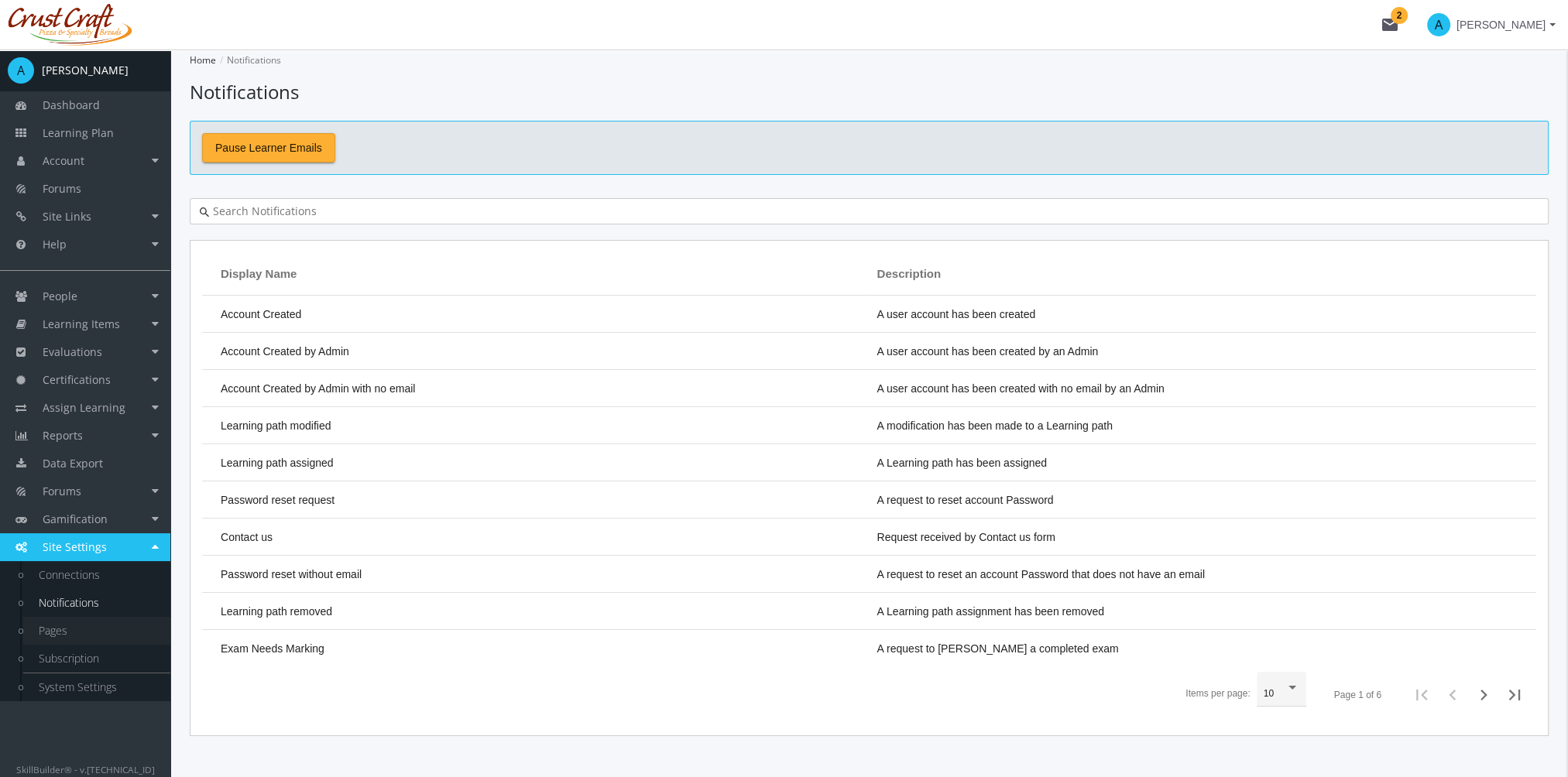
click at [109, 622] on link "Pages" at bounding box center [97, 631] width 147 height 28
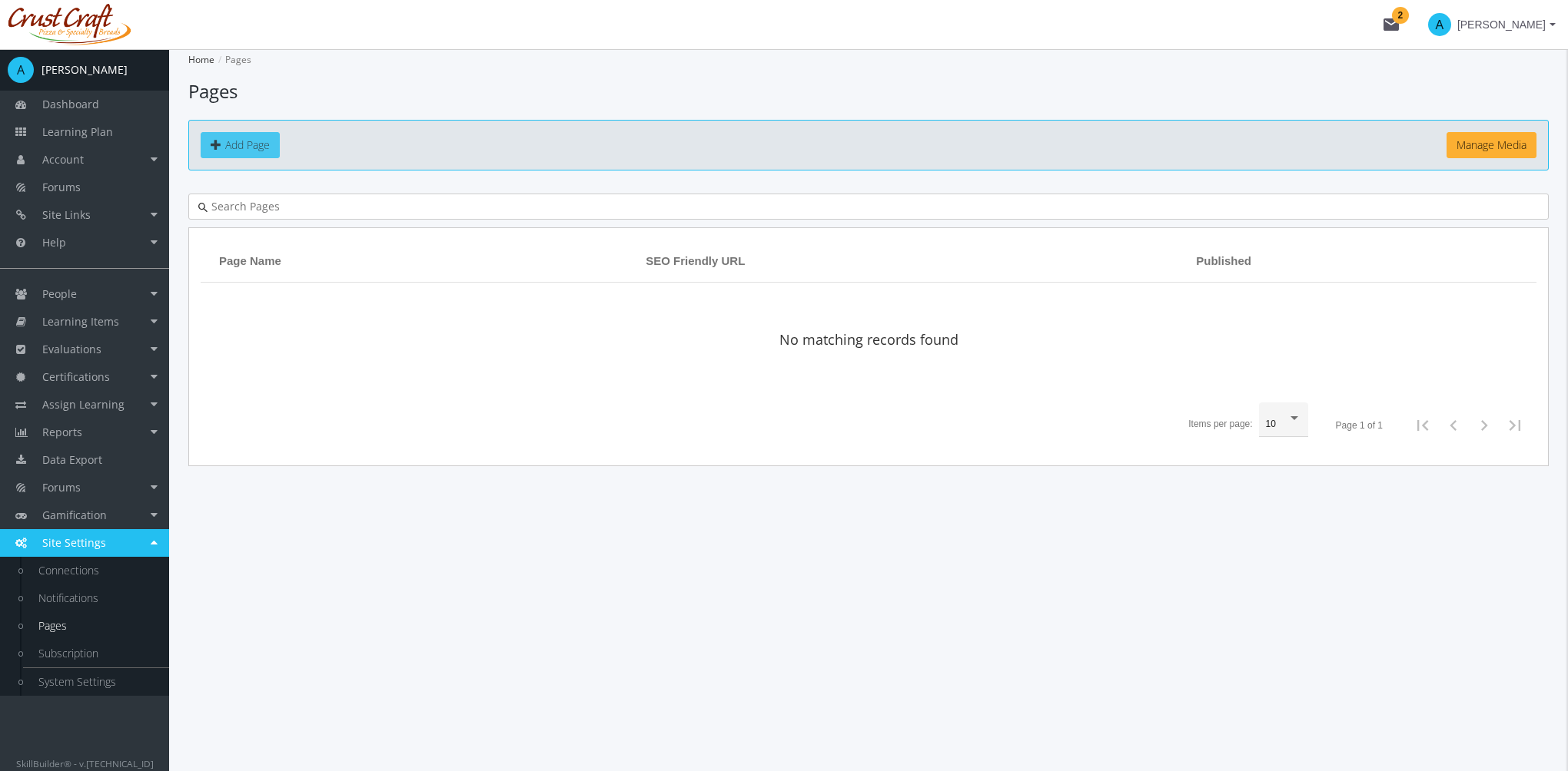
click at [255, 150] on span "Add Page" at bounding box center [247, 144] width 44 height 15
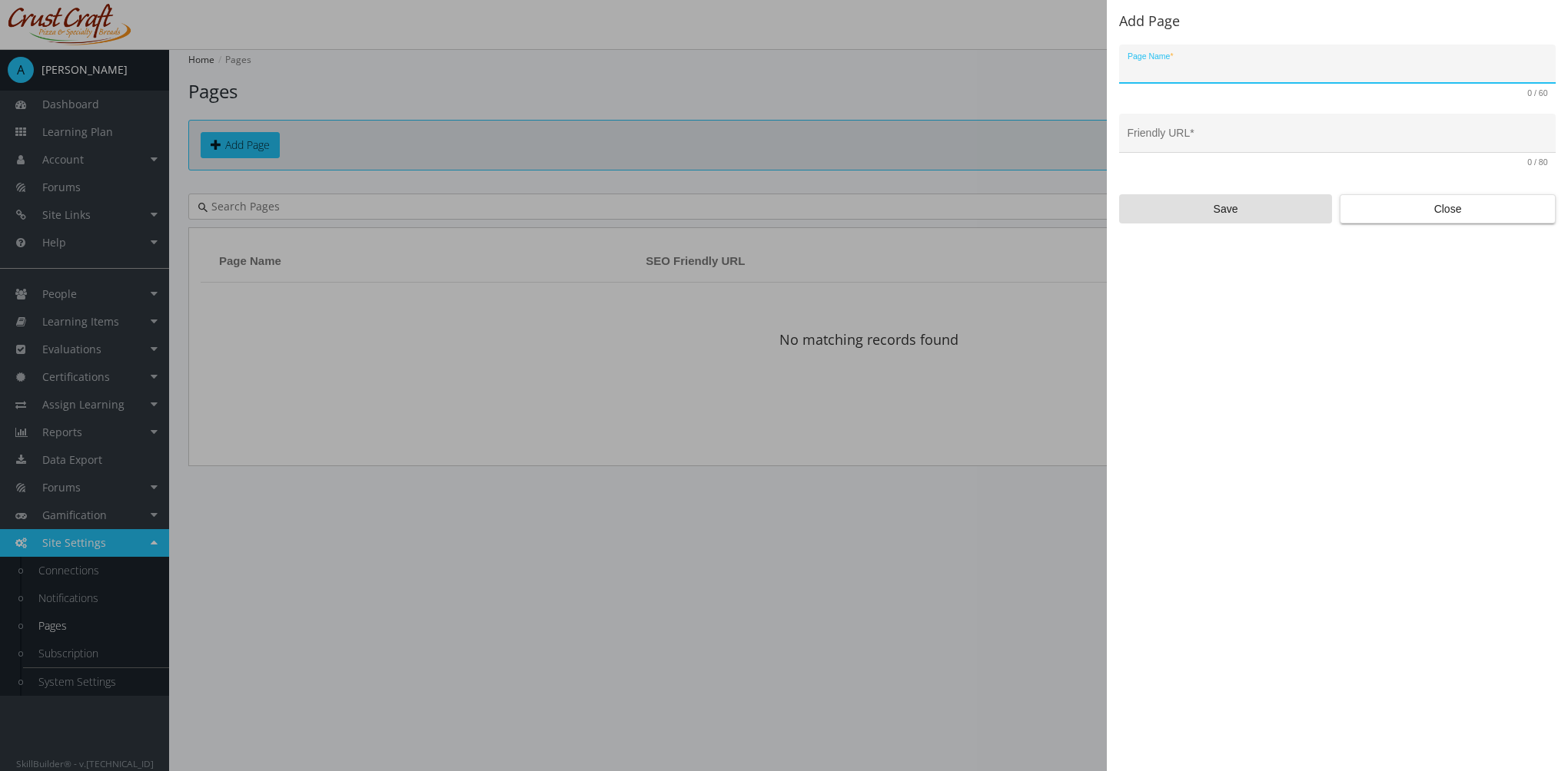
type input "S"
type input "Resources"
type input "resources"
click at [1327, 129] on div "resources Friendly URL *" at bounding box center [1337, 137] width 420 height 31
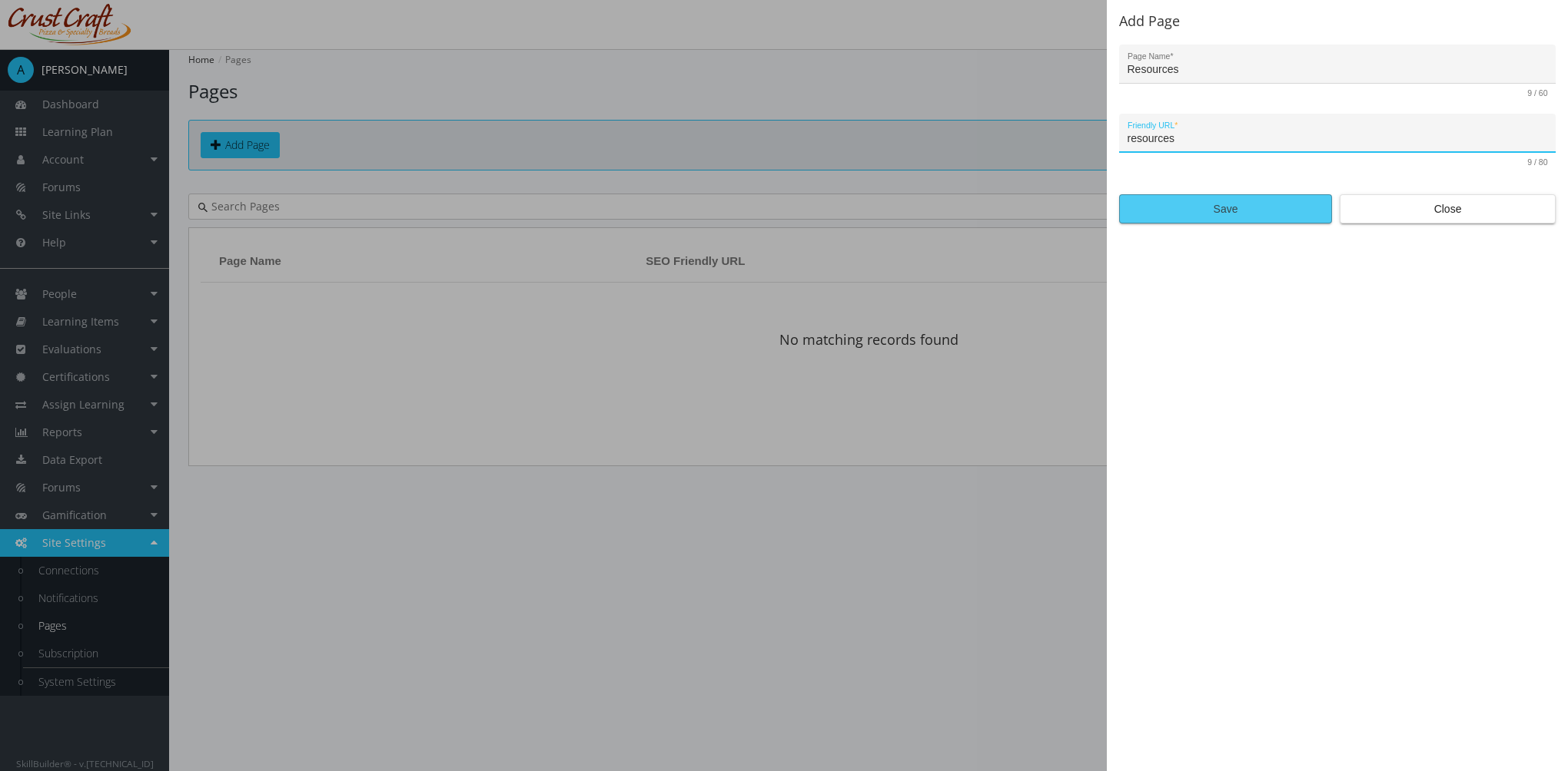
click at [1205, 212] on span "Save" at bounding box center [1225, 209] width 187 height 28
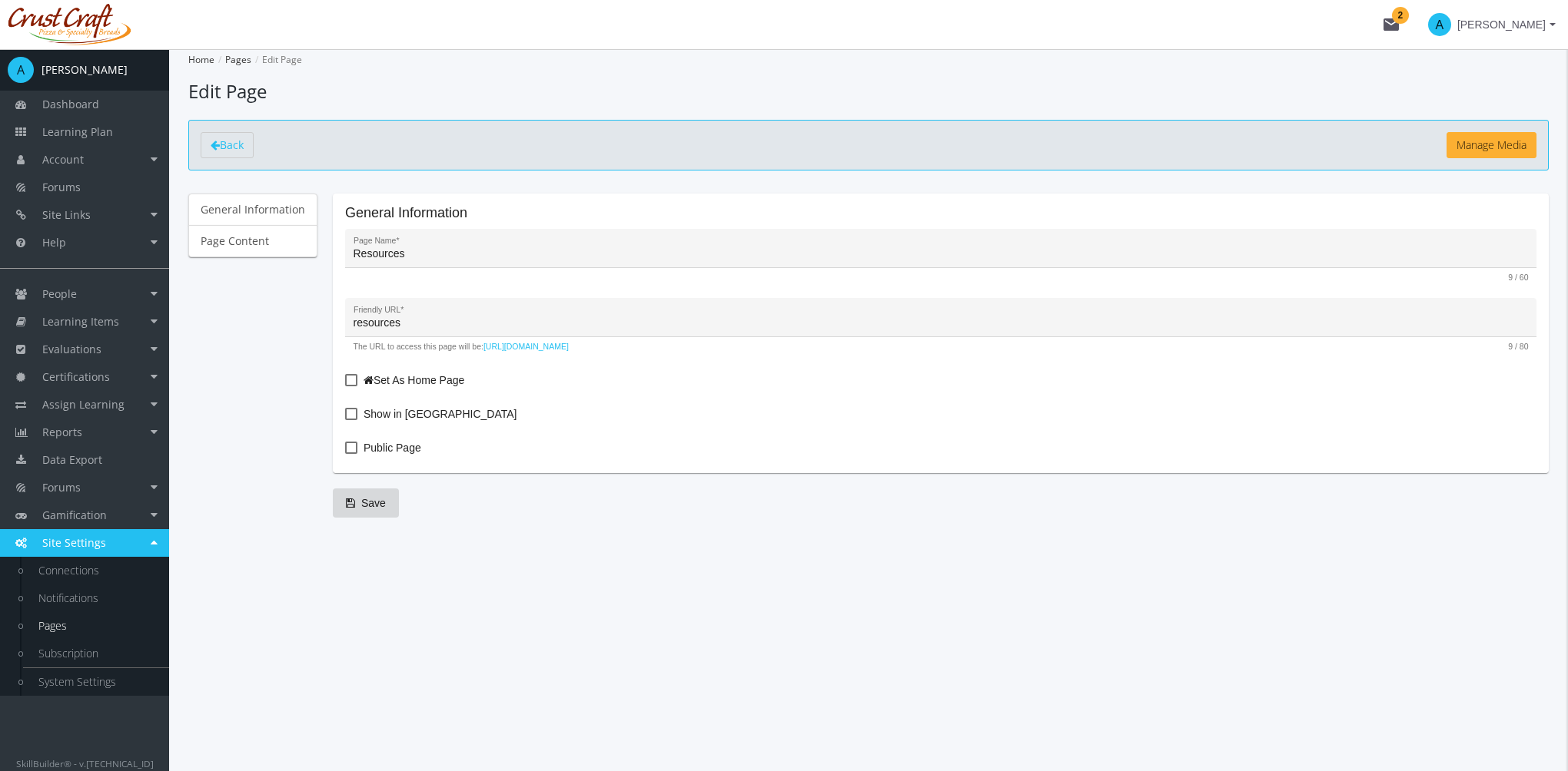
click at [413, 417] on span "Show in [GEOGRAPHIC_DATA]" at bounding box center [440, 414] width 153 height 18
click at [346, 420] on input "Show in [GEOGRAPHIC_DATA]" at bounding box center [345, 420] width 1 height 1
checkbox input "true"
click at [390, 452] on span "Public Page" at bounding box center [392, 448] width 57 height 18
click at [346, 453] on input "Public Page" at bounding box center [345, 453] width 1 height 1
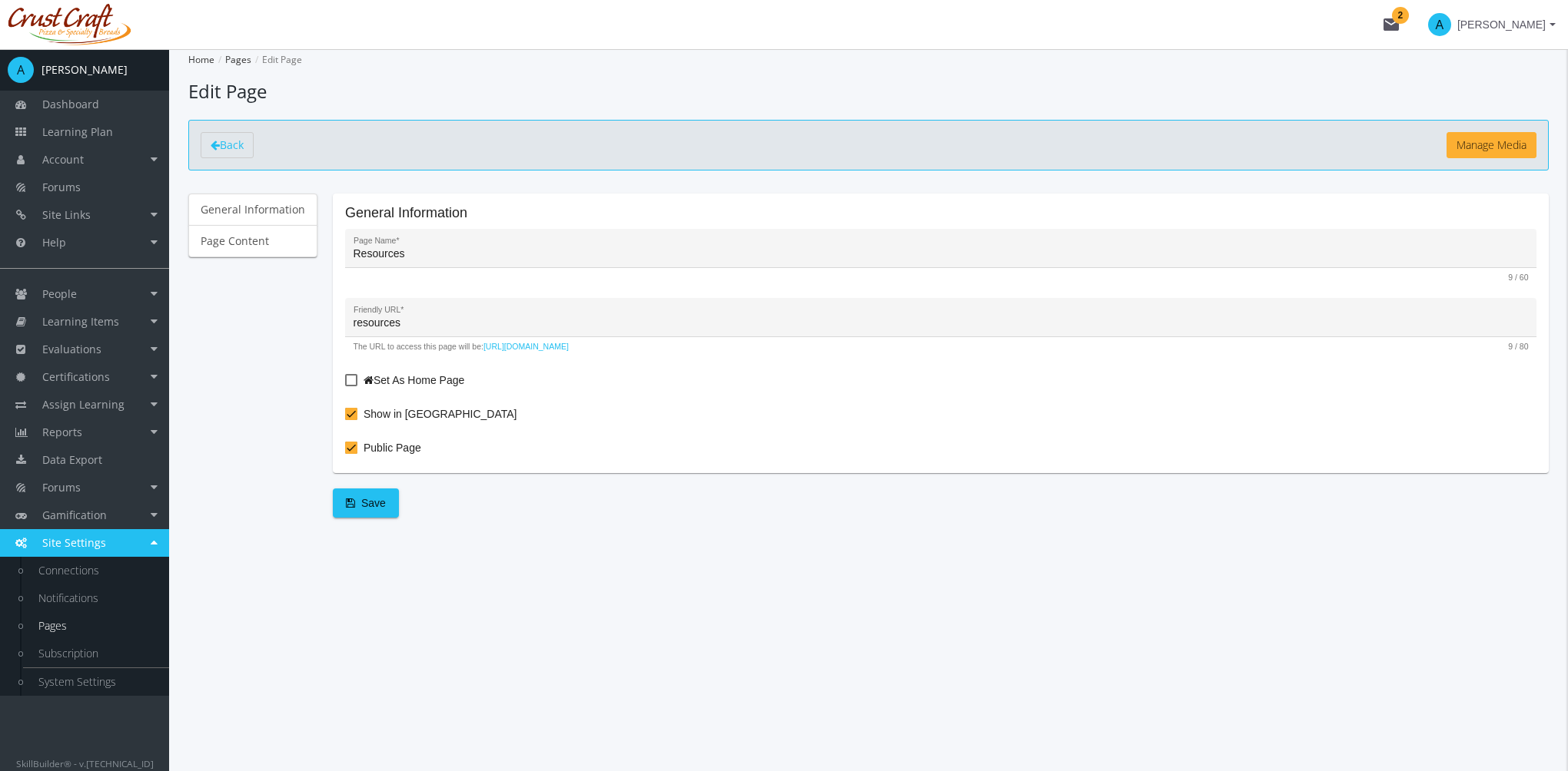
click at [390, 452] on span "Public Page" at bounding box center [392, 448] width 57 height 18
click at [346, 453] on input "Public Page" at bounding box center [345, 453] width 1 height 1
checkbox input "false"
click at [380, 503] on span "Save" at bounding box center [366, 503] width 40 height 28
click at [246, 240] on link "Page Content" at bounding box center [253, 241] width 129 height 32
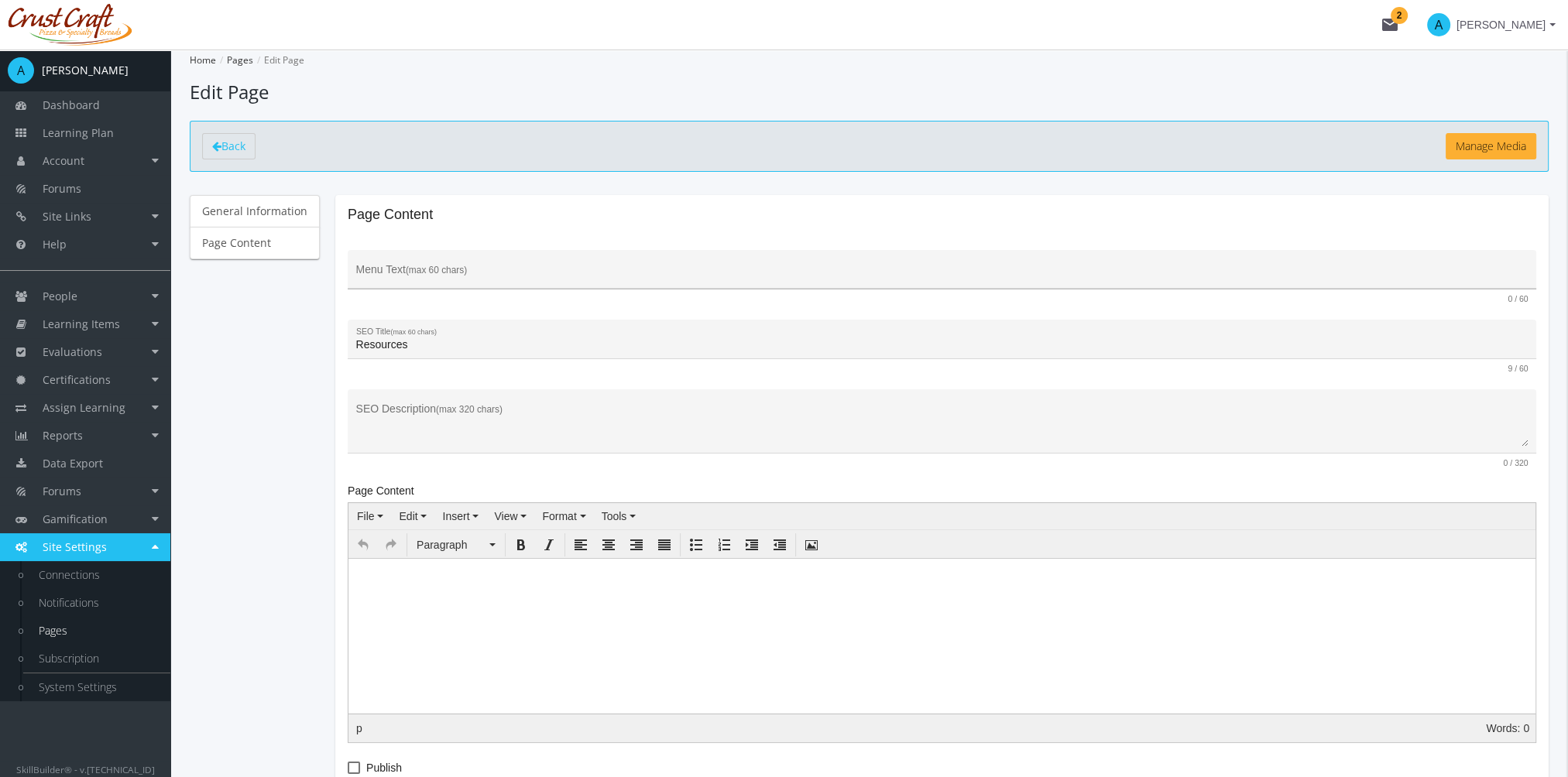
click at [413, 263] on div "Menu Text (max 60 chars)" at bounding box center [943, 273] width 1172 height 32
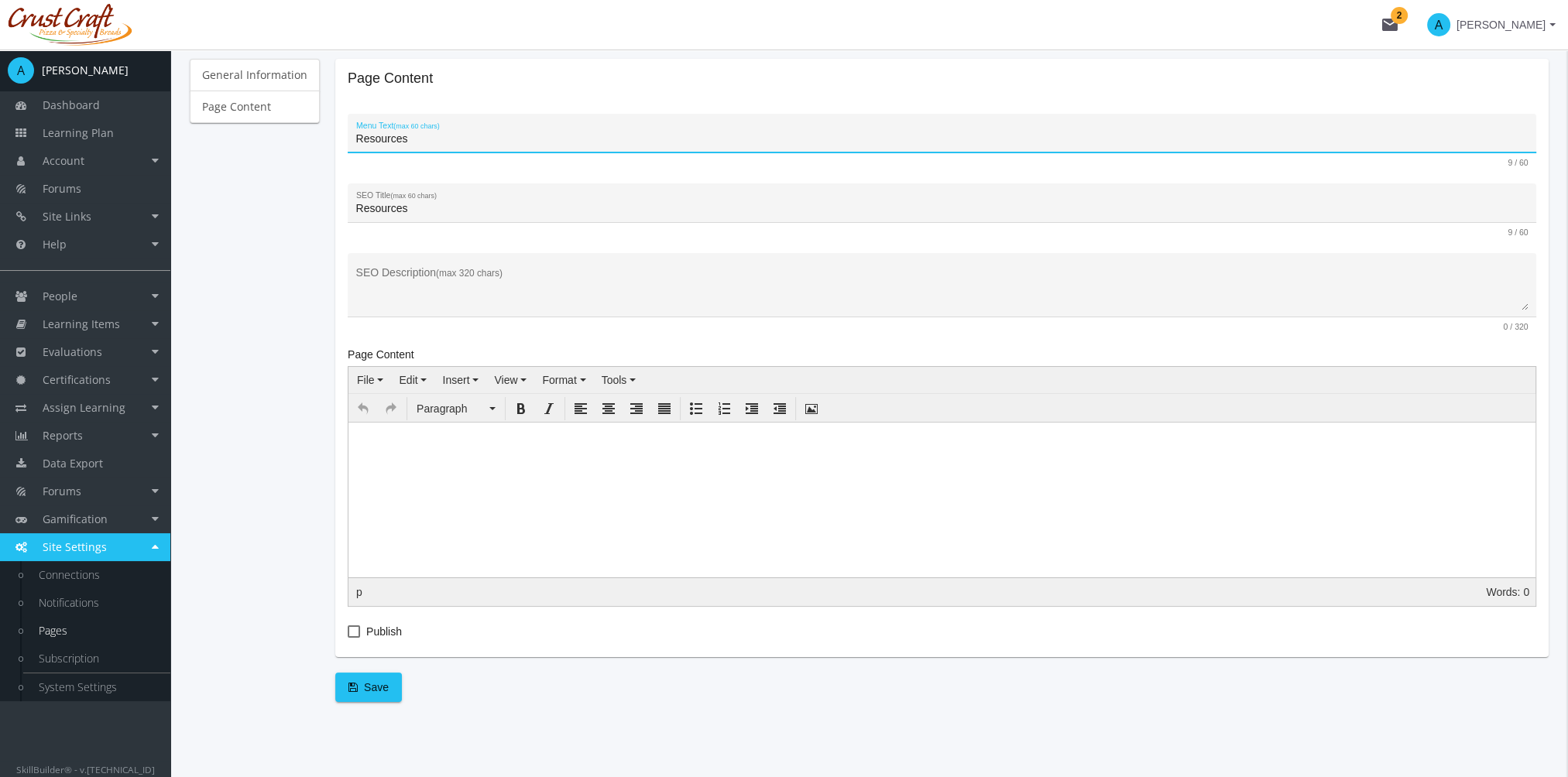
scroll to position [137, 0]
type input "Resources"
click at [429, 484] on html at bounding box center [942, 453] width 1187 height 62
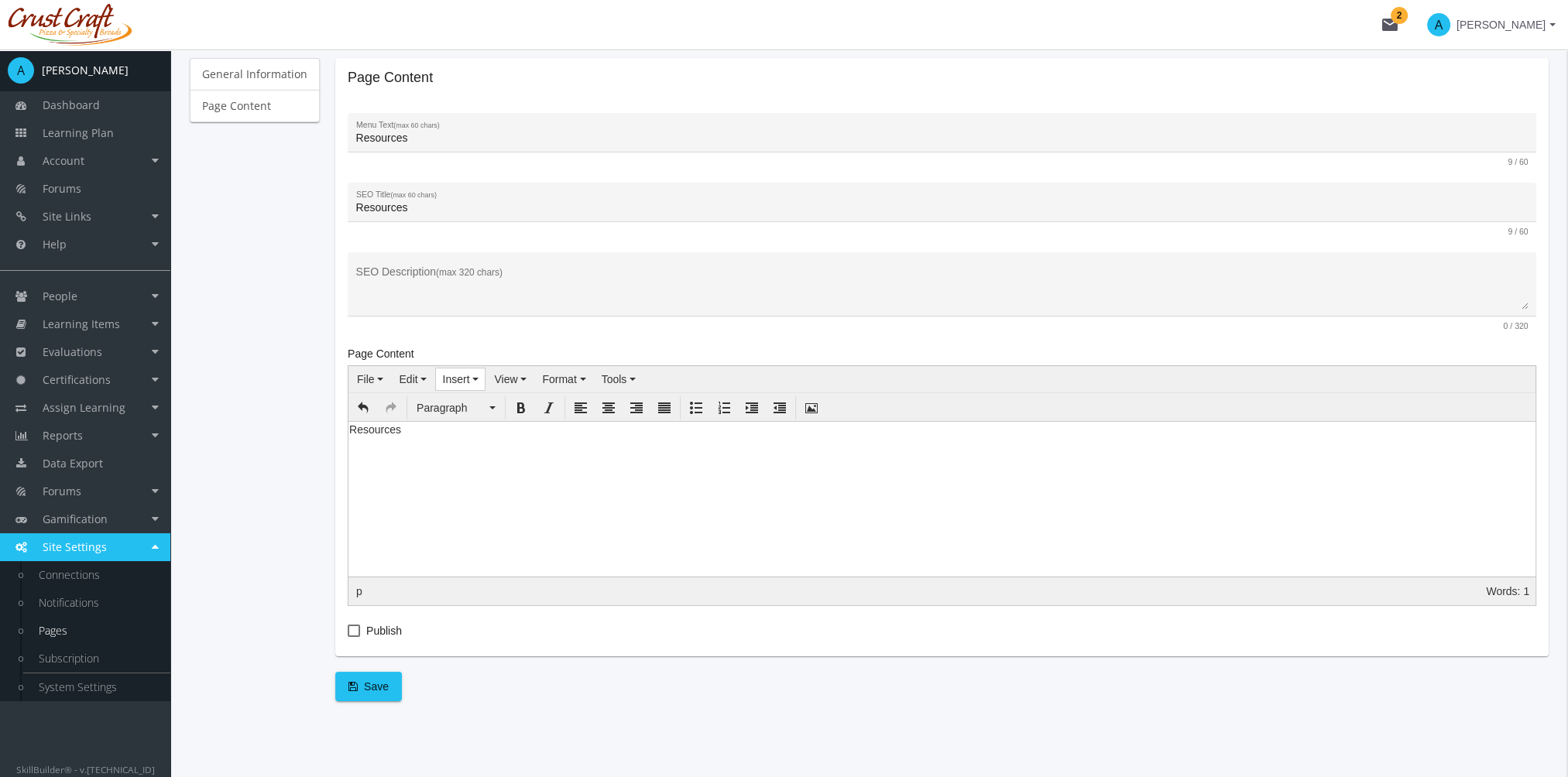
click at [452, 377] on span "Insert" at bounding box center [456, 379] width 27 height 12
click at [477, 406] on span "Insert/edit image" at bounding box center [501, 406] width 81 height 12
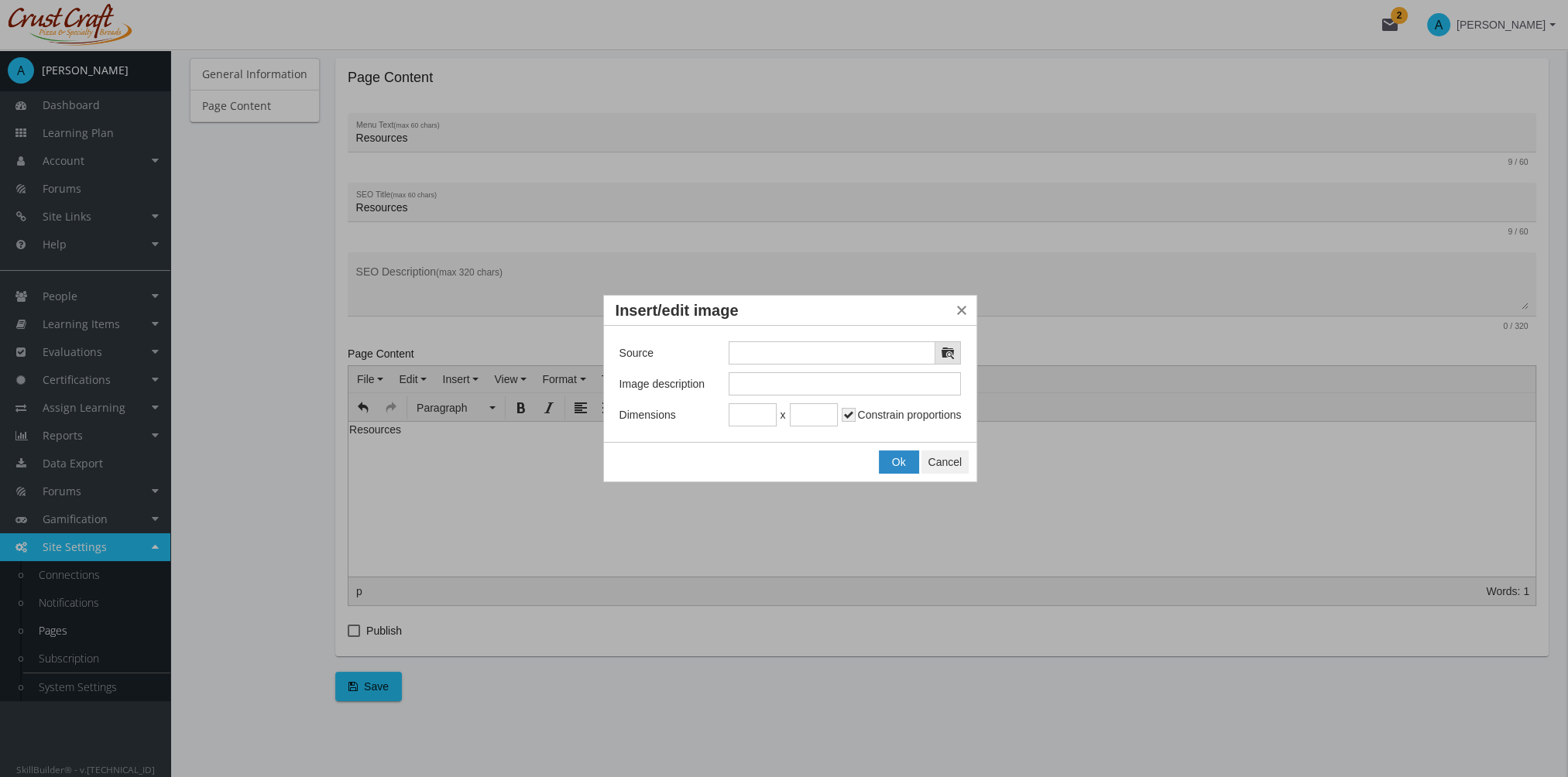
click at [950, 357] on icon "Insert/edit image" at bounding box center [948, 353] width 12 height 12
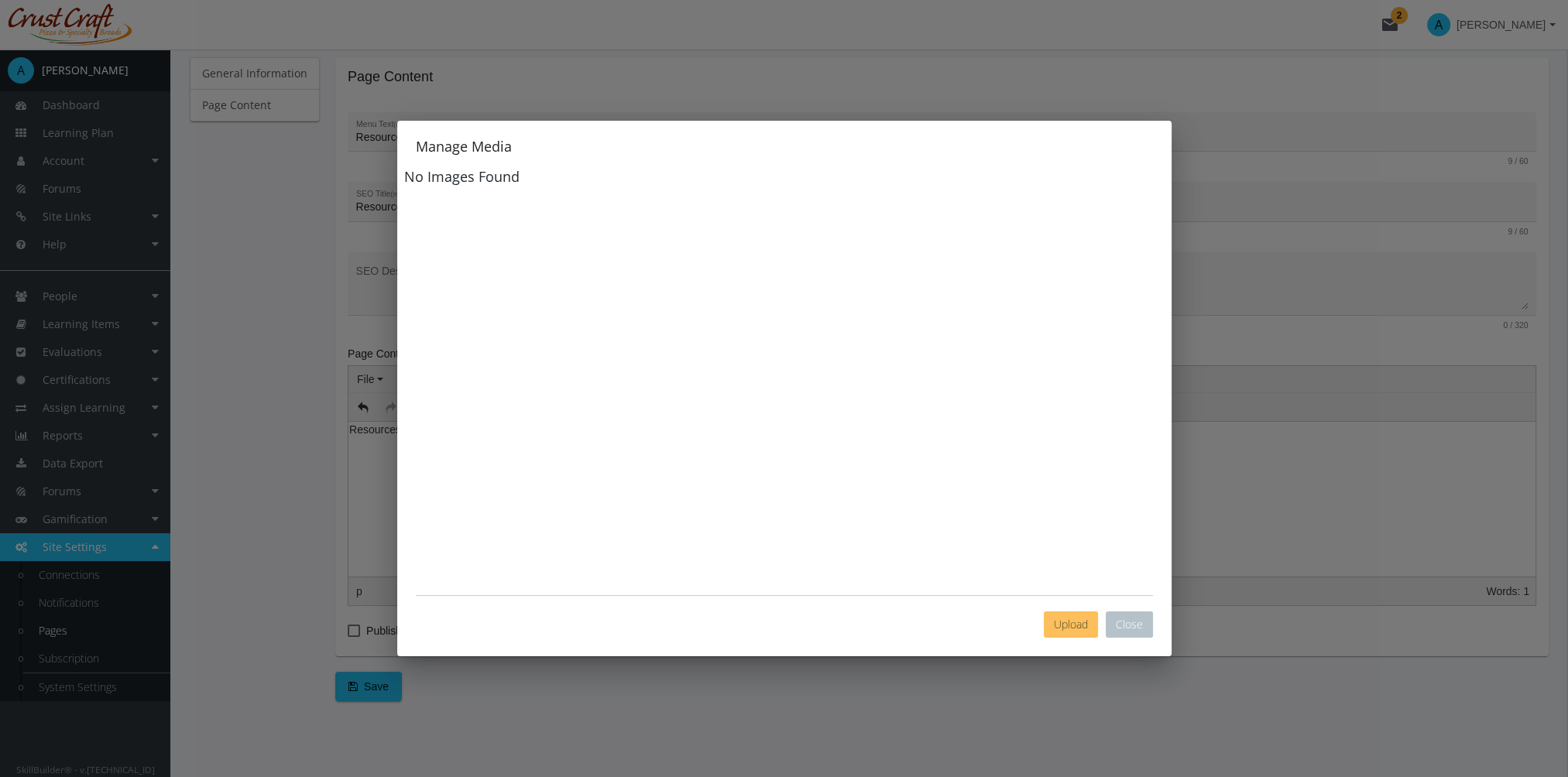
click at [1060, 619] on span "Upload" at bounding box center [1070, 624] width 34 height 15
click at [1135, 623] on button "Close" at bounding box center [1129, 625] width 47 height 26
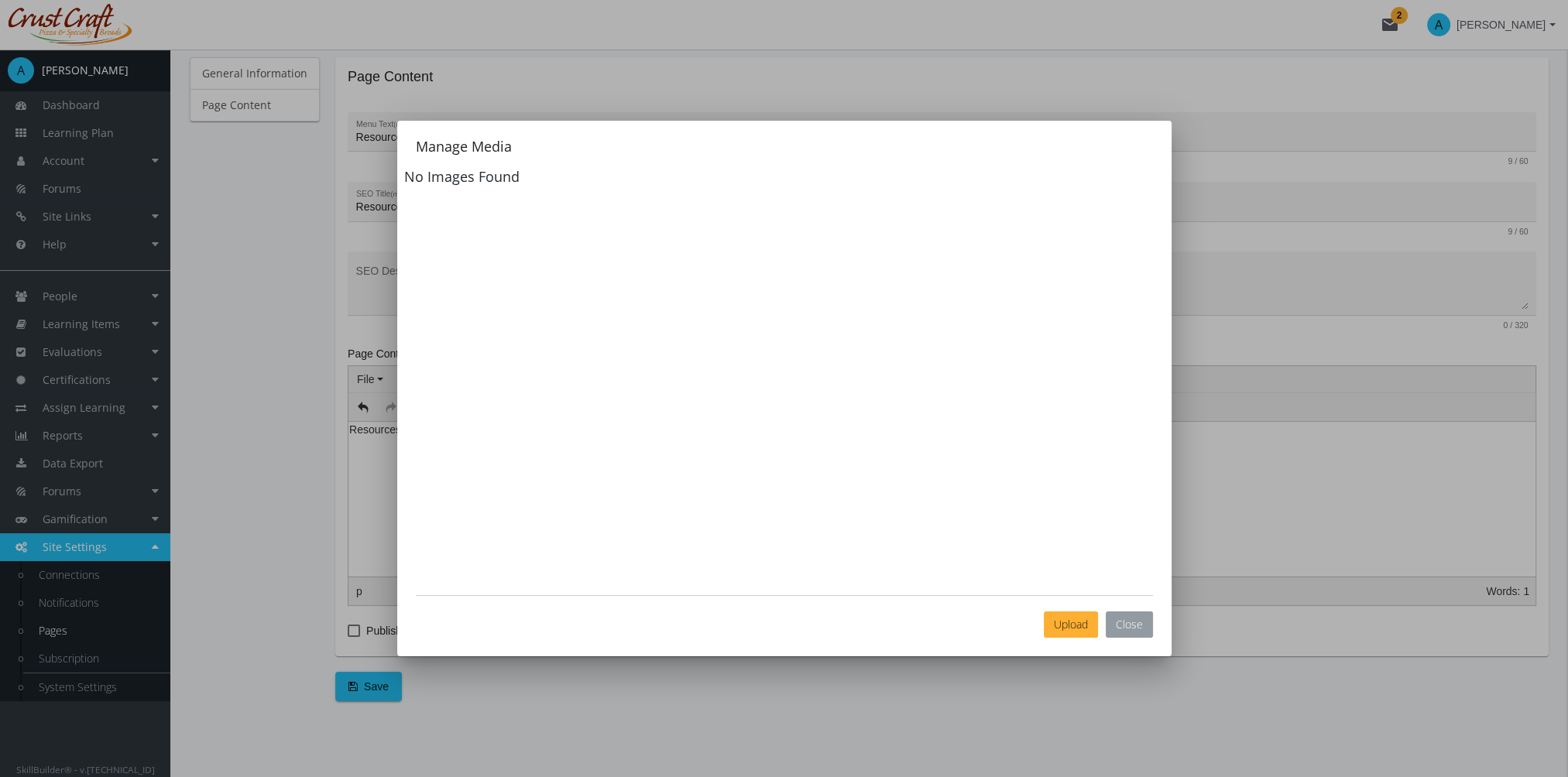
type input "undefined"
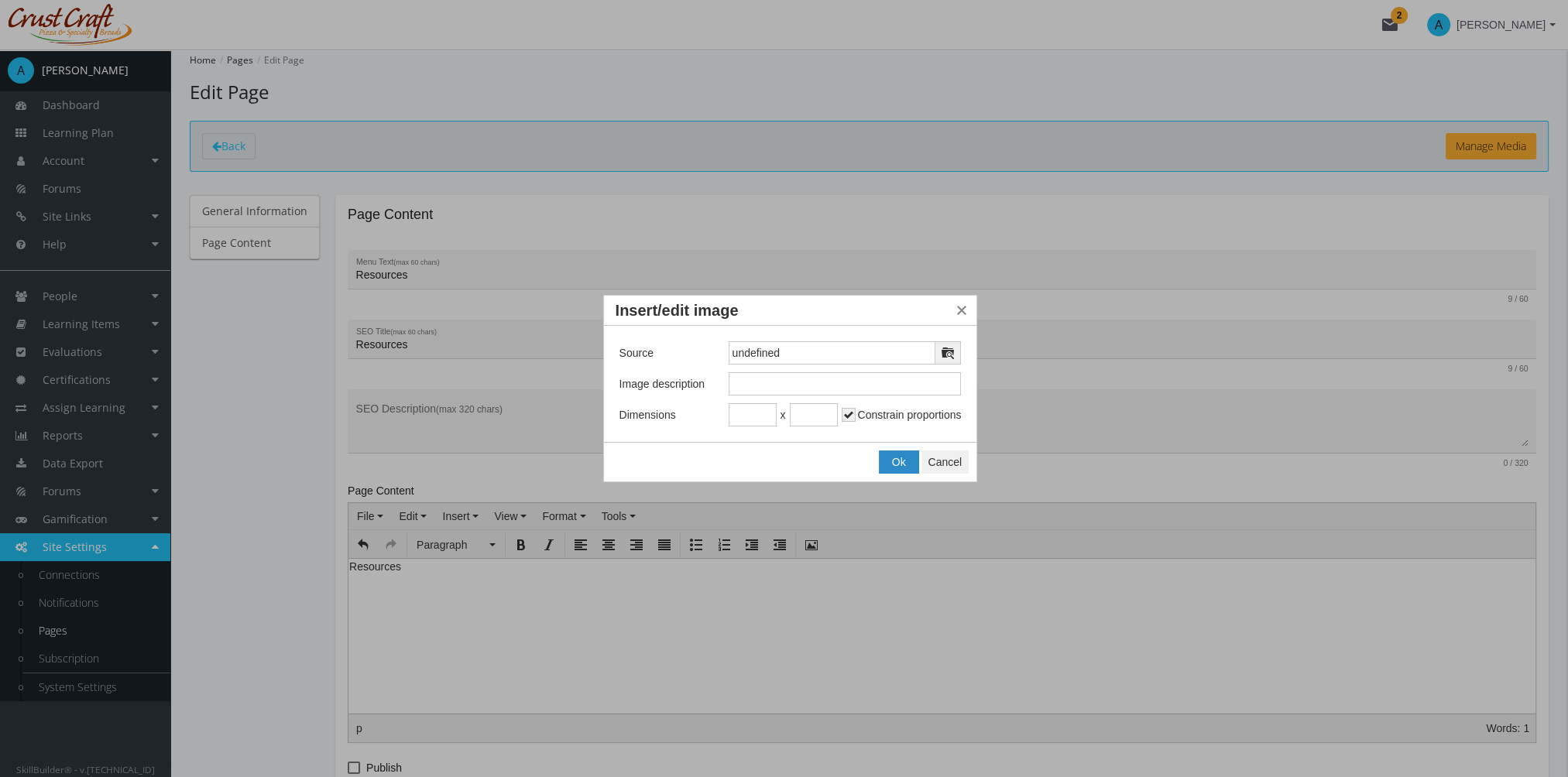
scroll to position [137, 0]
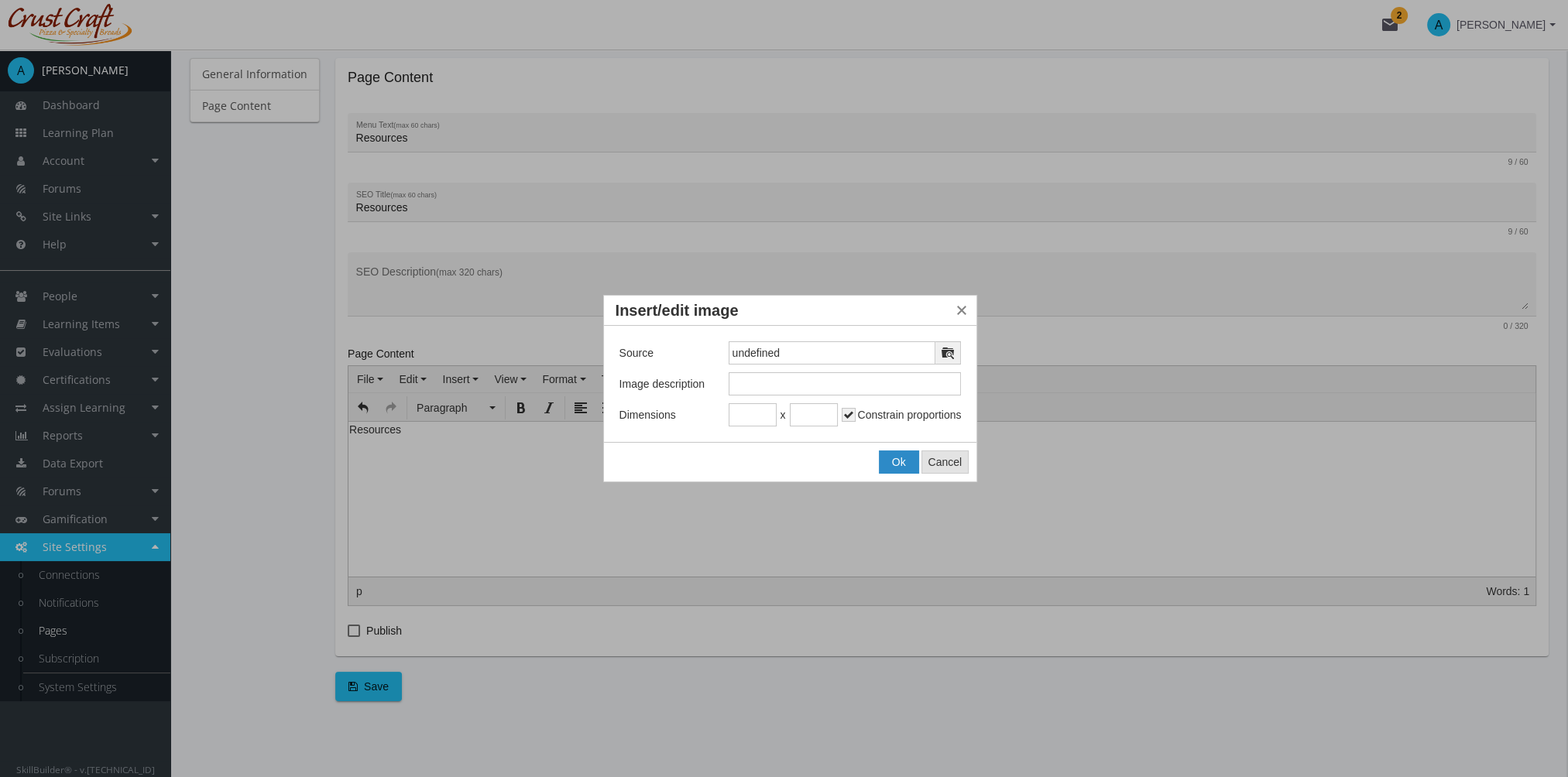
click at [948, 463] on span "Cancel" at bounding box center [945, 463] width 34 height 12
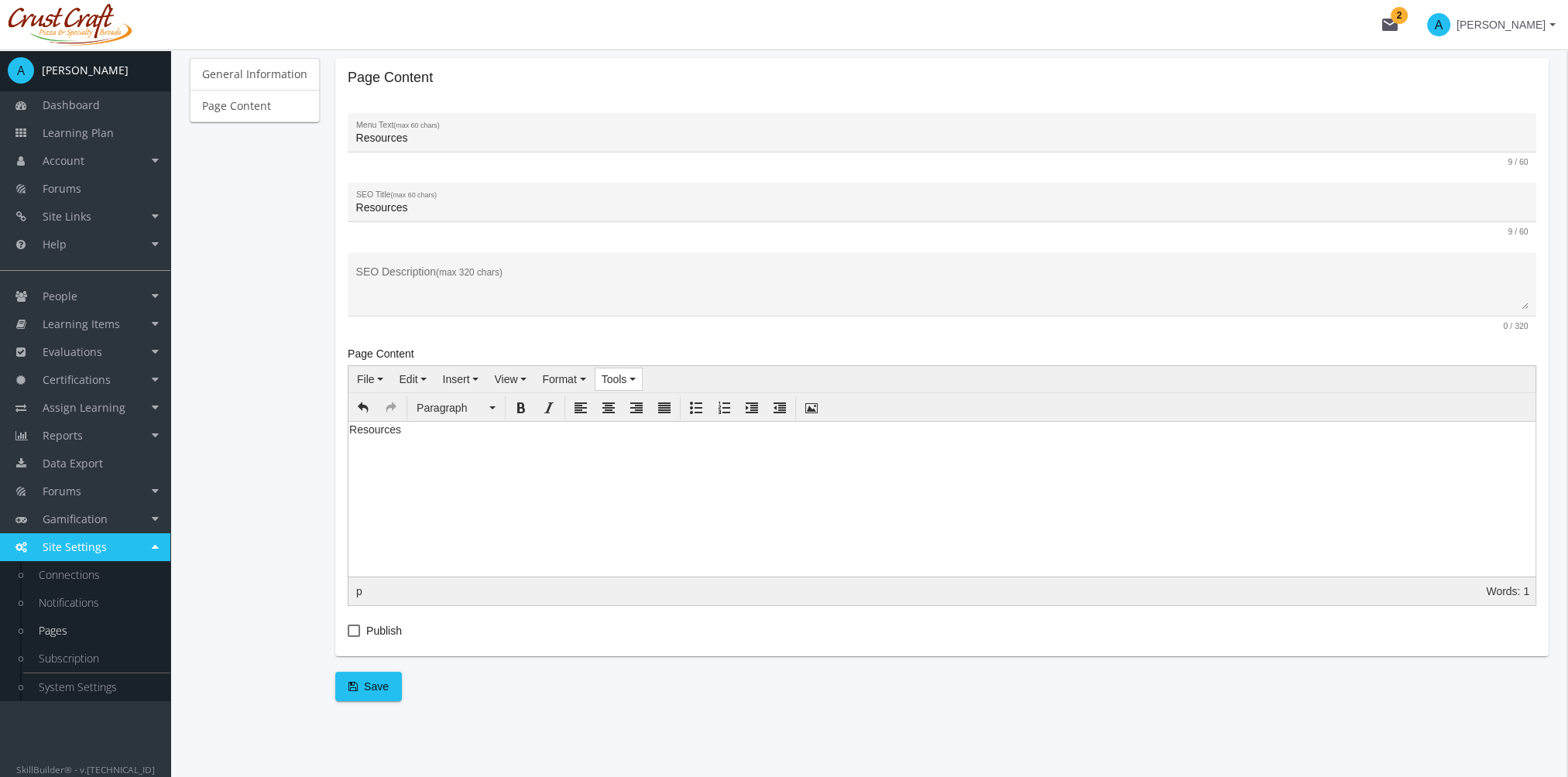
click at [608, 371] on button "Tools" at bounding box center [619, 379] width 47 height 22
click at [635, 405] on span "Source code" at bounding box center [649, 406] width 61 height 12
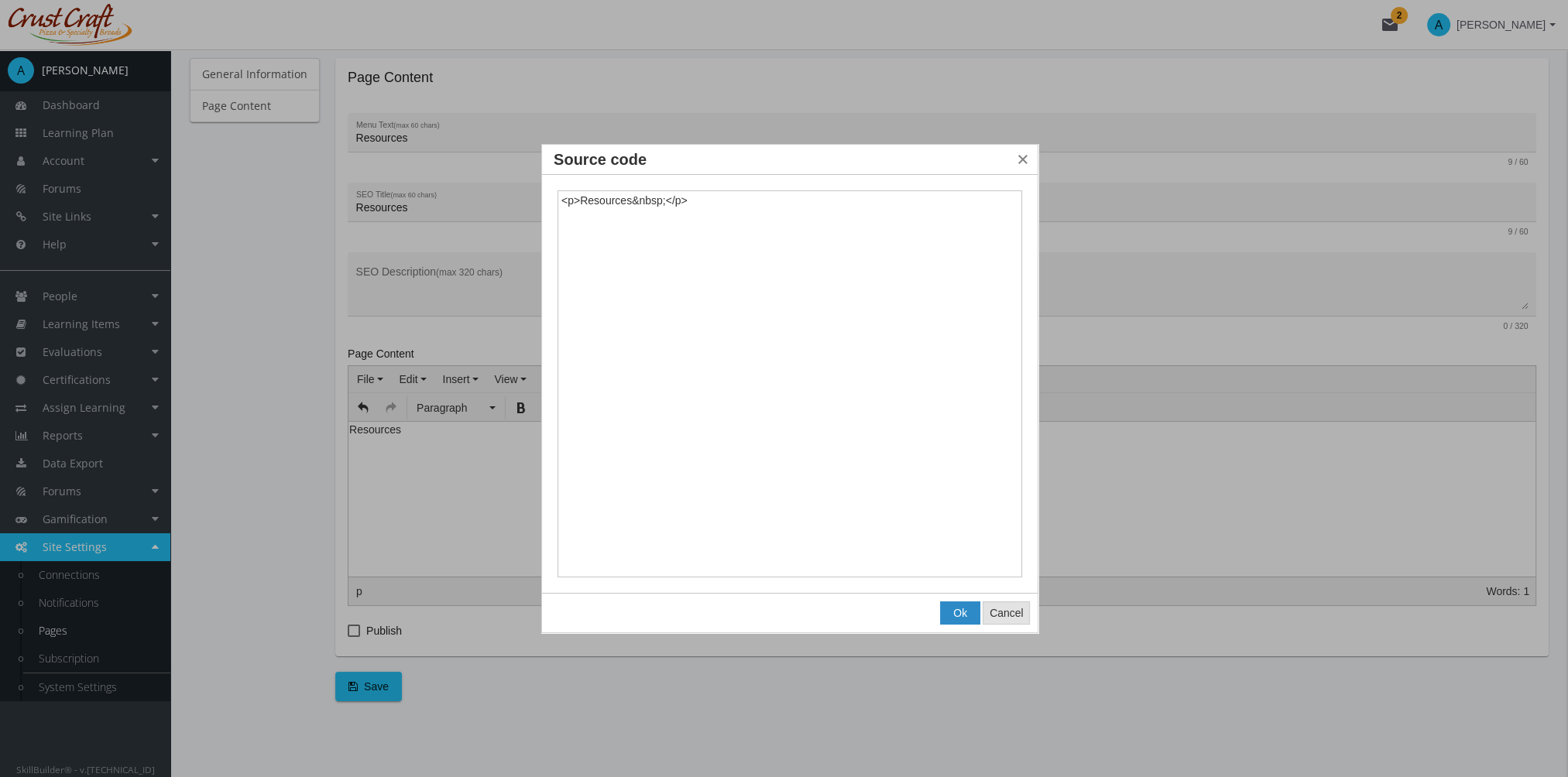
click at [1014, 613] on span "Cancel" at bounding box center [1006, 613] width 34 height 12
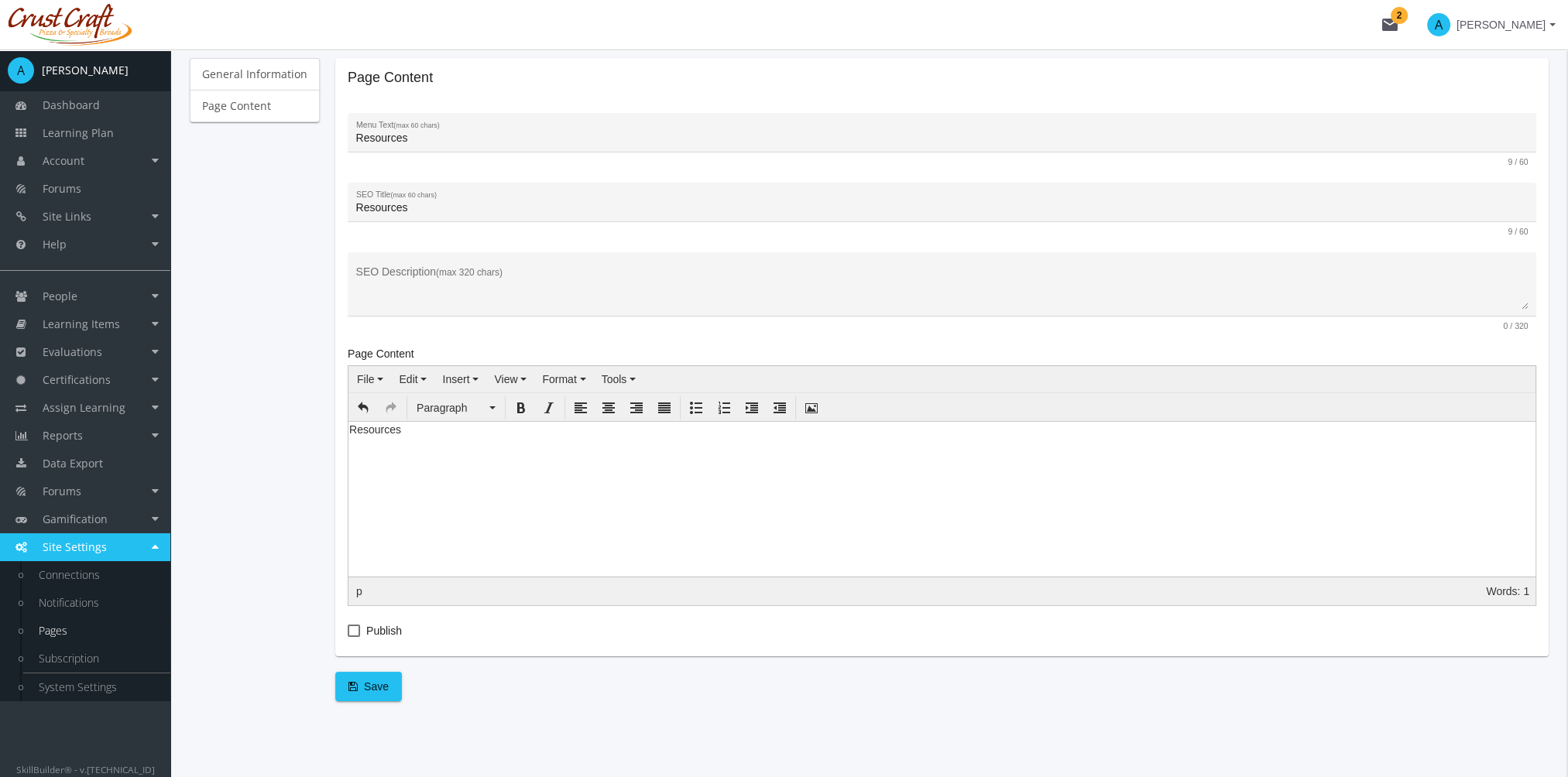
scroll to position [0, 0]
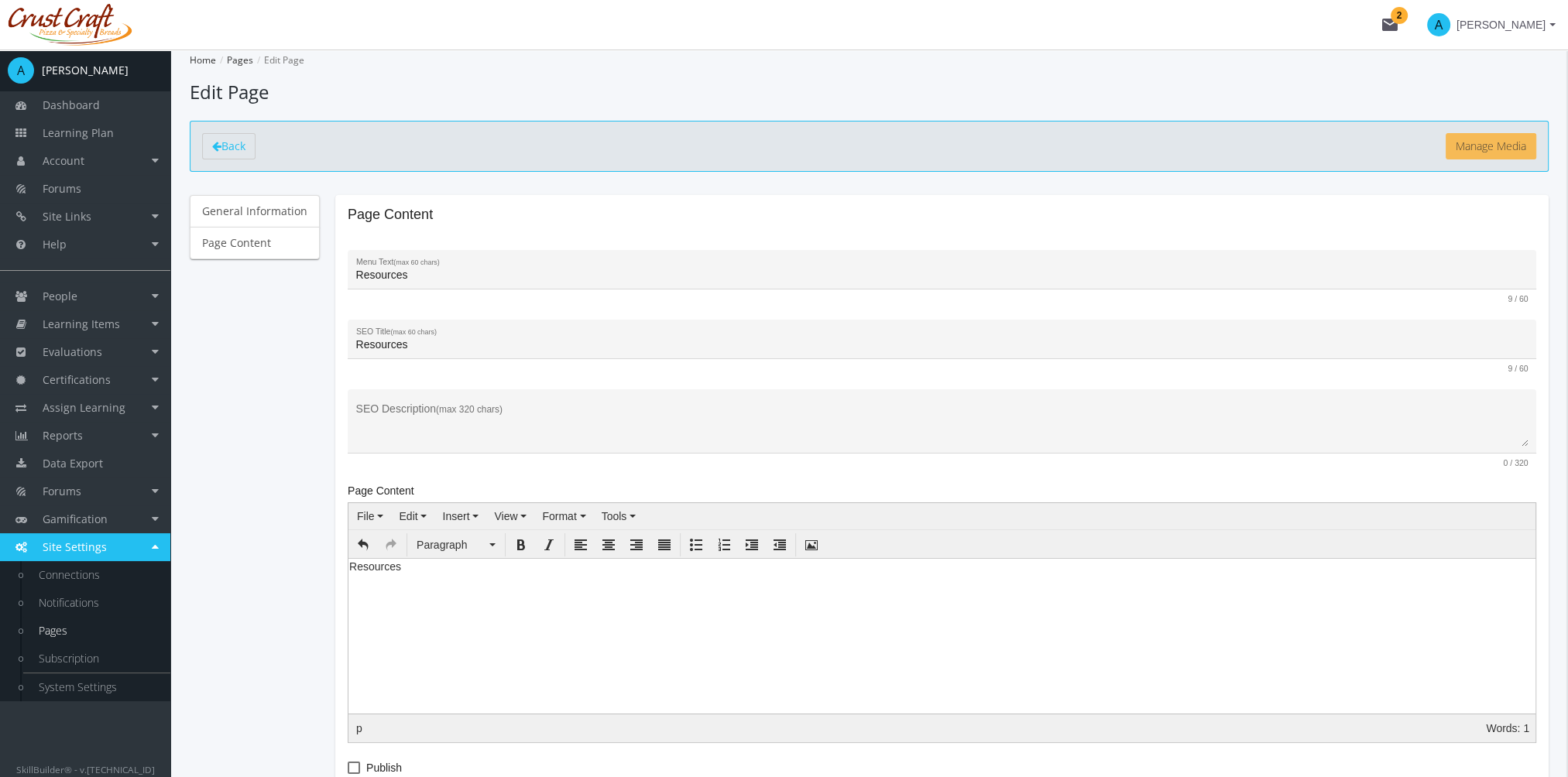
click at [1508, 145] on button "Manage Media" at bounding box center [1490, 146] width 90 height 26
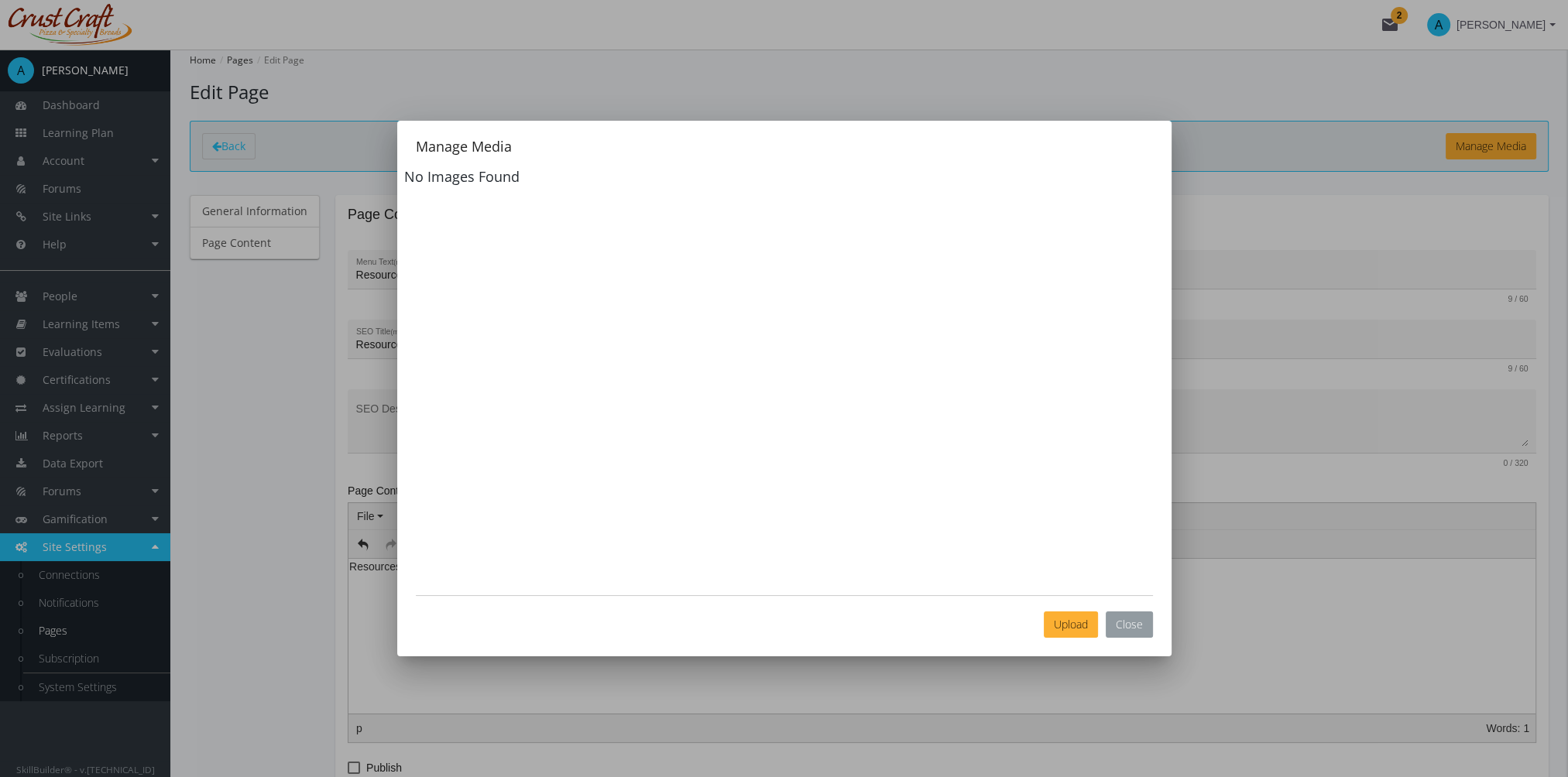
click at [1140, 628] on button "Close" at bounding box center [1129, 625] width 47 height 26
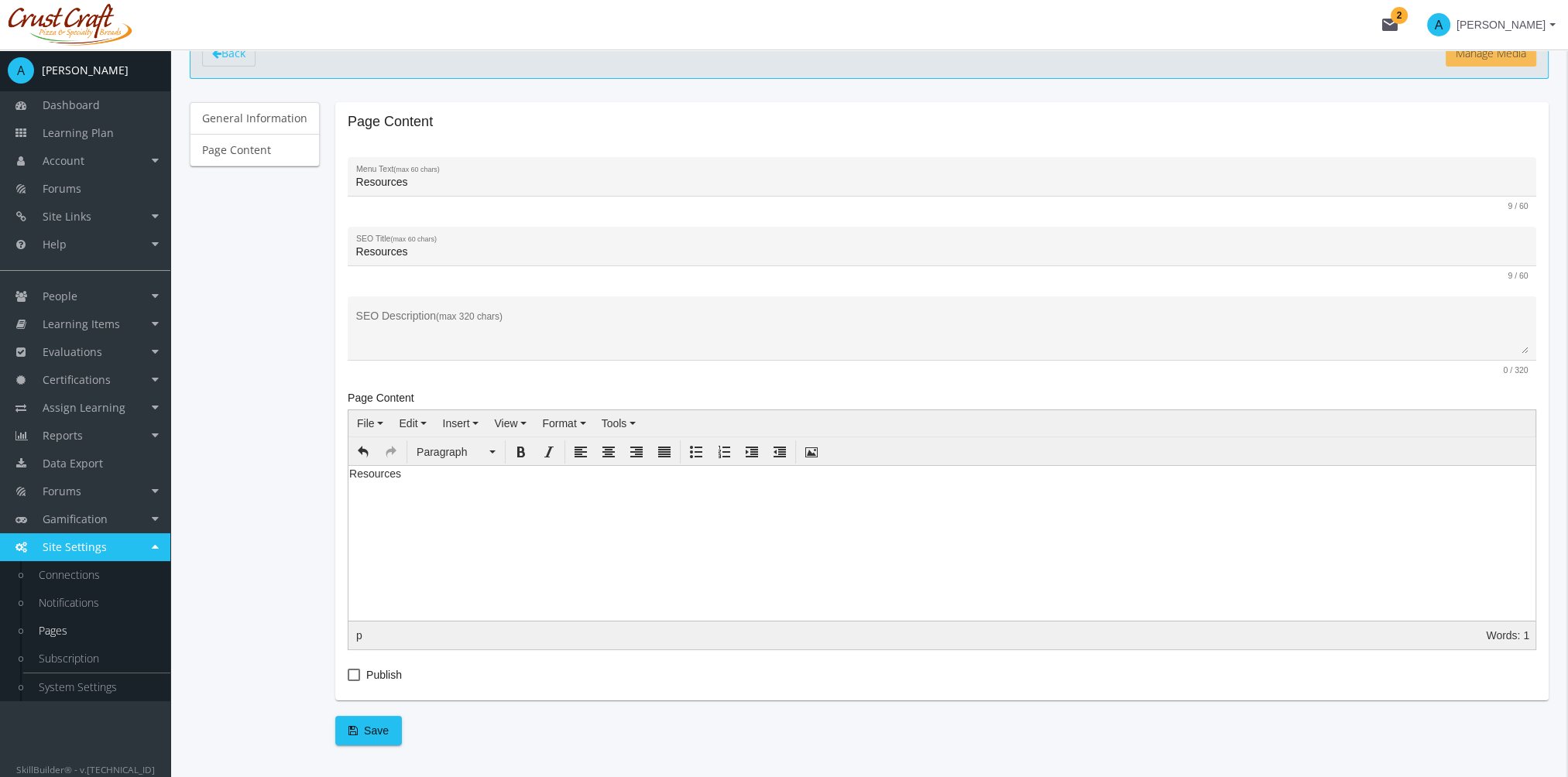
scroll to position [137, 0]
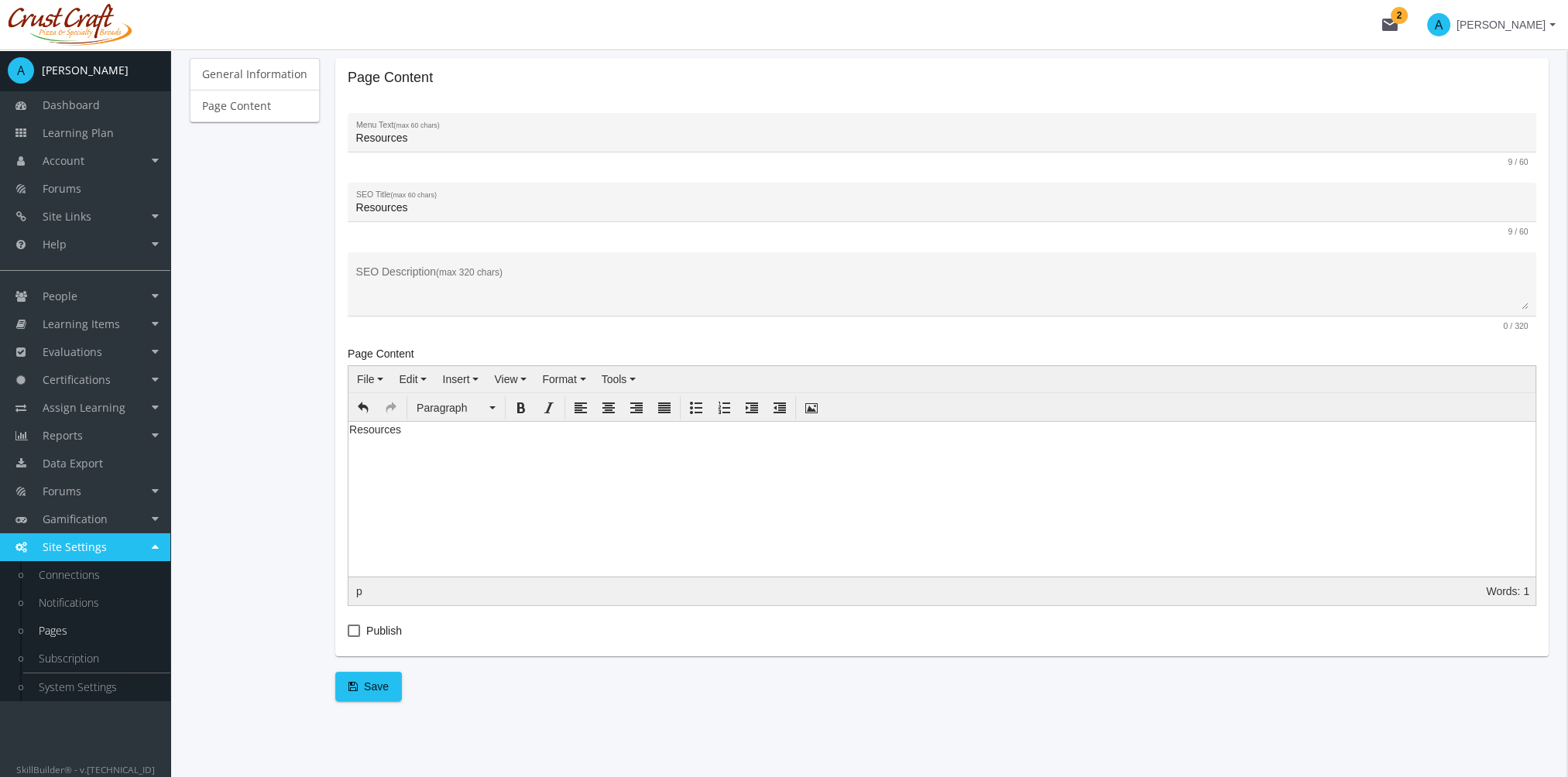
click at [350, 630] on span at bounding box center [354, 631] width 12 height 12
click at [349, 636] on input "Publish" at bounding box center [348, 636] width 1 height 1
checkbox input "true"
click at [366, 687] on span "Save" at bounding box center [369, 687] width 40 height 28
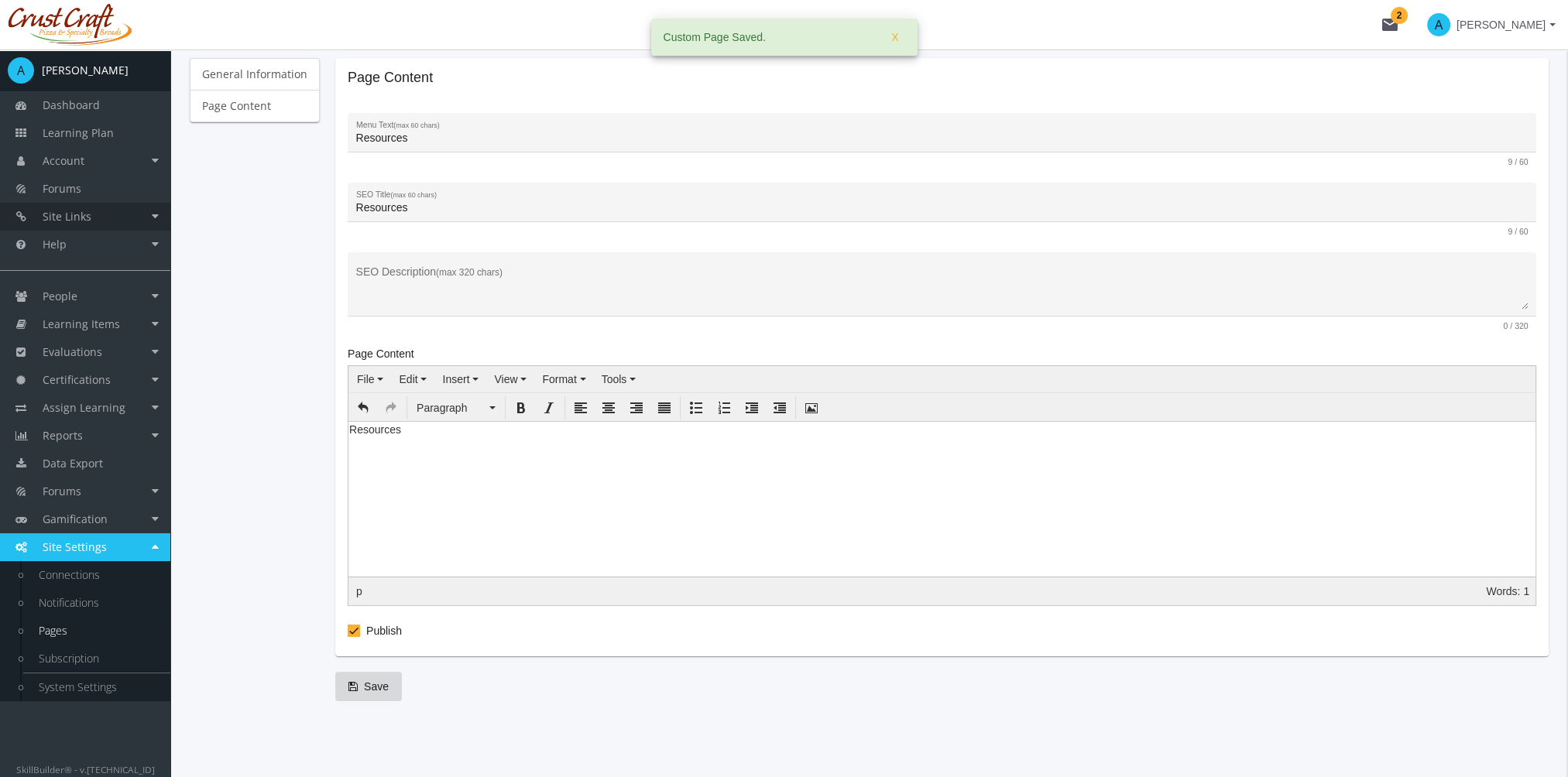
click at [99, 209] on link "Site Links" at bounding box center [85, 217] width 170 height 28
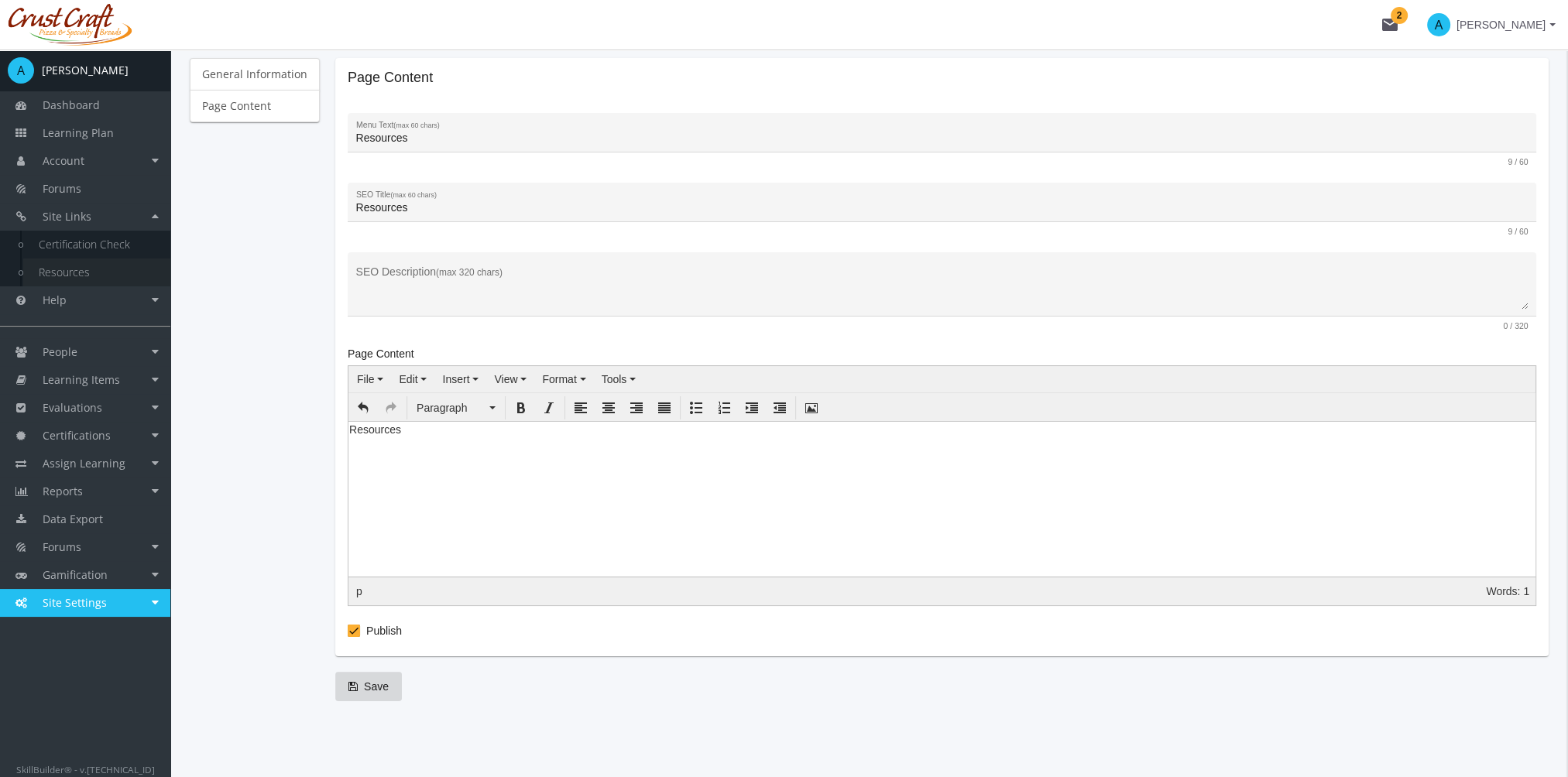
click at [91, 273] on link "Resources" at bounding box center [97, 272] width 147 height 28
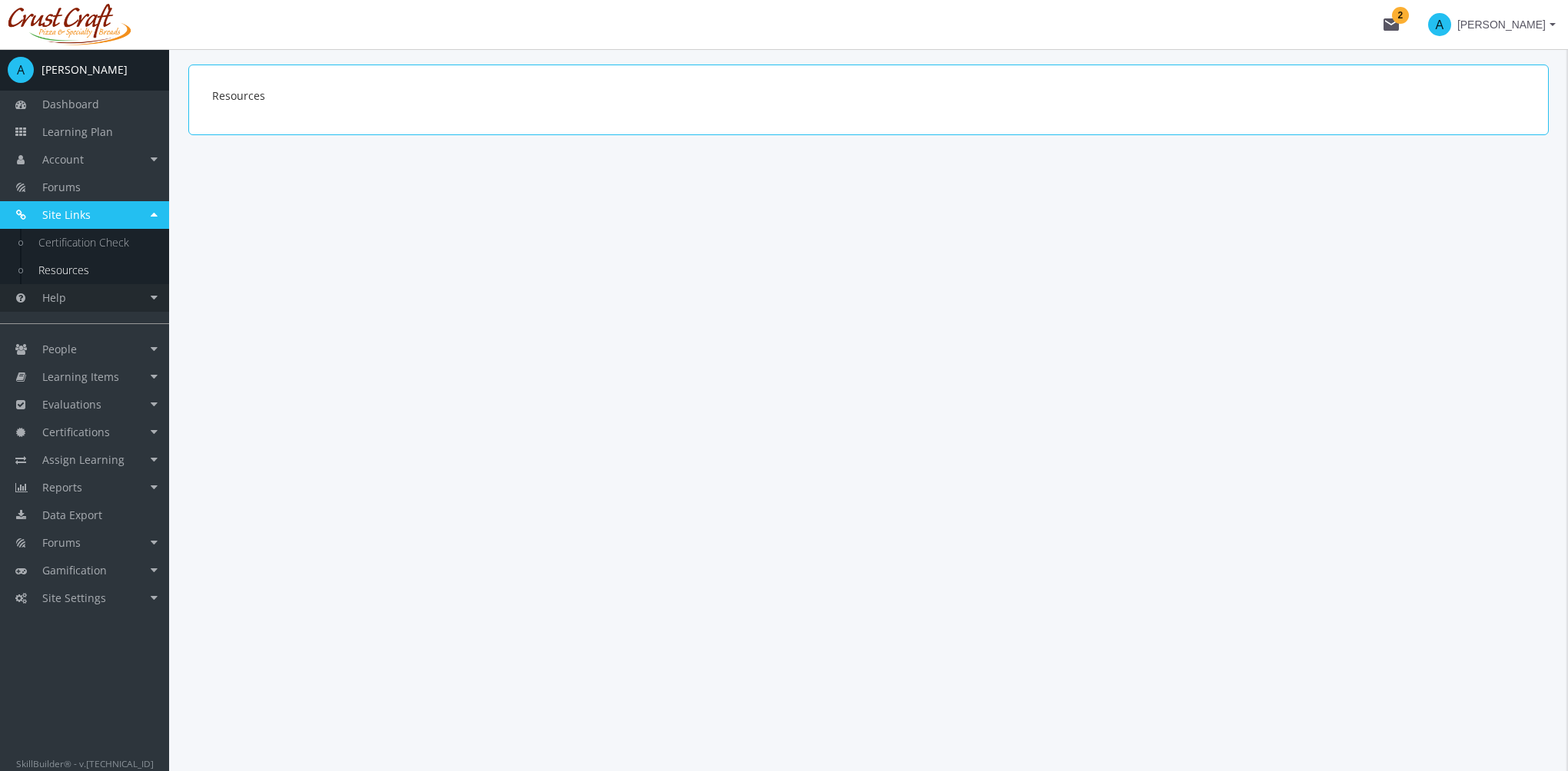
click at [81, 292] on link "Help" at bounding box center [84, 298] width 169 height 28
click at [109, 599] on link "Site Settings" at bounding box center [84, 599] width 169 height 28
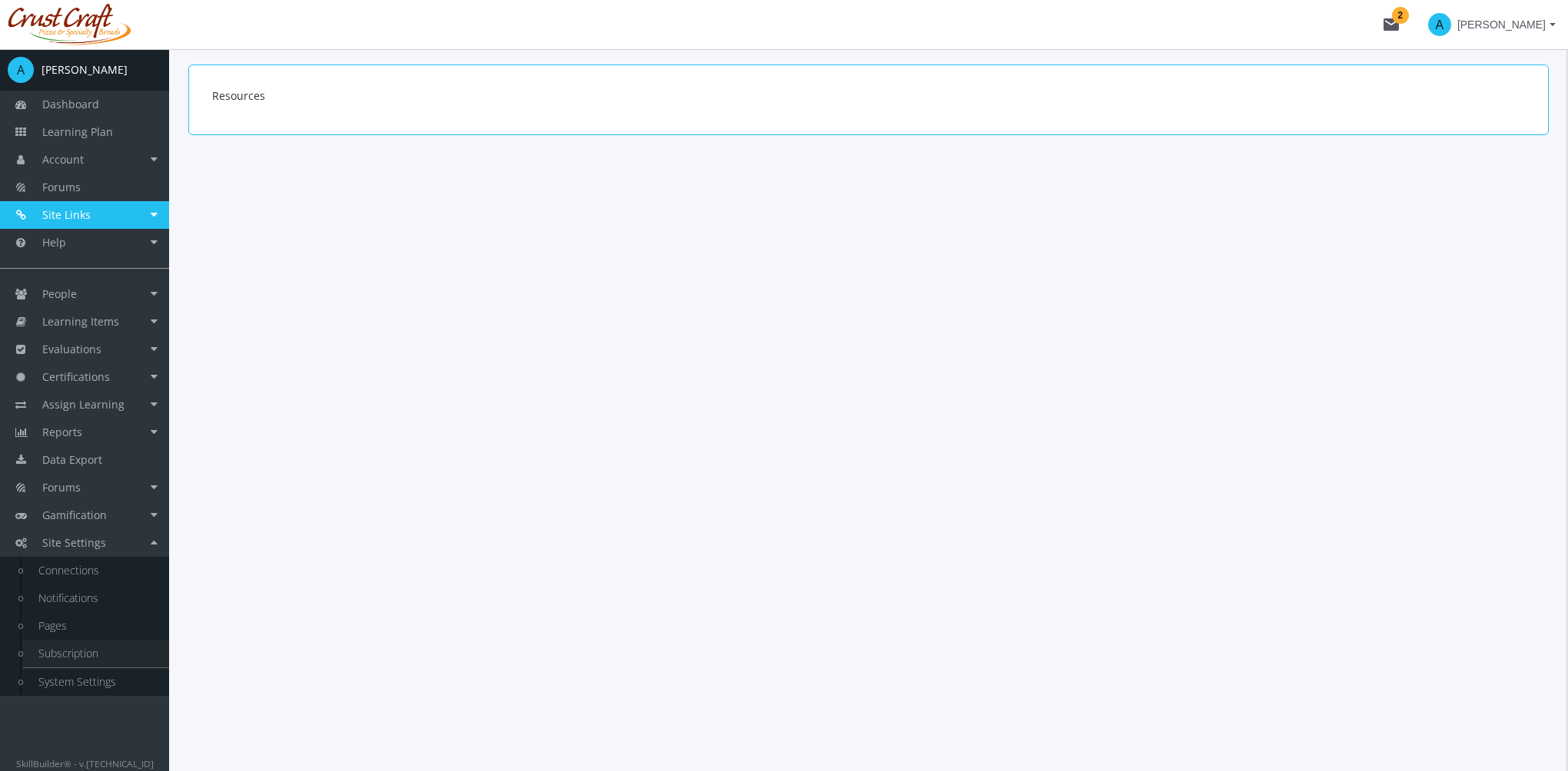
click at [74, 657] on link "Subscription" at bounding box center [97, 654] width 146 height 28
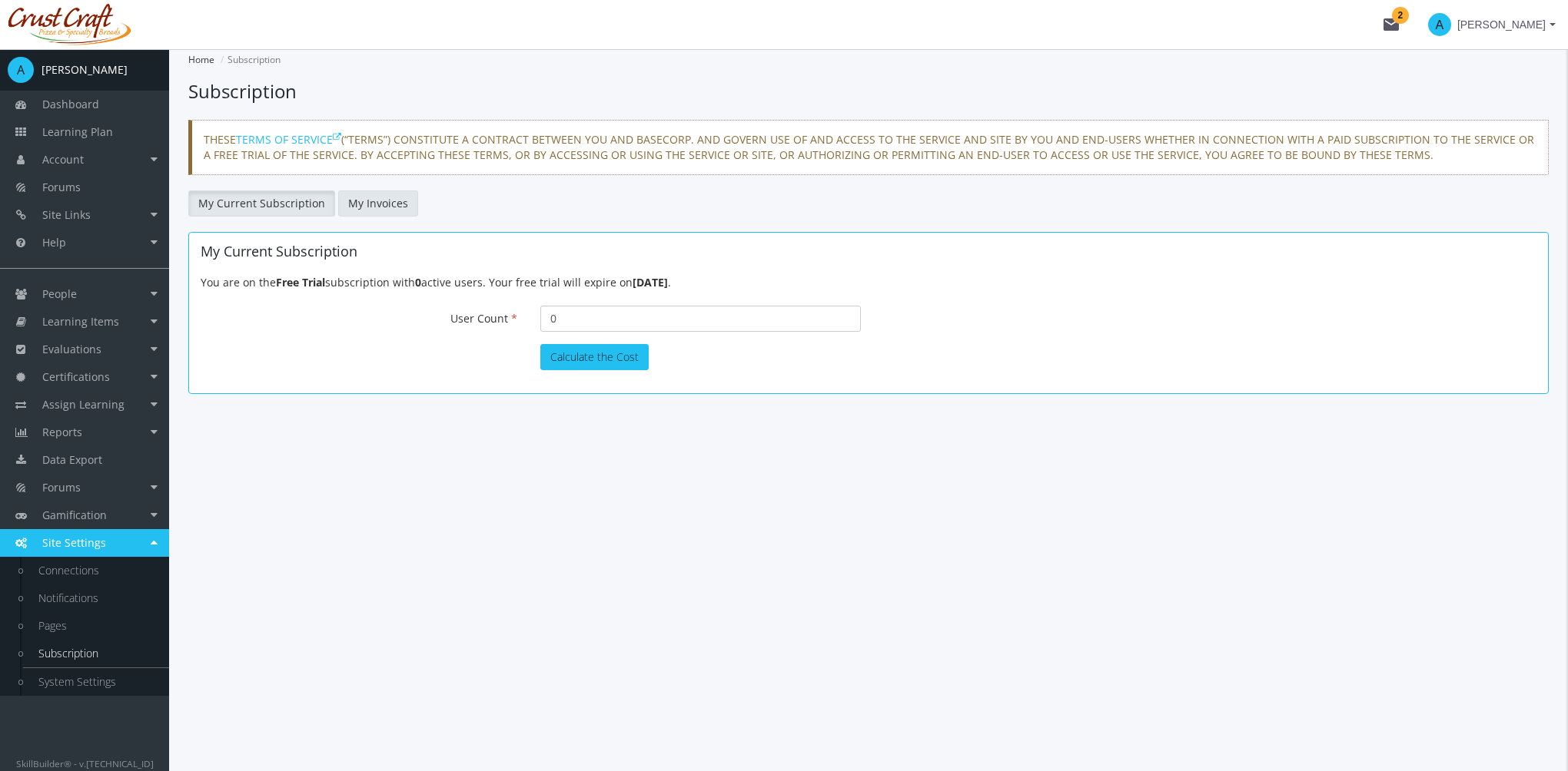
click at [378, 197] on link "My Invoices" at bounding box center [378, 203] width 80 height 26
